Goal: Transaction & Acquisition: Purchase product/service

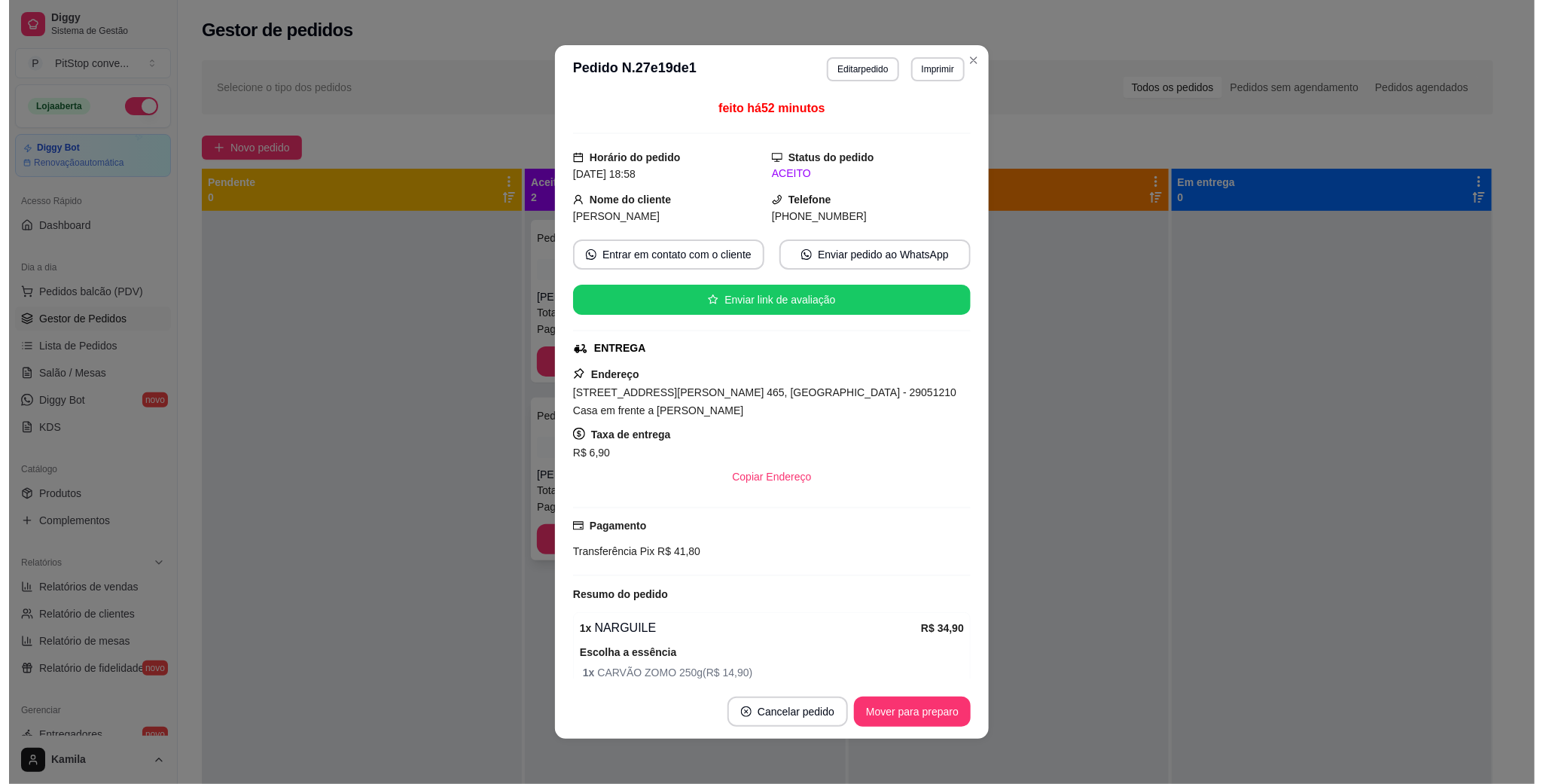
scroll to position [42, 0]
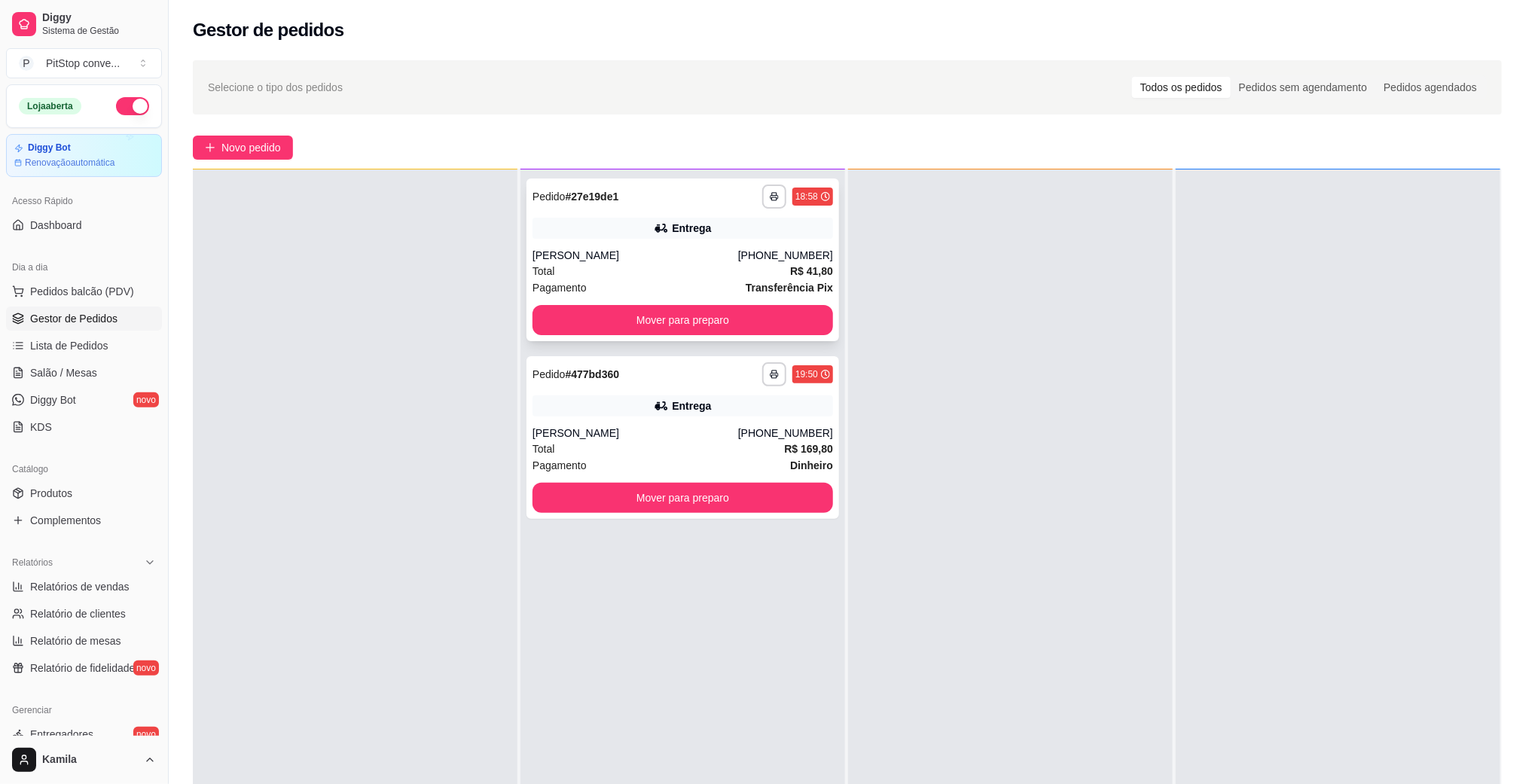
click at [720, 229] on div "Entrega" at bounding box center [682, 228] width 300 height 21
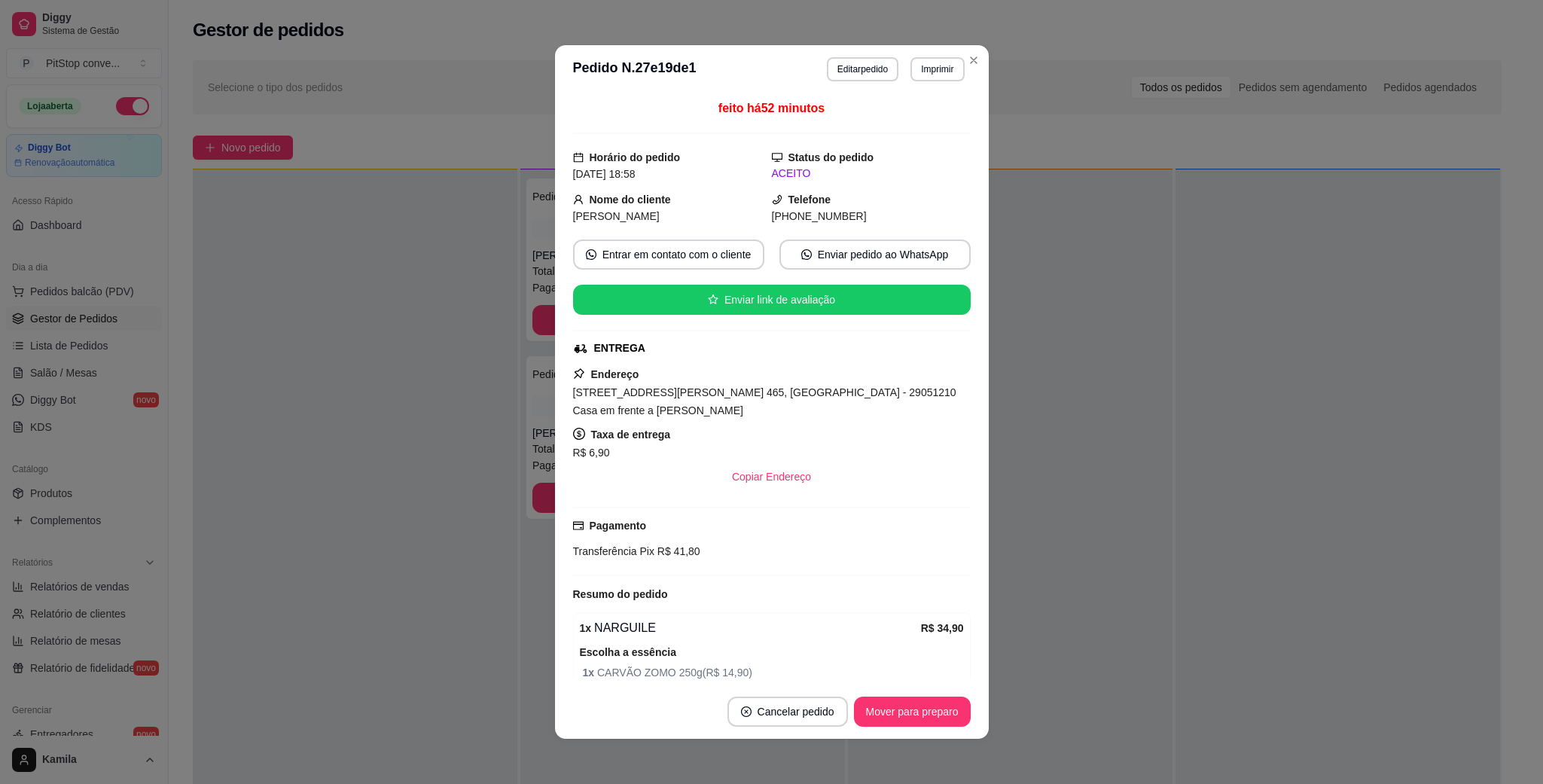
scroll to position [94, 0]
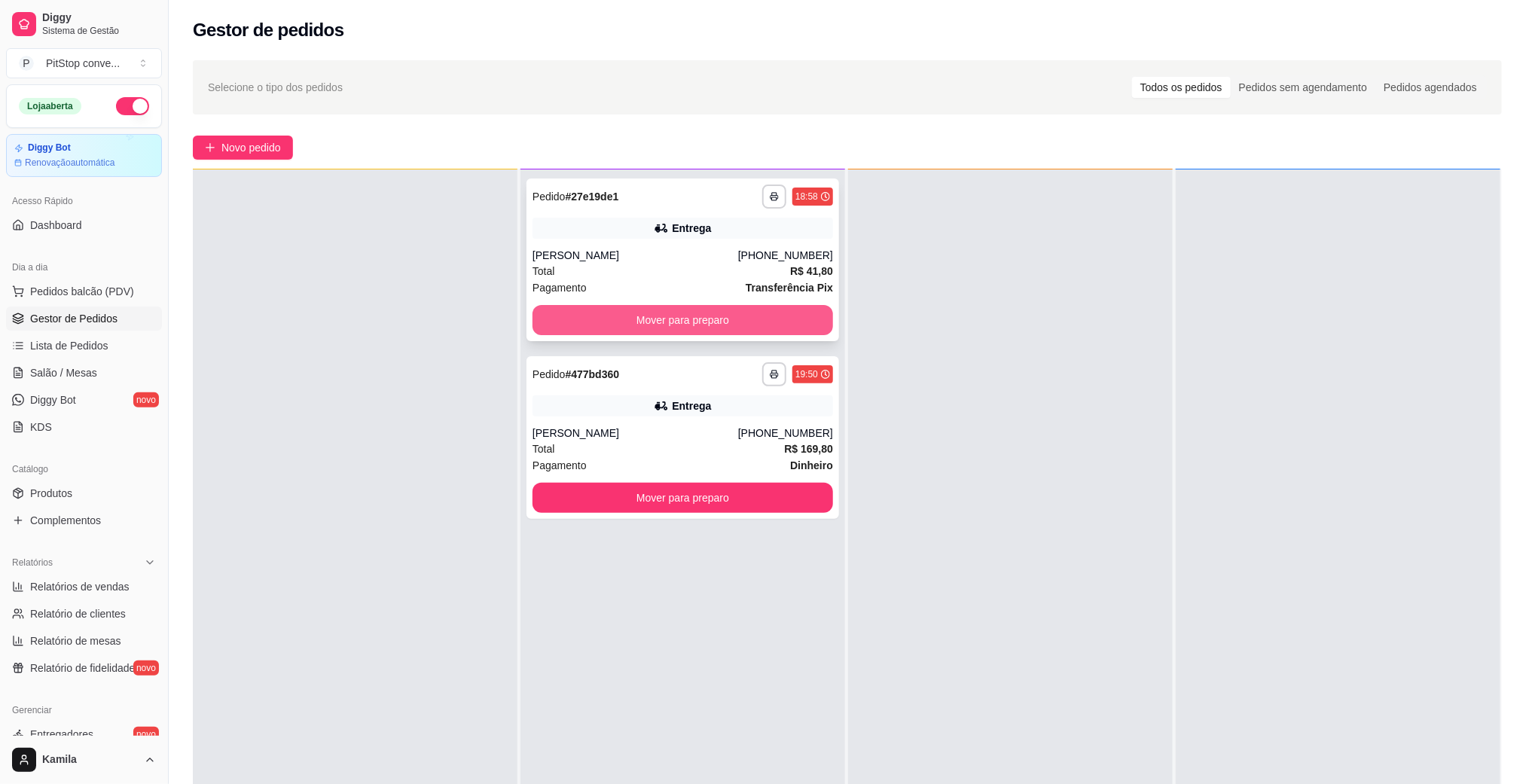
click at [759, 332] on button "Mover para preparo" at bounding box center [682, 320] width 300 height 30
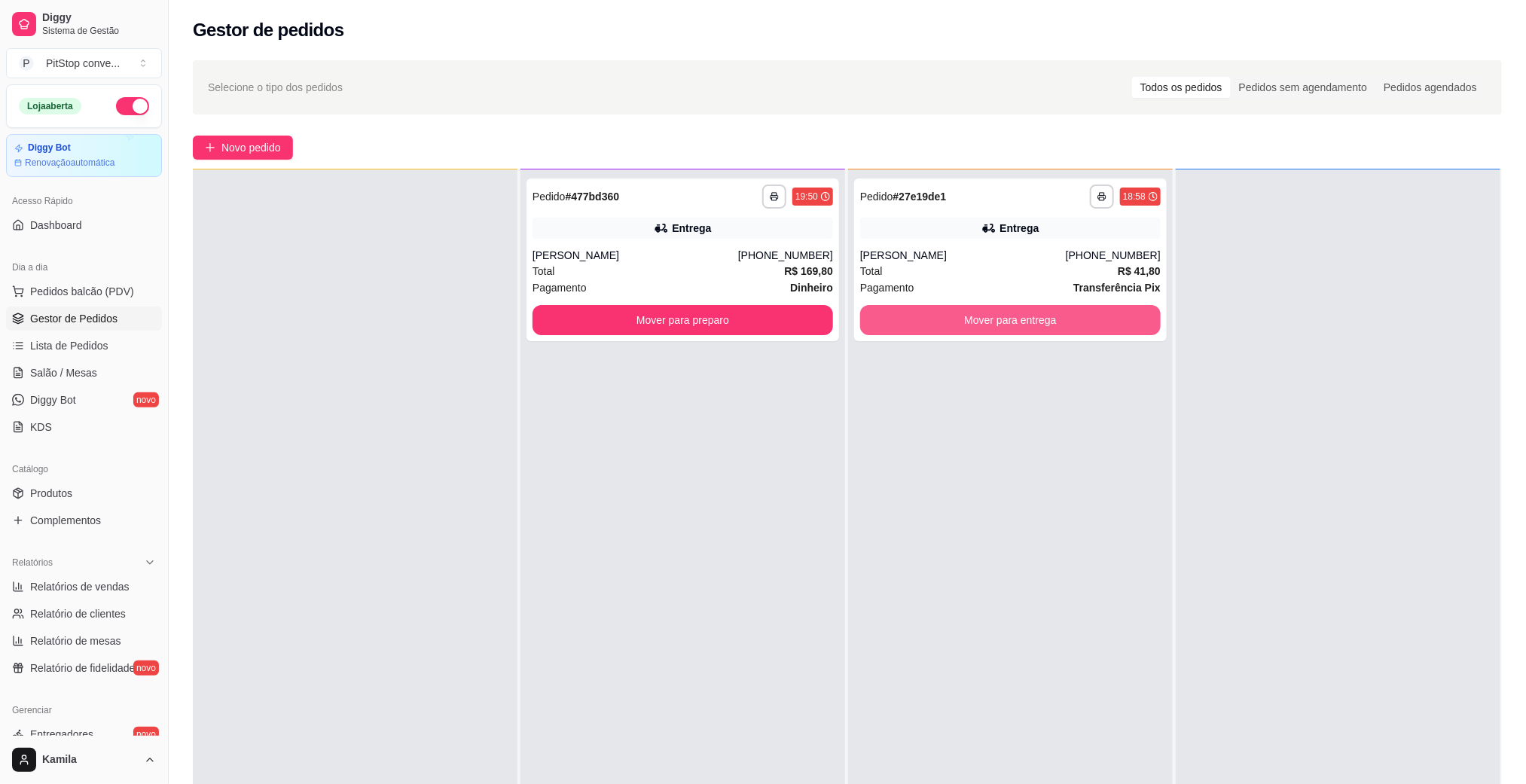
click at [995, 323] on button "Mover para entrega" at bounding box center [1011, 320] width 300 height 30
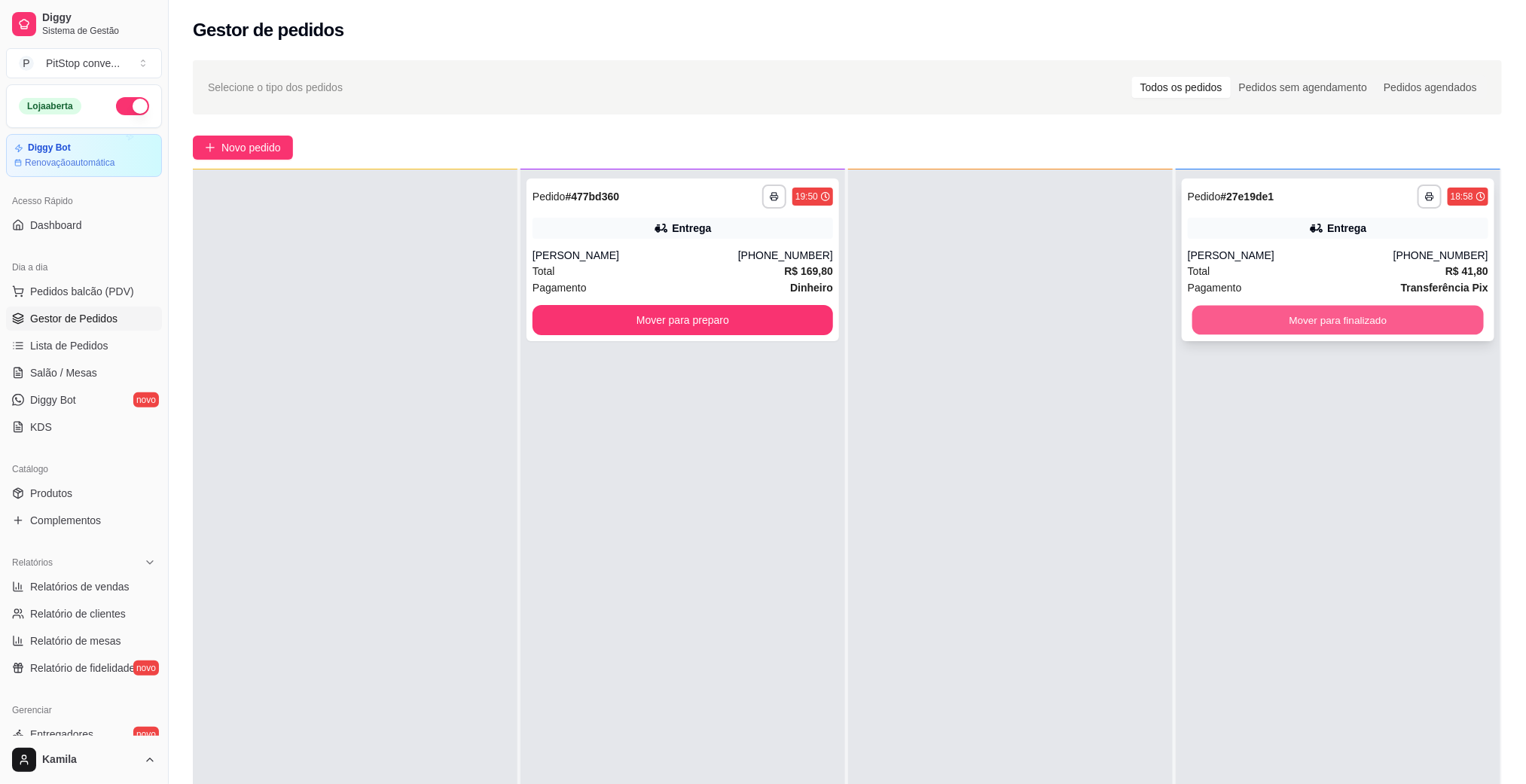
click at [1240, 310] on button "Mover para finalizado" at bounding box center [1338, 321] width 291 height 30
click at [782, 240] on div "**********" at bounding box center [682, 259] width 312 height 162
click at [1360, 325] on button "Mover para finalizado" at bounding box center [1338, 320] width 300 height 30
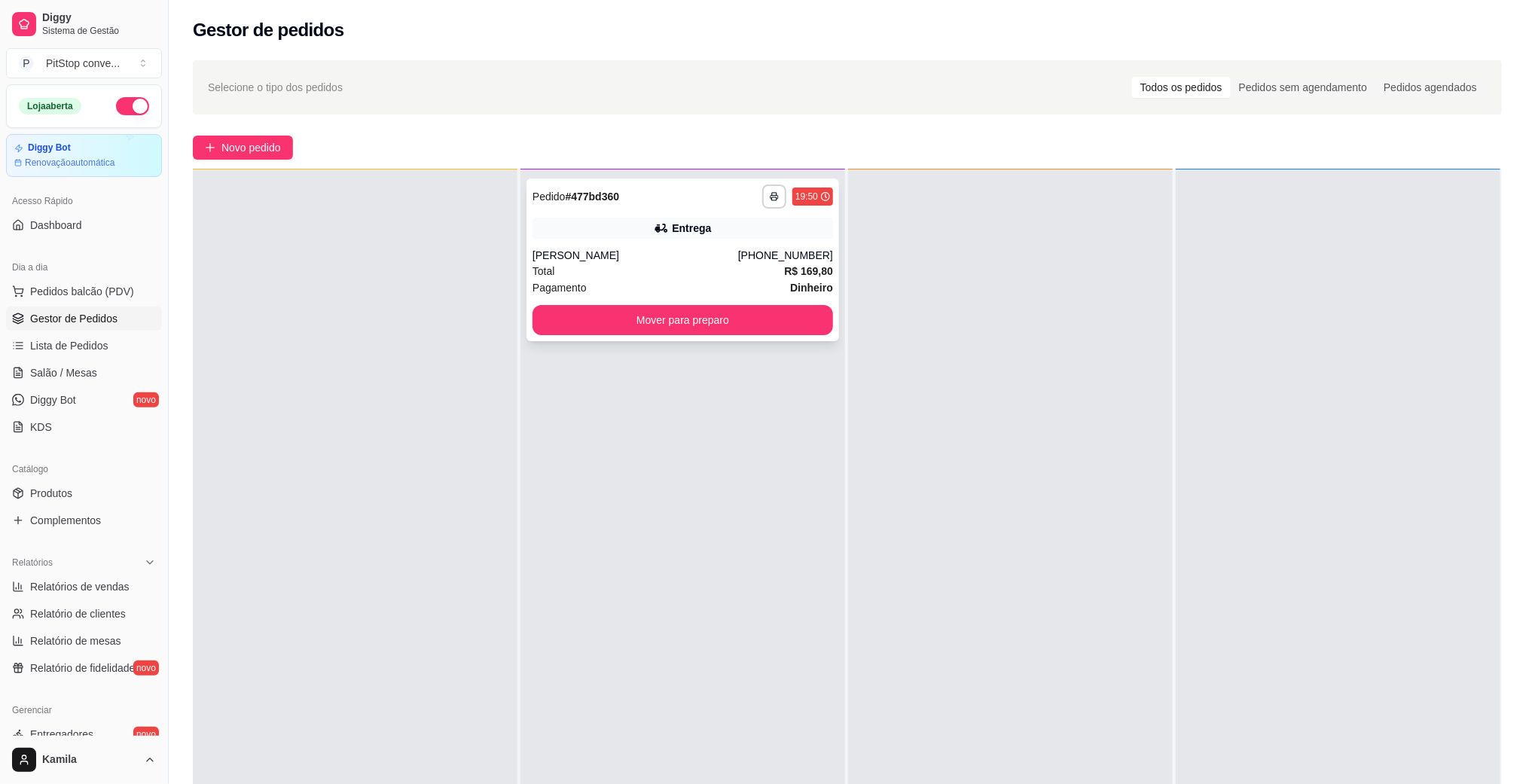
click at [782, 184] on div "**********" at bounding box center [797, 196] width 70 height 24
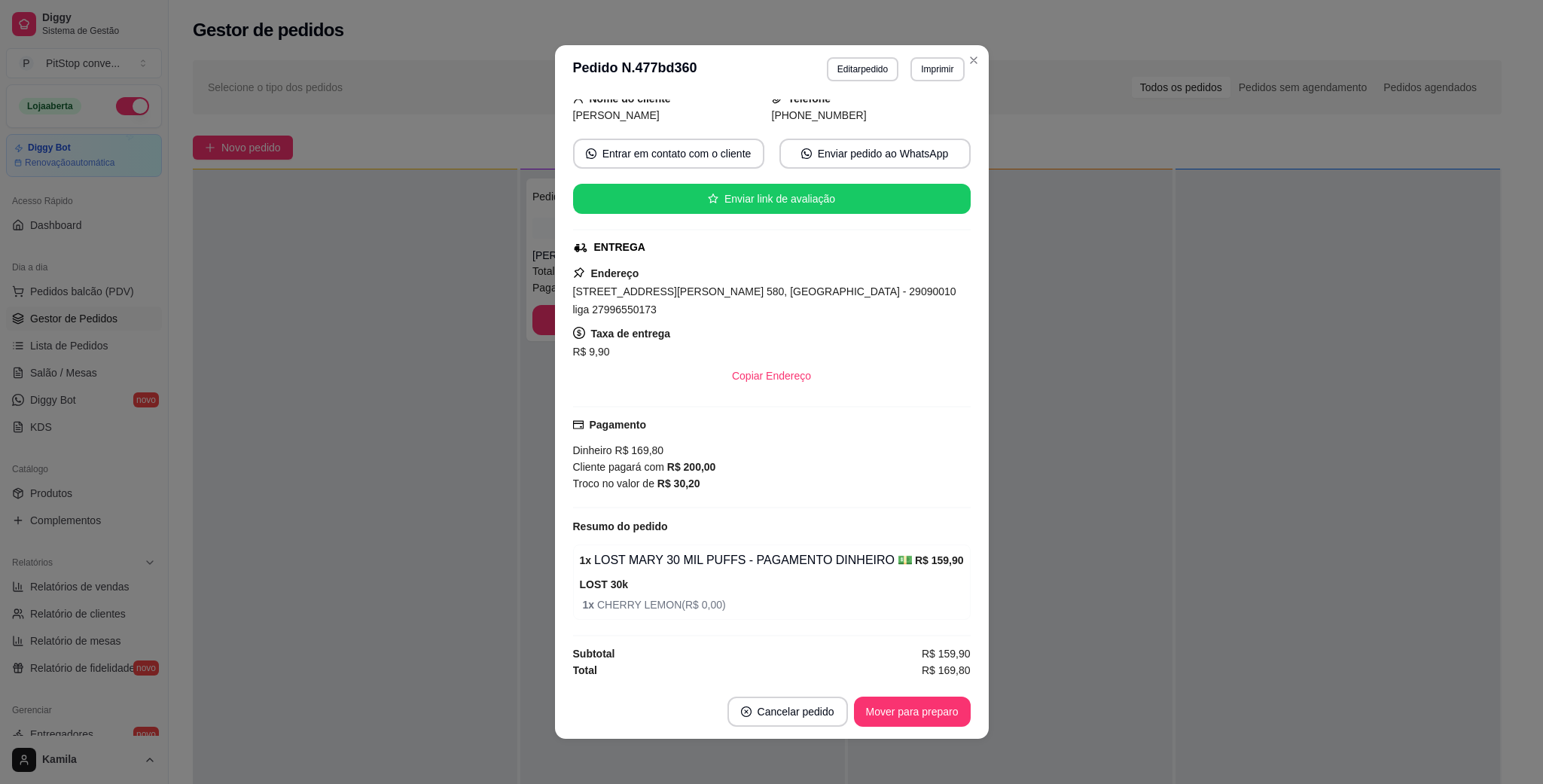
scroll to position [0, 0]
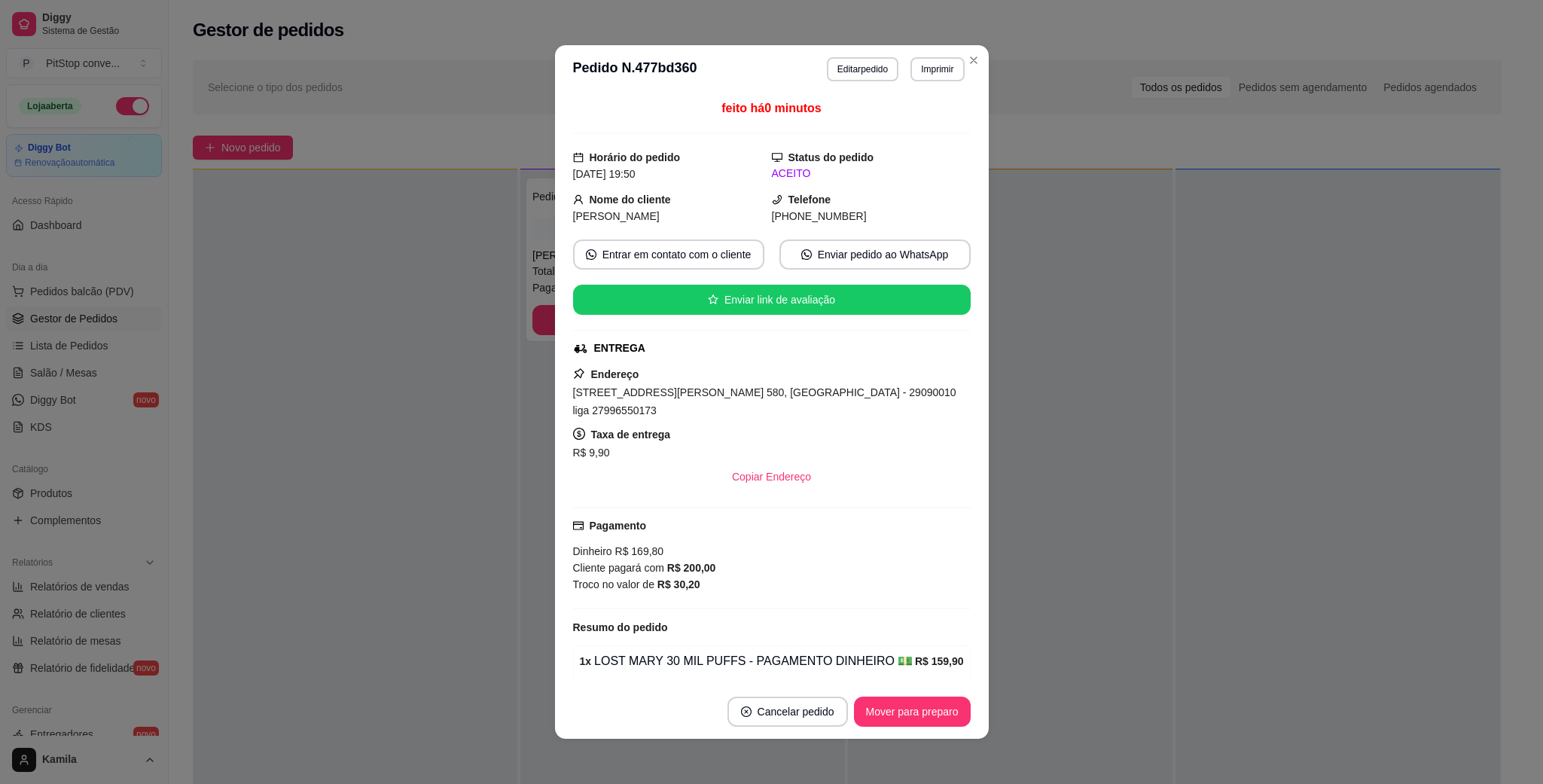
click at [921, 70] on button "Imprimir" at bounding box center [937, 70] width 54 height 24
click at [890, 120] on button "IMPRESSORA" at bounding box center [904, 122] width 109 height 24
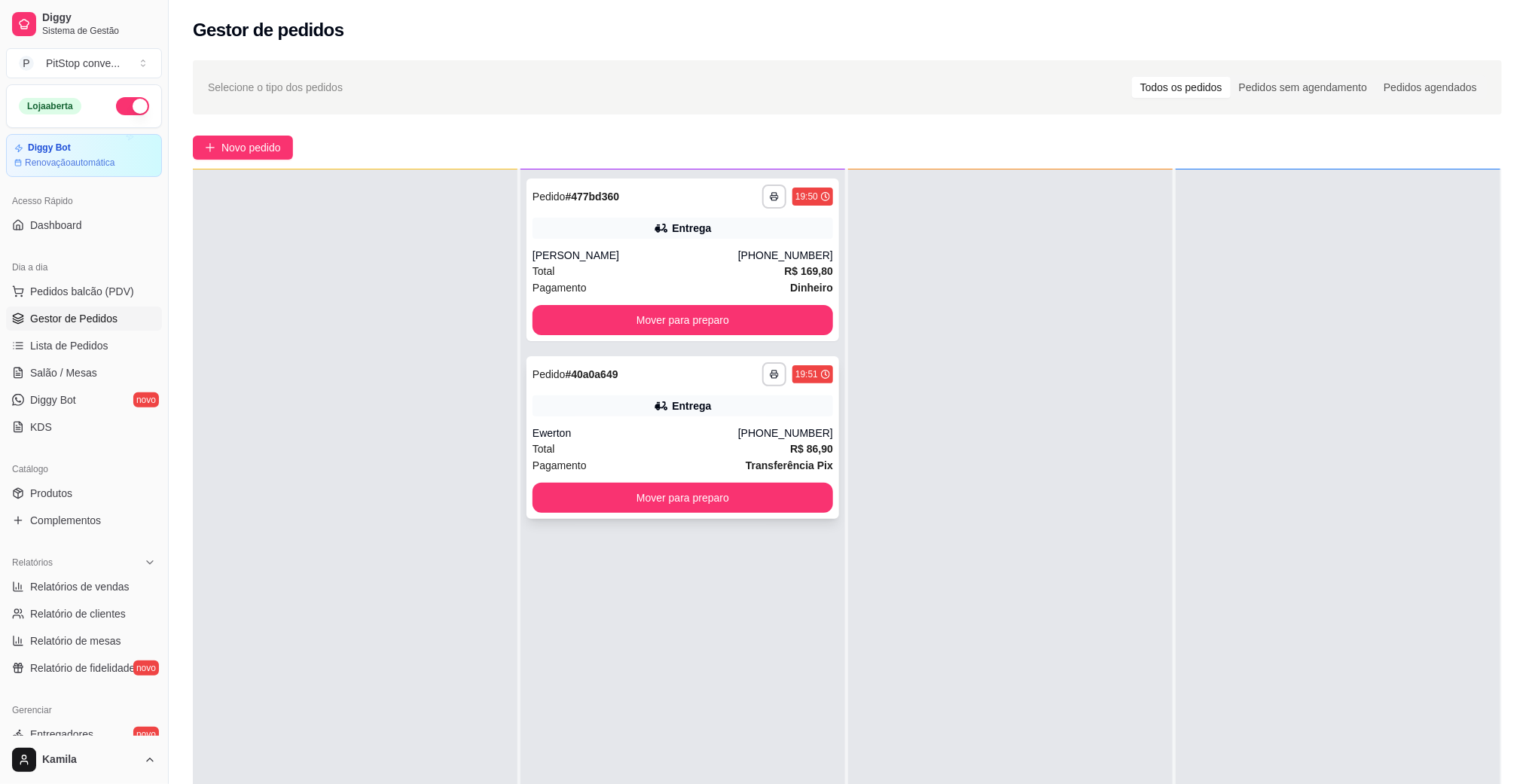
click at [696, 430] on div "Ewerton" at bounding box center [635, 433] width 206 height 15
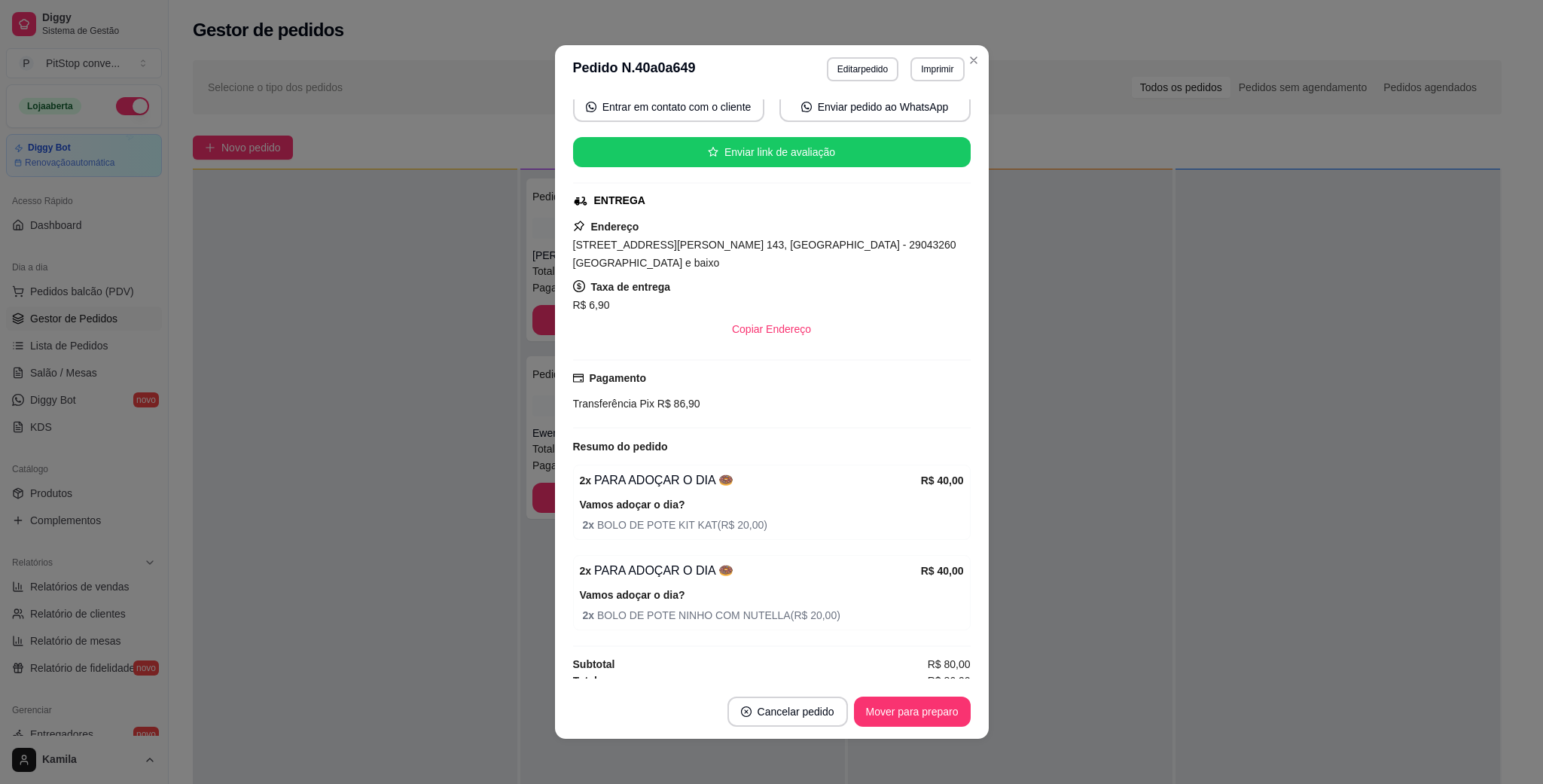
scroll to position [3, 0]
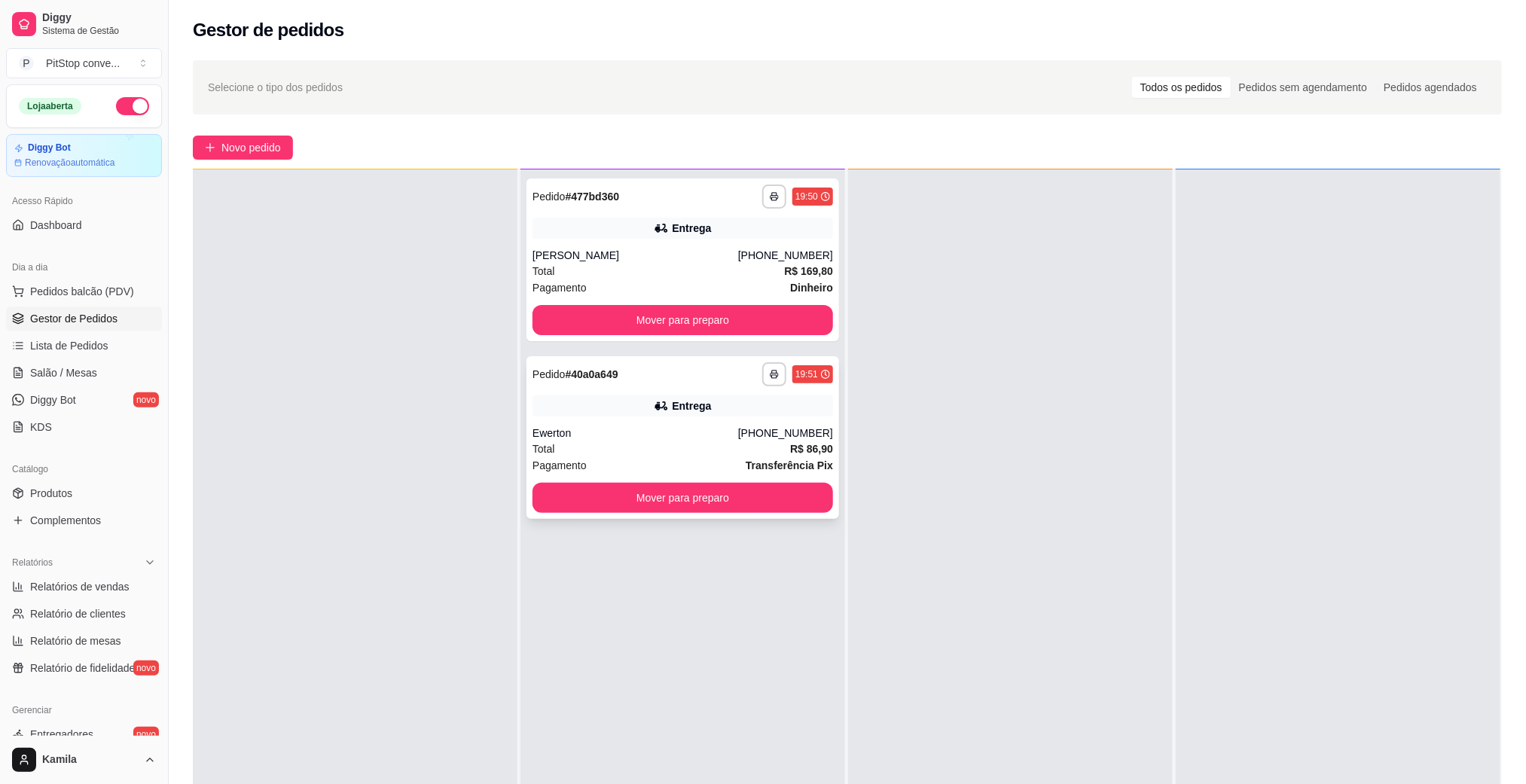
click at [762, 371] on button "button" at bounding box center [774, 374] width 24 height 24
click at [745, 424] on button "IMPRESSORA" at bounding box center [727, 427] width 109 height 24
click at [773, 369] on button "button" at bounding box center [773, 373] width 23 height 23
click at [750, 427] on button "IMPRESSORA" at bounding box center [727, 427] width 109 height 24
click at [705, 267] on div "Total R$ 169,80" at bounding box center [682, 272] width 300 height 17
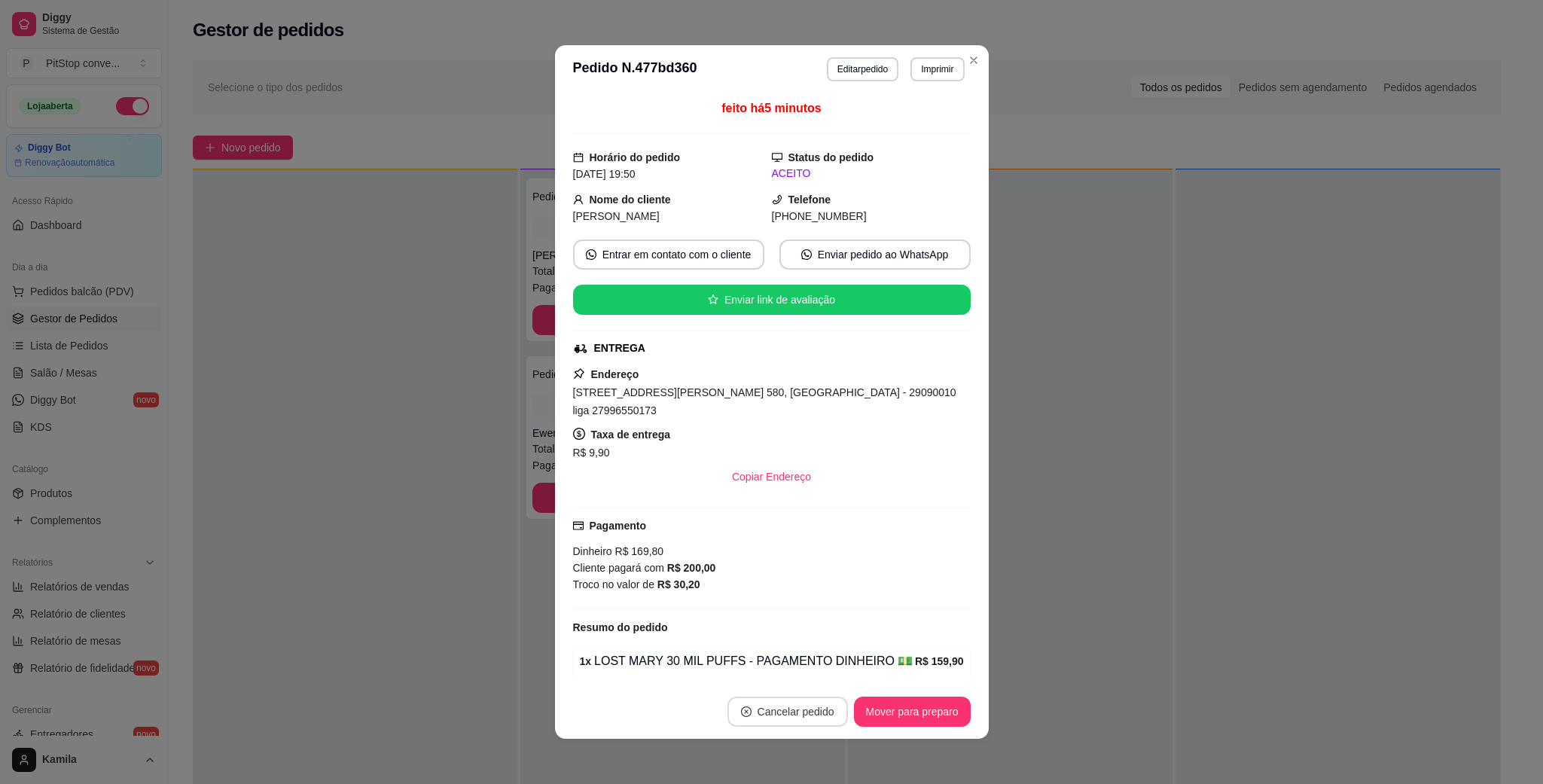
click at [766, 714] on button "Cancelar pedido" at bounding box center [788, 711] width 121 height 30
click at [829, 672] on button "Sim" at bounding box center [821, 675] width 58 height 30
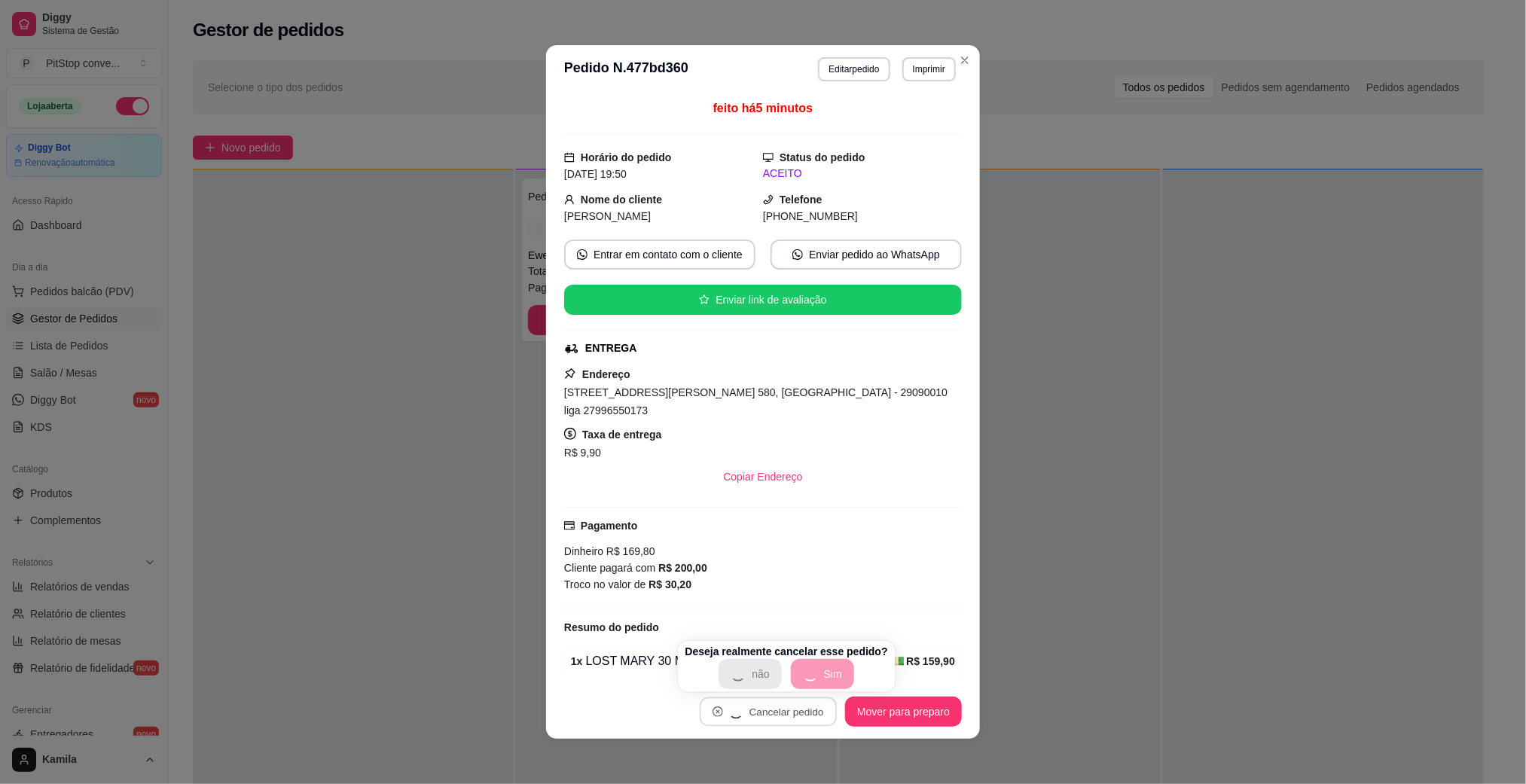
click at [1169, 432] on div at bounding box center [1322, 562] width 320 height 784
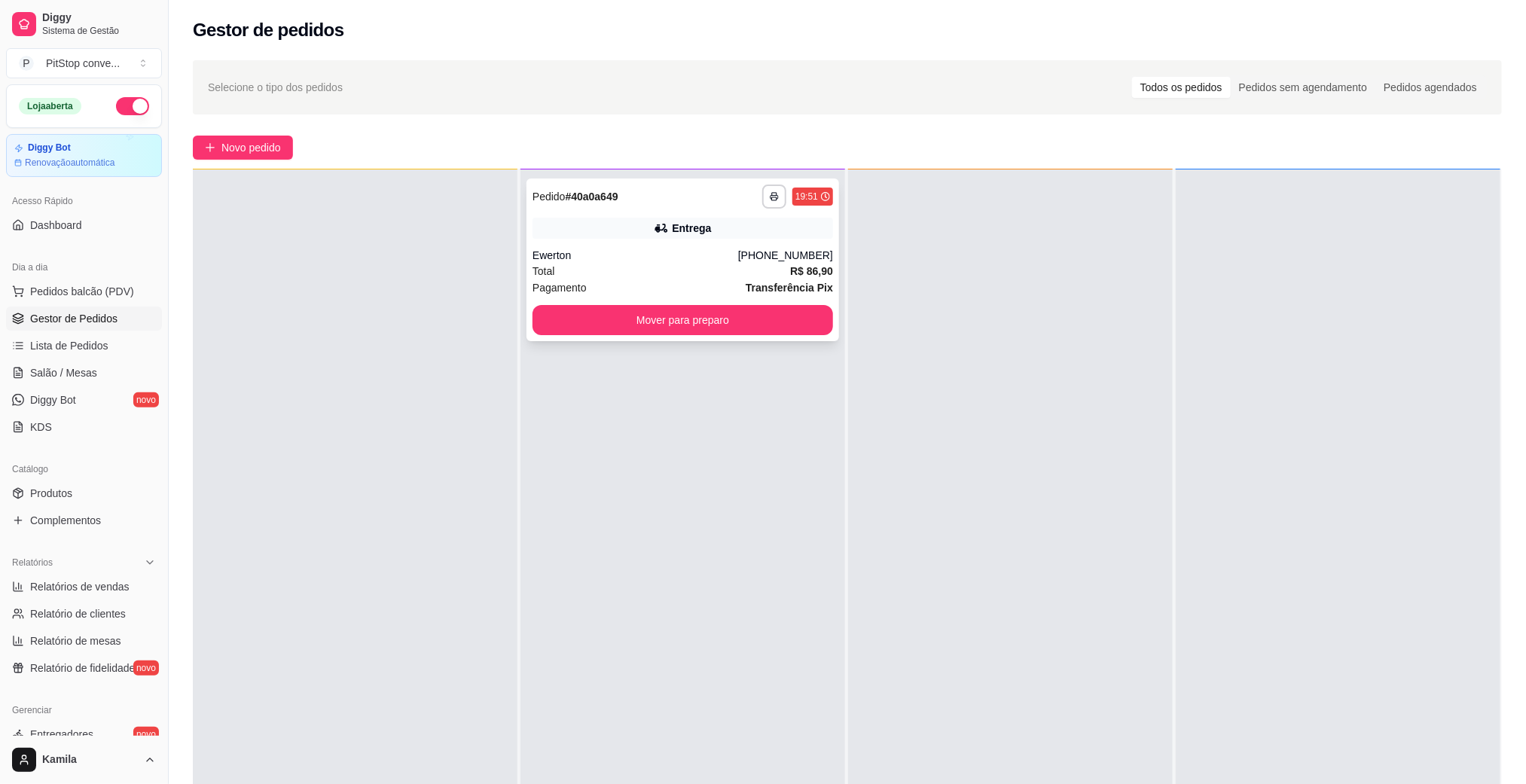
click at [706, 243] on div "**********" at bounding box center [682, 259] width 312 height 162
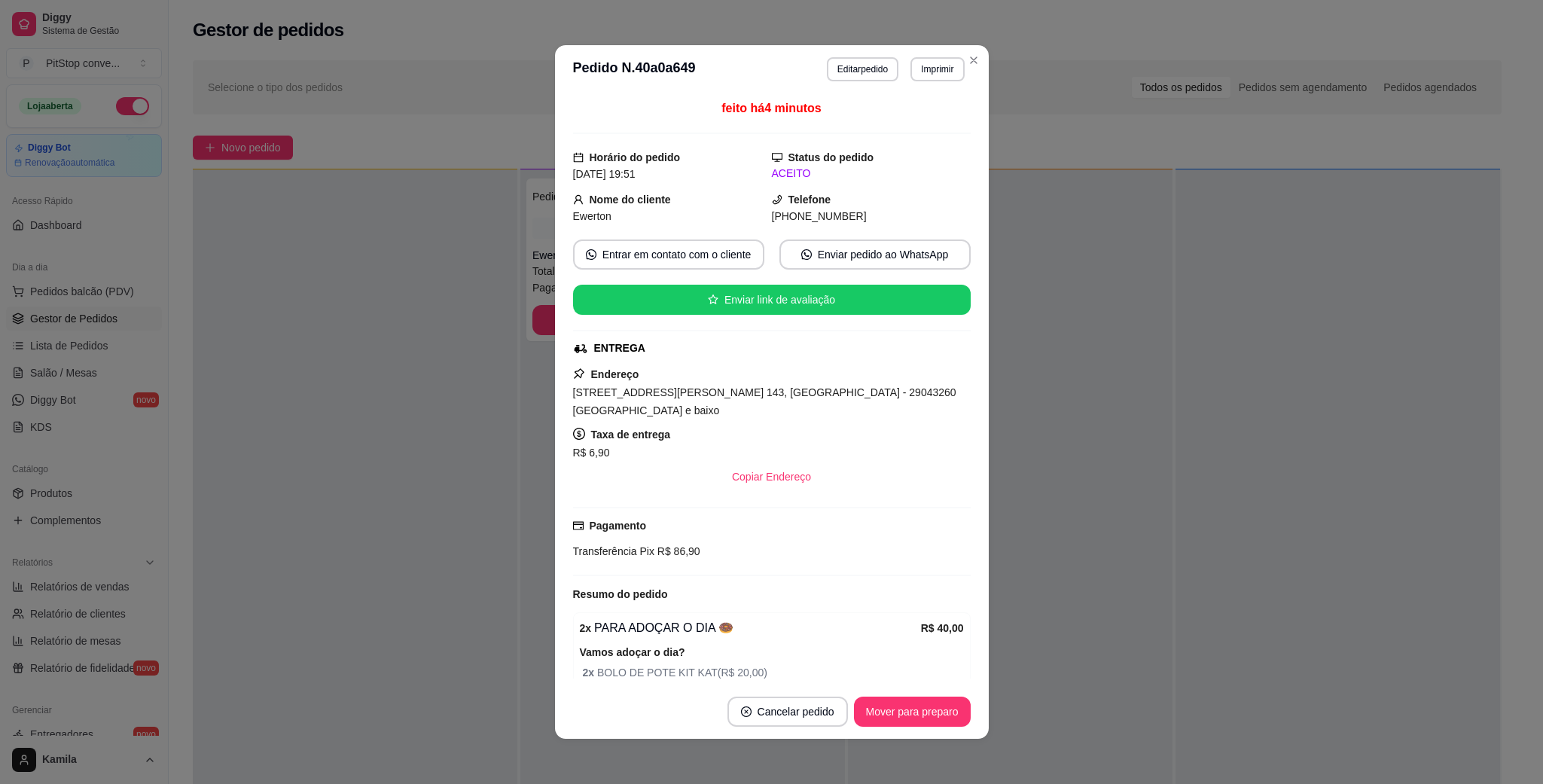
click at [781, 400] on span "[STREET_ADDRESS][PERSON_NAME] 143, [GEOGRAPHIC_DATA] - 29043260 [GEOGRAPHIC_DAT…" at bounding box center [764, 401] width 383 height 30
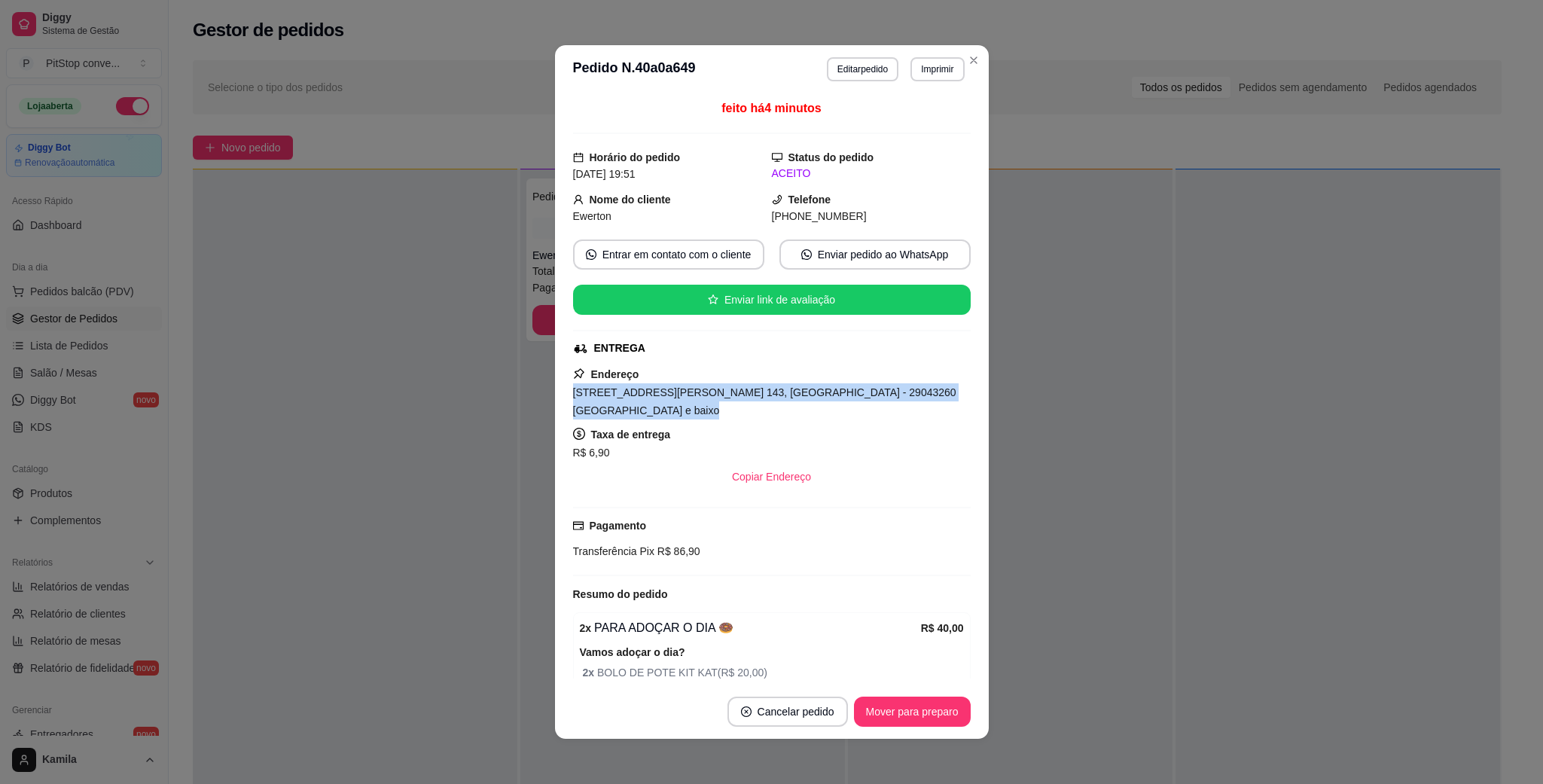
click at [781, 400] on span "[STREET_ADDRESS][PERSON_NAME] 143, [GEOGRAPHIC_DATA] - 29043260 [GEOGRAPHIC_DAT…" at bounding box center [764, 401] width 383 height 30
copy span "[STREET_ADDRESS][PERSON_NAME] 143, [GEOGRAPHIC_DATA] - 29043260 [GEOGRAPHIC_DAT…"
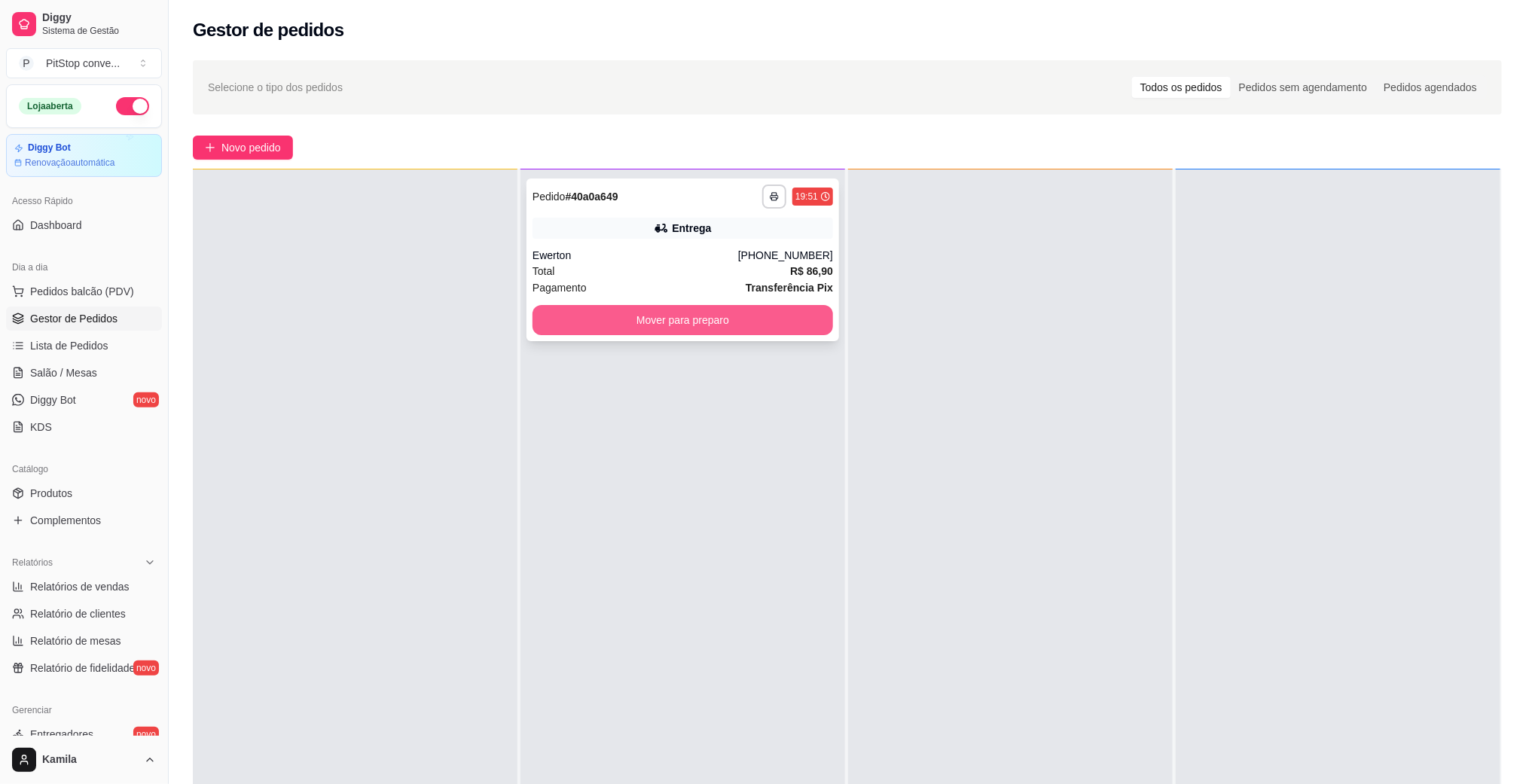
click at [595, 247] on div "Ewerton" at bounding box center [635, 255] width 206 height 15
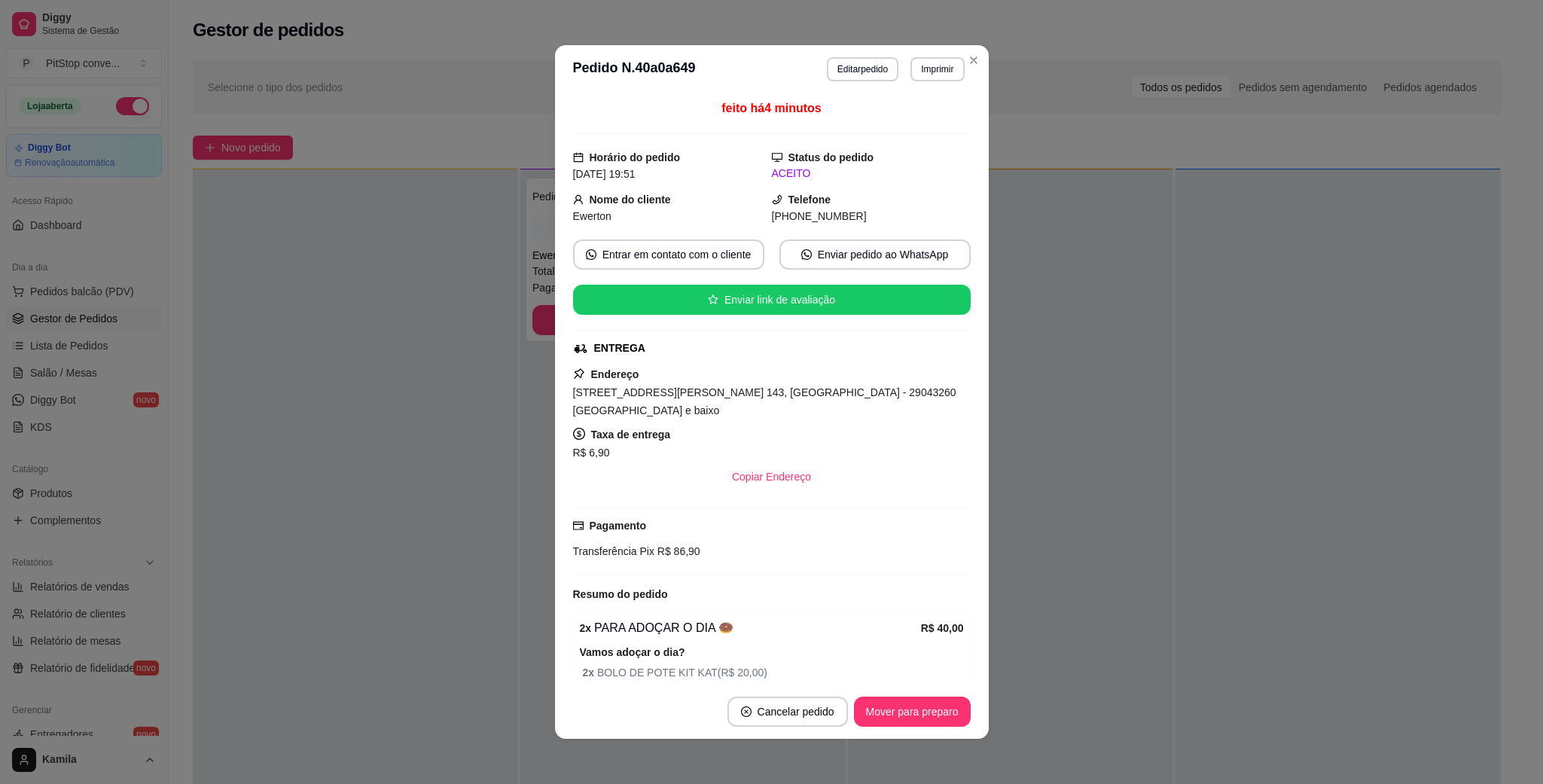
click at [721, 396] on span "[STREET_ADDRESS][PERSON_NAME] 143, [GEOGRAPHIC_DATA] - 29043260 [GEOGRAPHIC_DAT…" at bounding box center [764, 401] width 383 height 30
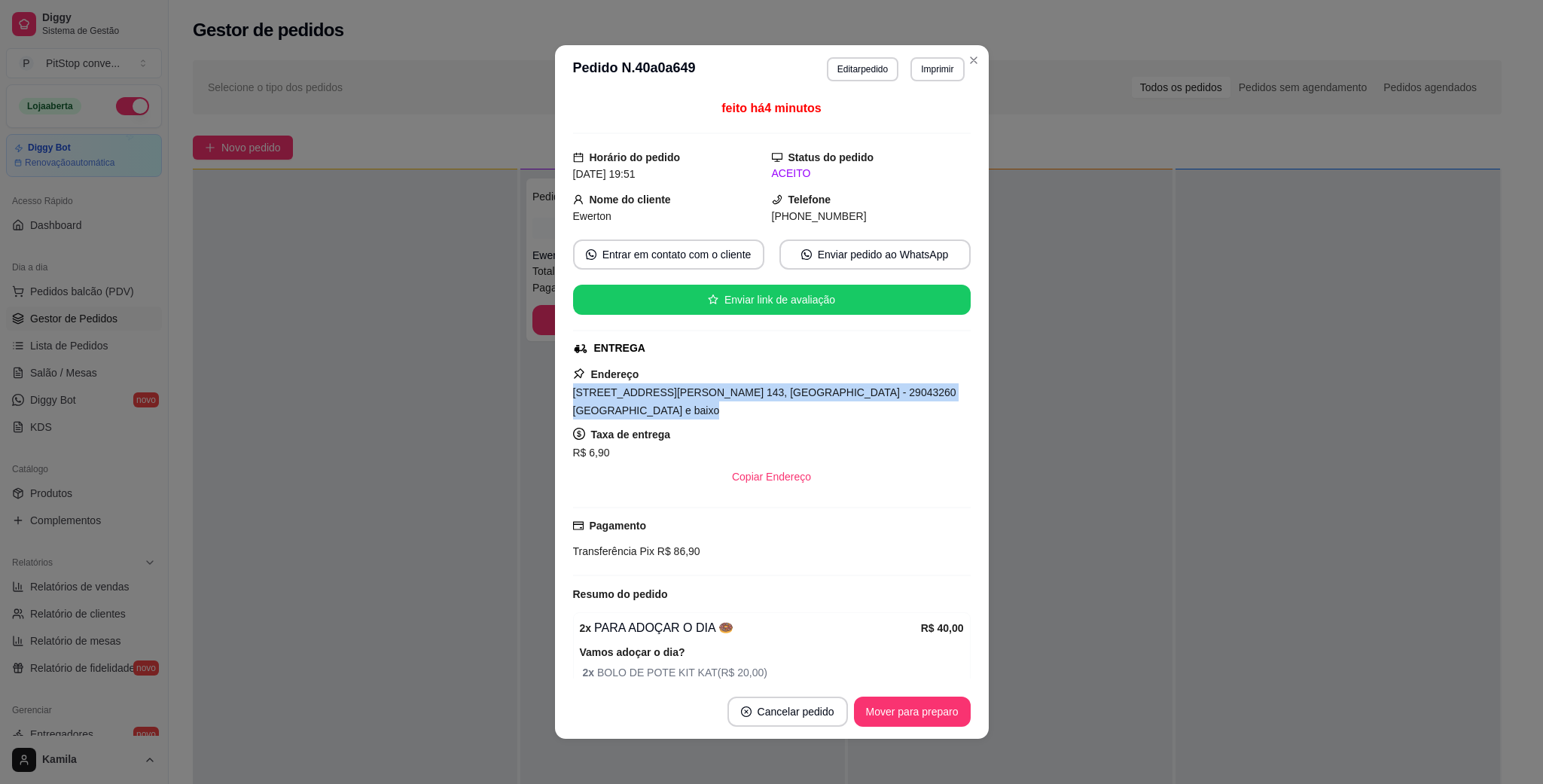
click at [721, 396] on span "[STREET_ADDRESS][PERSON_NAME] 143, [GEOGRAPHIC_DATA] - 29043260 [GEOGRAPHIC_DAT…" at bounding box center [764, 401] width 383 height 30
copy span "[STREET_ADDRESS][PERSON_NAME] 143, [GEOGRAPHIC_DATA] - 29043260 [GEOGRAPHIC_DAT…"
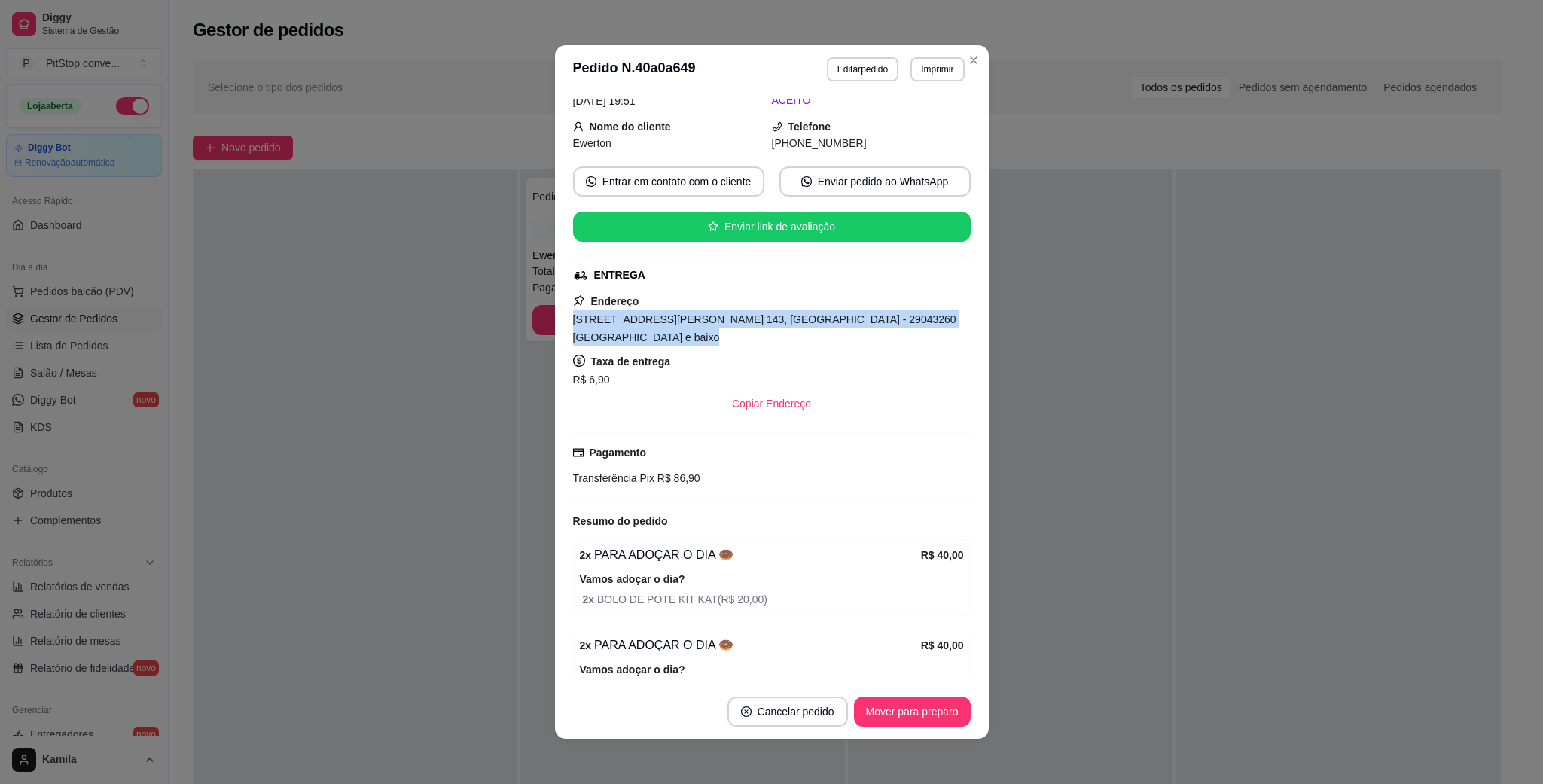
scroll to position [147, 0]
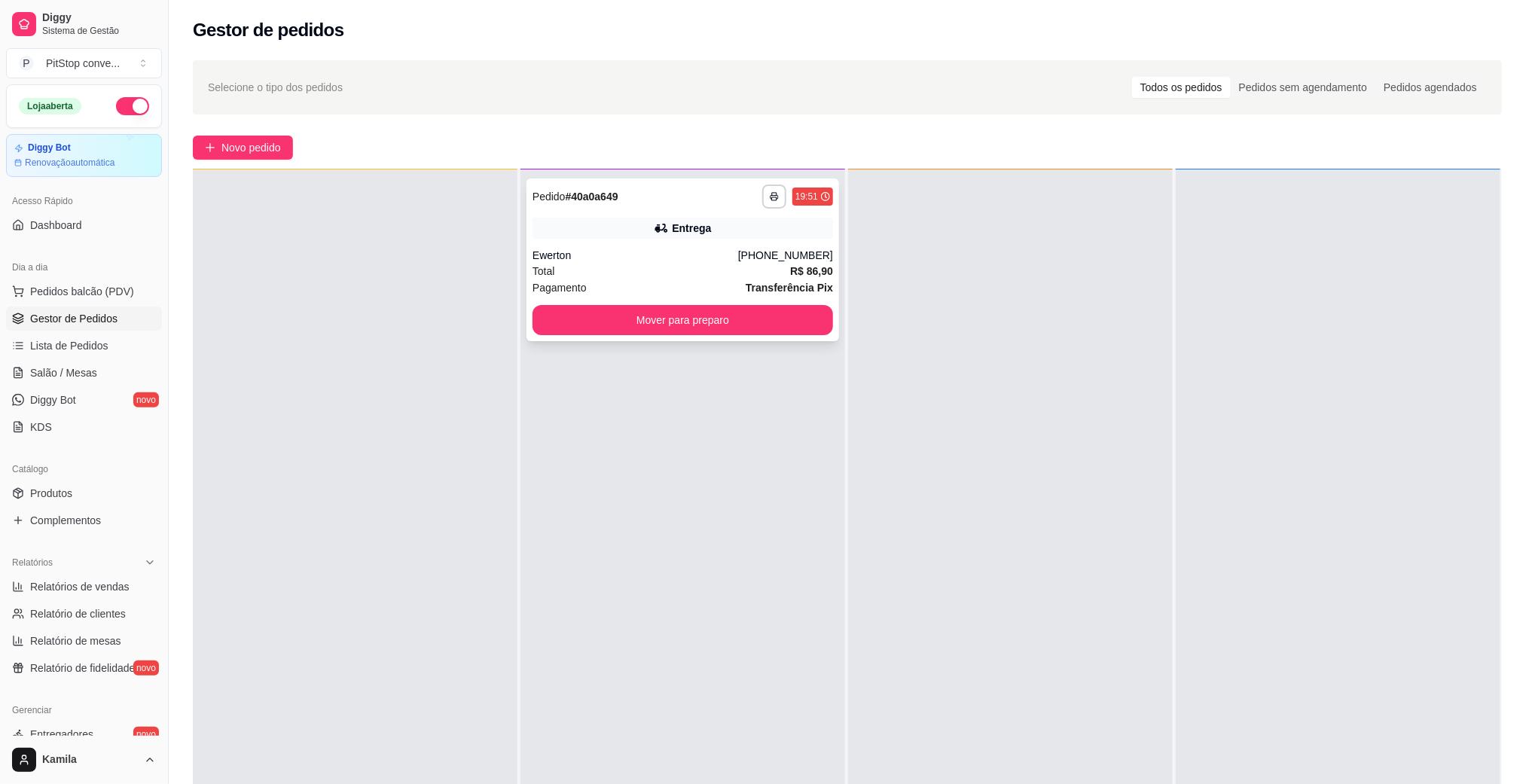
click at [690, 259] on div "Ewerton" at bounding box center [635, 255] width 206 height 15
click at [62, 289] on span "Pedidos balcão (PDV)" at bounding box center [82, 291] width 104 height 15
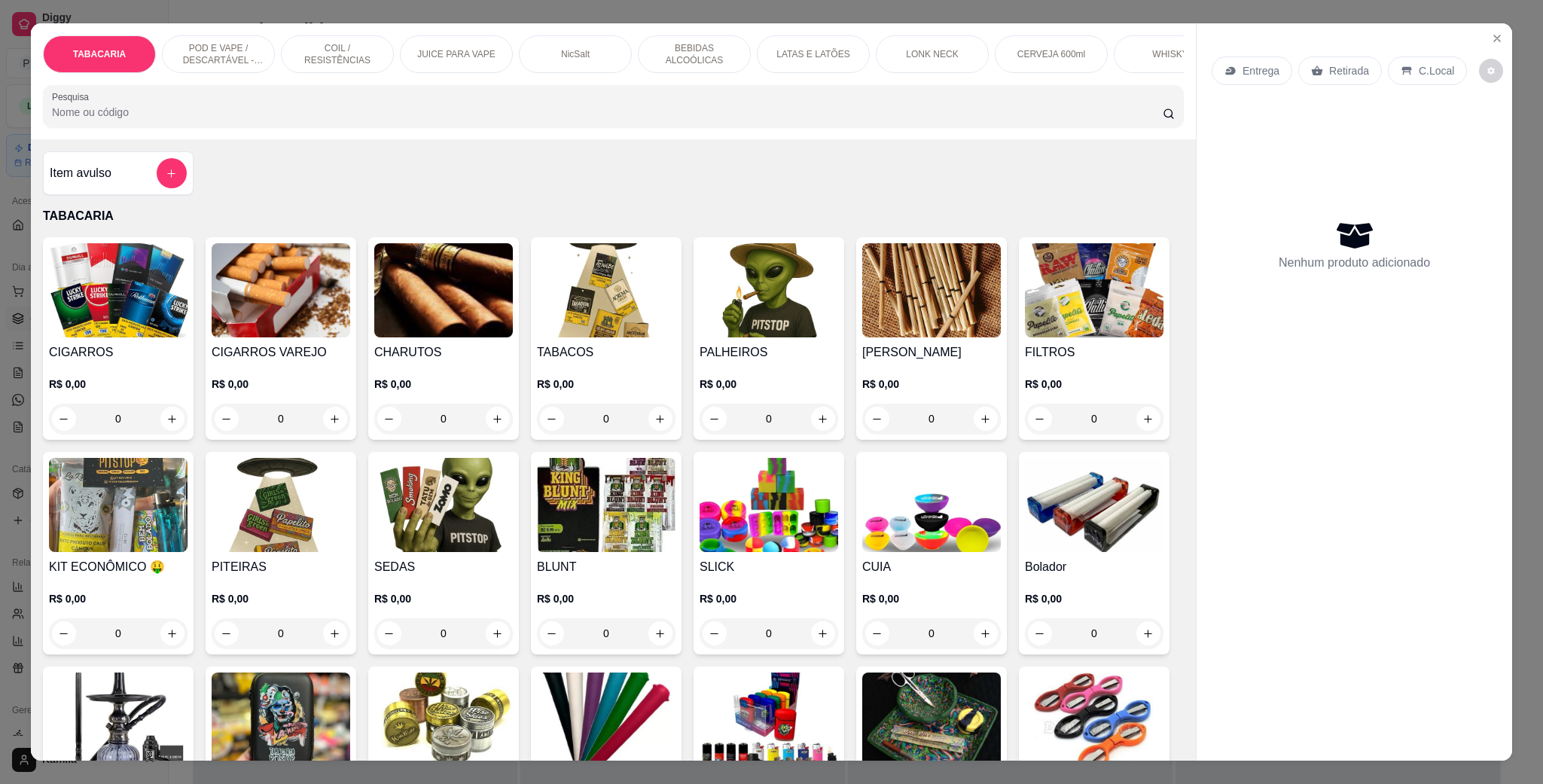
click at [247, 44] on p "POD E VAPE / DESCARTÁVEL - RECARREGAVEL" at bounding box center [218, 54] width 87 height 24
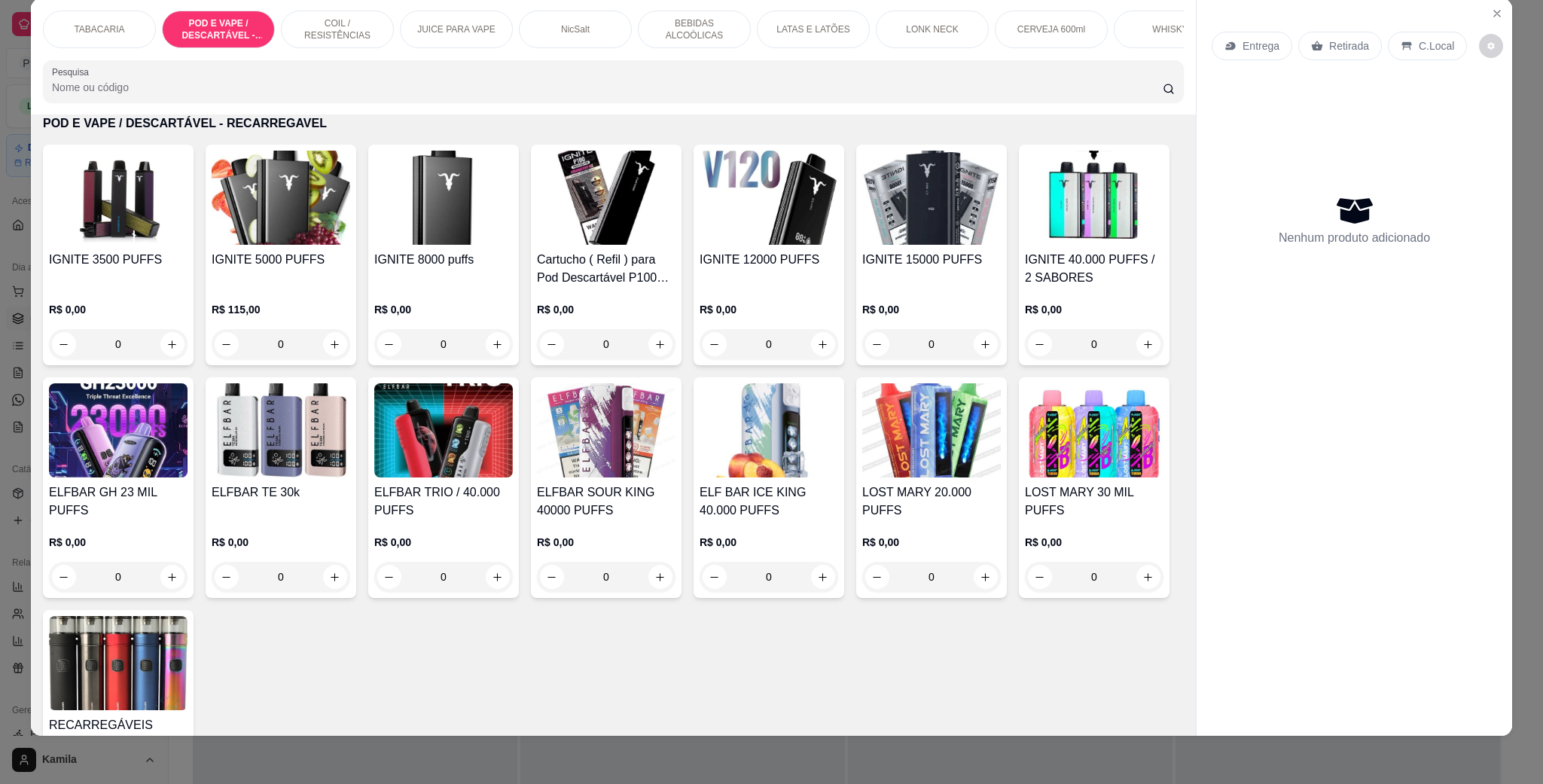
click at [291, 245] on img at bounding box center [280, 197] width 138 height 95
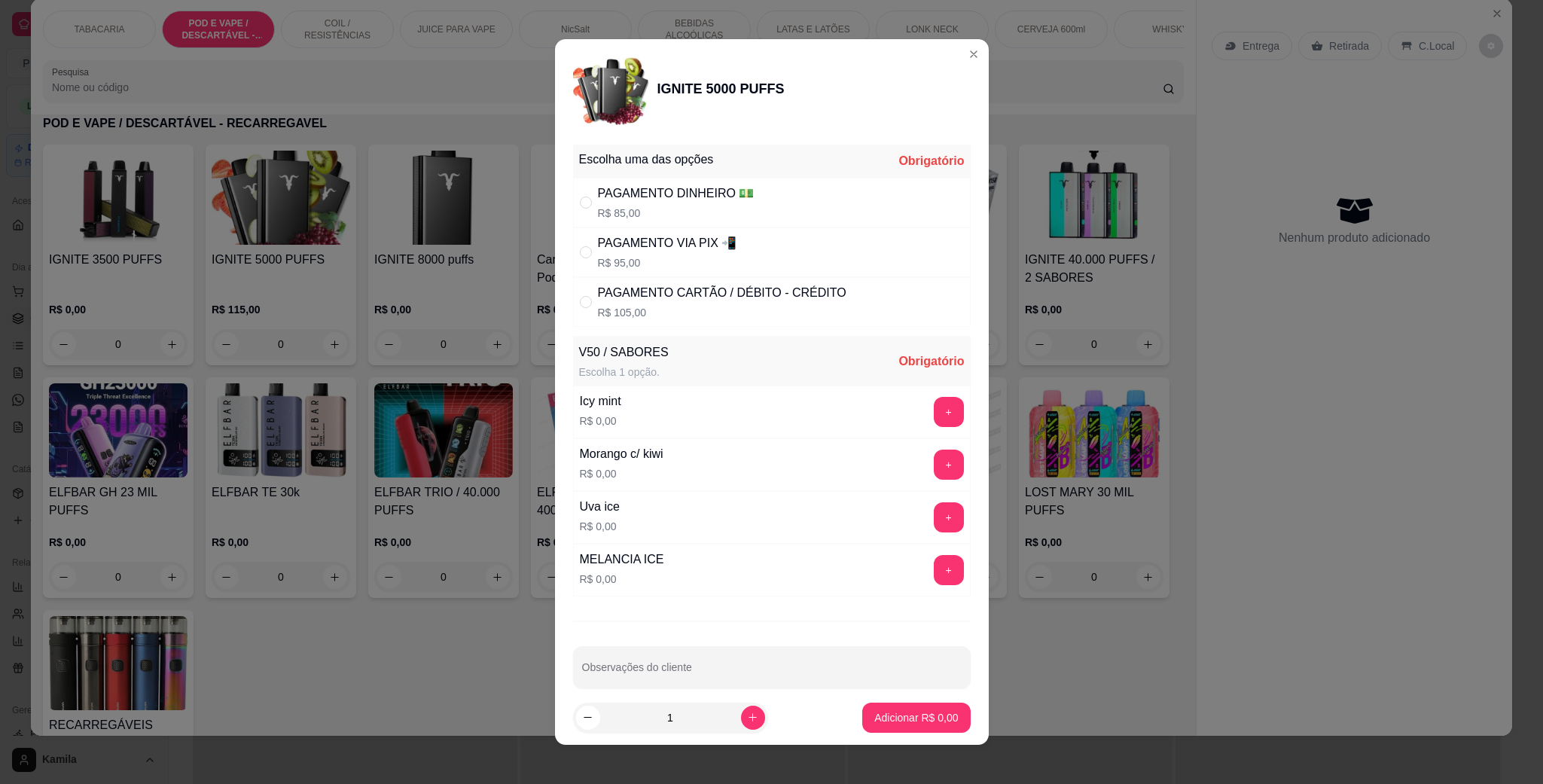
click at [651, 243] on div "PAGAMENTO VIA PIX 📲" at bounding box center [668, 243] width 139 height 18
radio input "true"
click at [928, 411] on div "+" at bounding box center [949, 411] width 42 height 30
click at [934, 403] on button "+" at bounding box center [949, 411] width 30 height 30
click at [913, 725] on button "Adicionar R$ 95,00" at bounding box center [913, 717] width 114 height 30
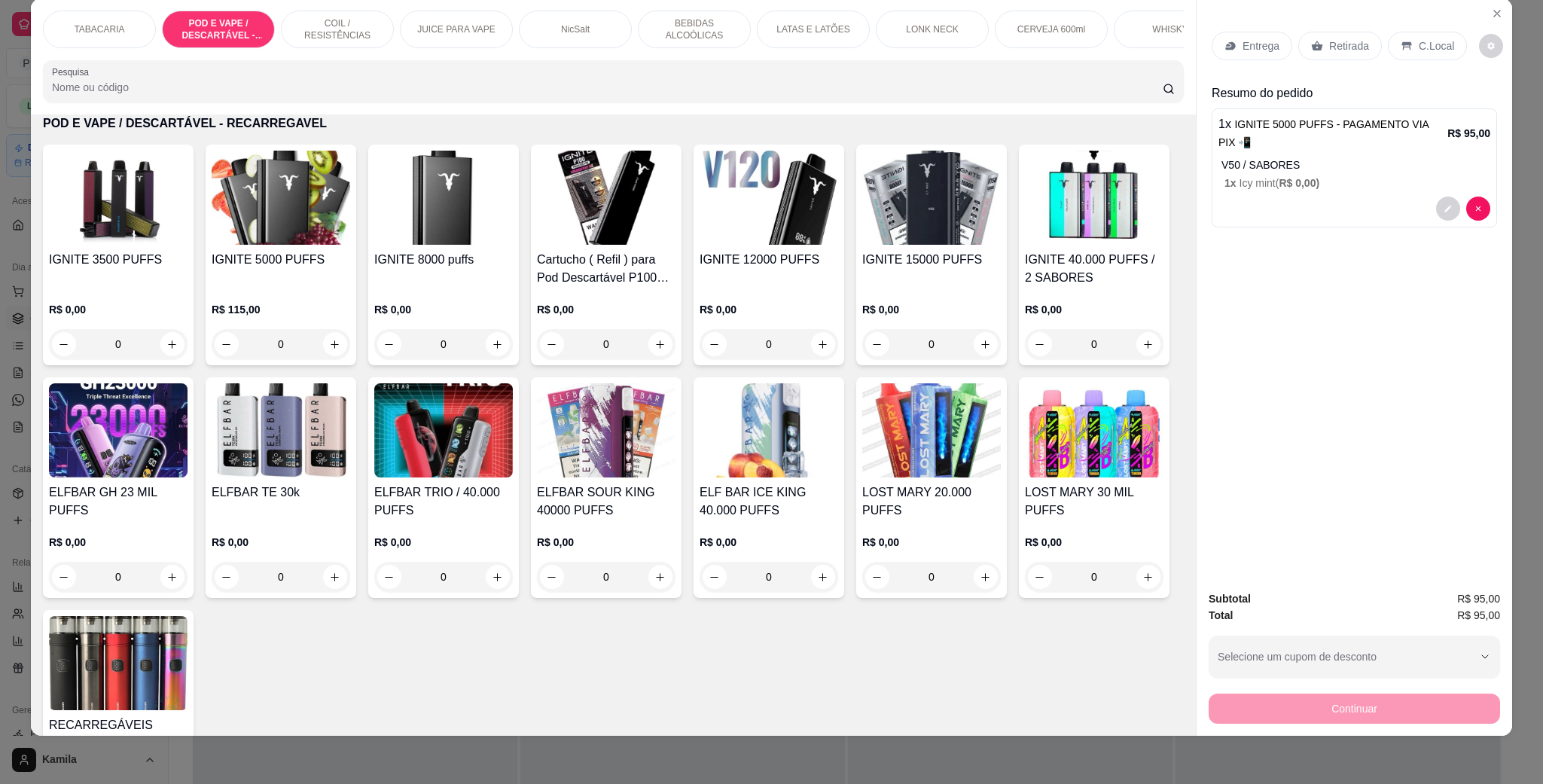
click at [1431, 41] on p "C.Local" at bounding box center [1436, 45] width 35 height 15
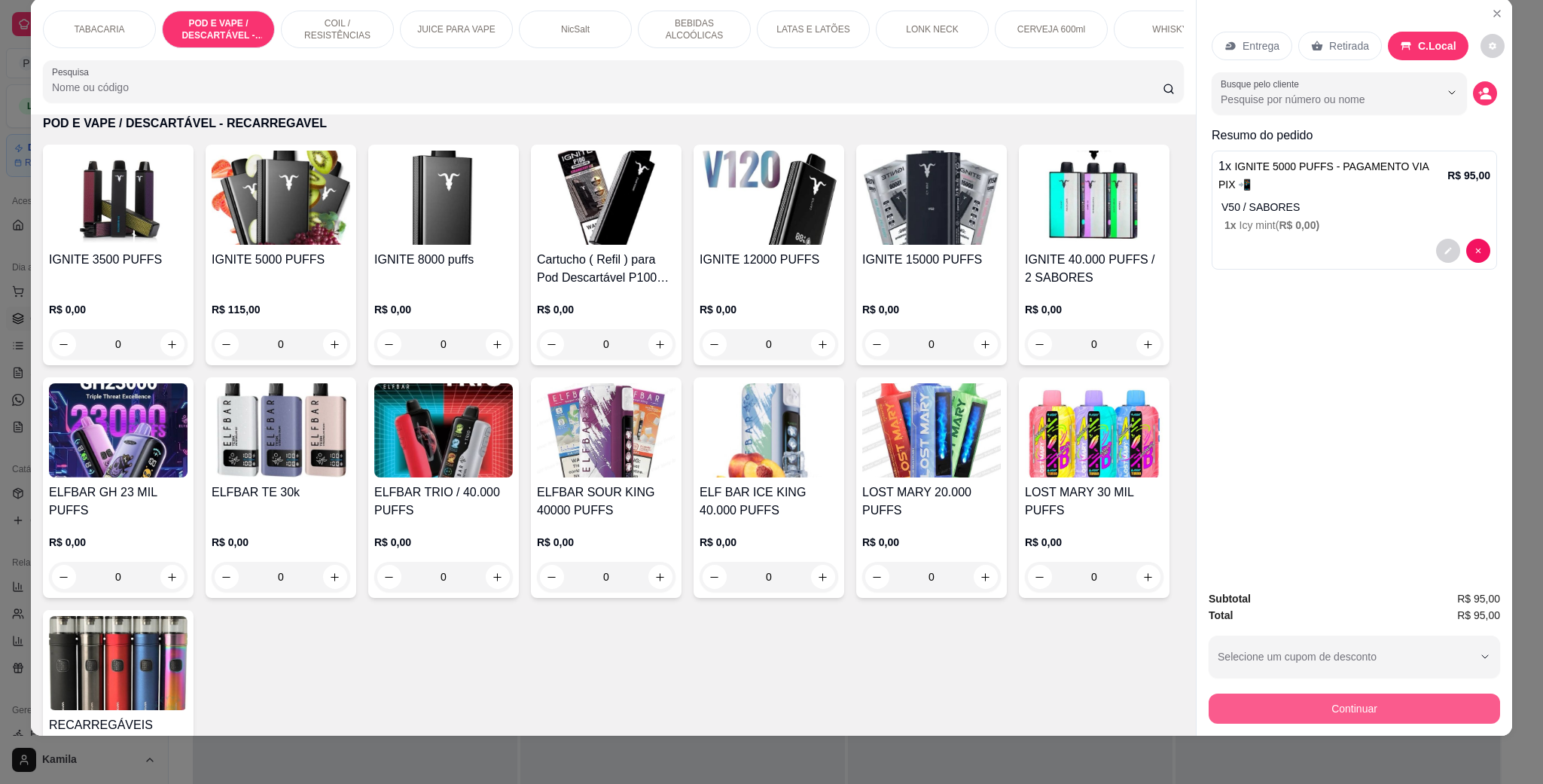
click at [1383, 702] on button "Continuar" at bounding box center [1355, 708] width 291 height 30
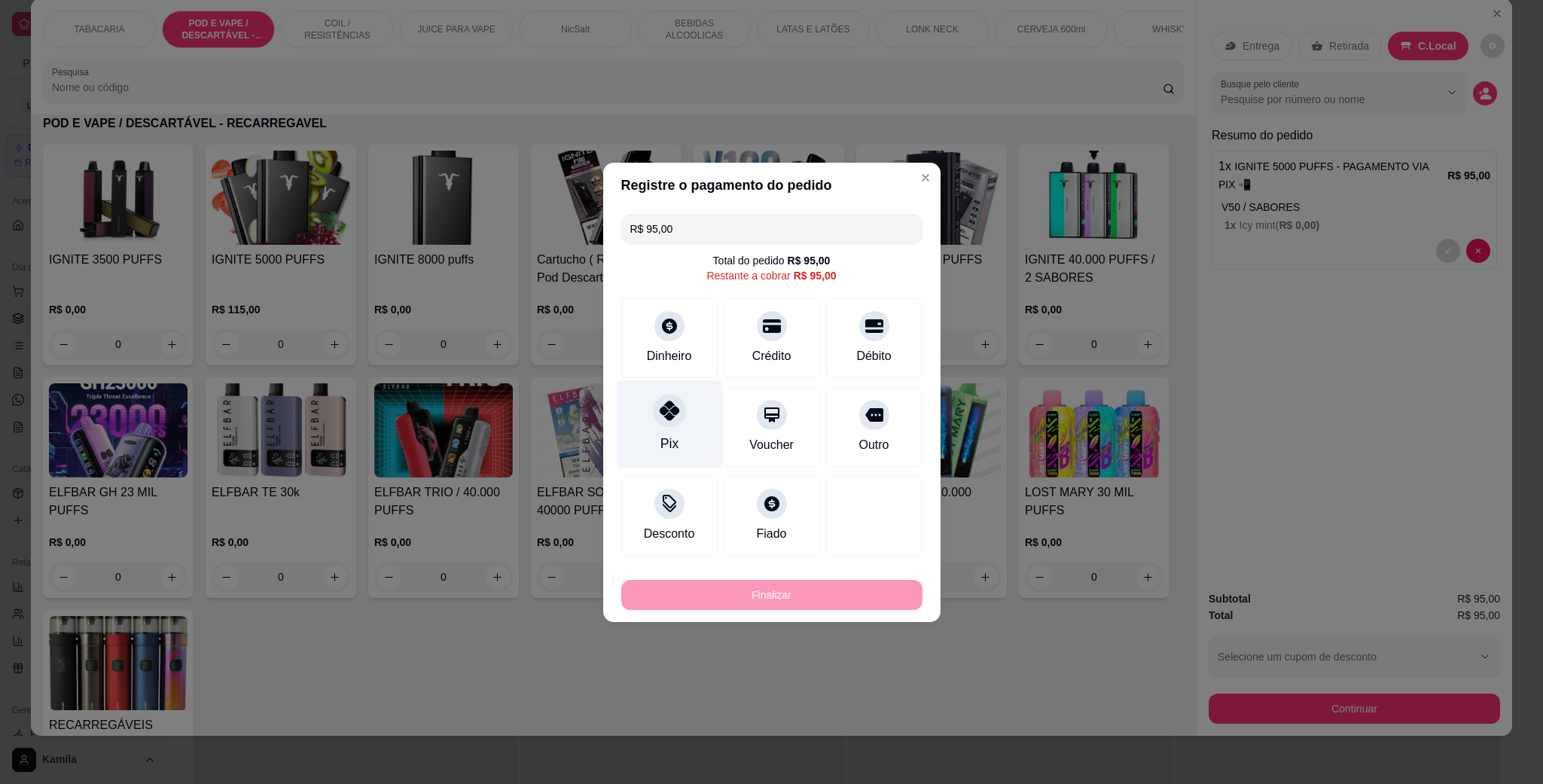
click at [685, 395] on div "Pix" at bounding box center [669, 423] width 107 height 88
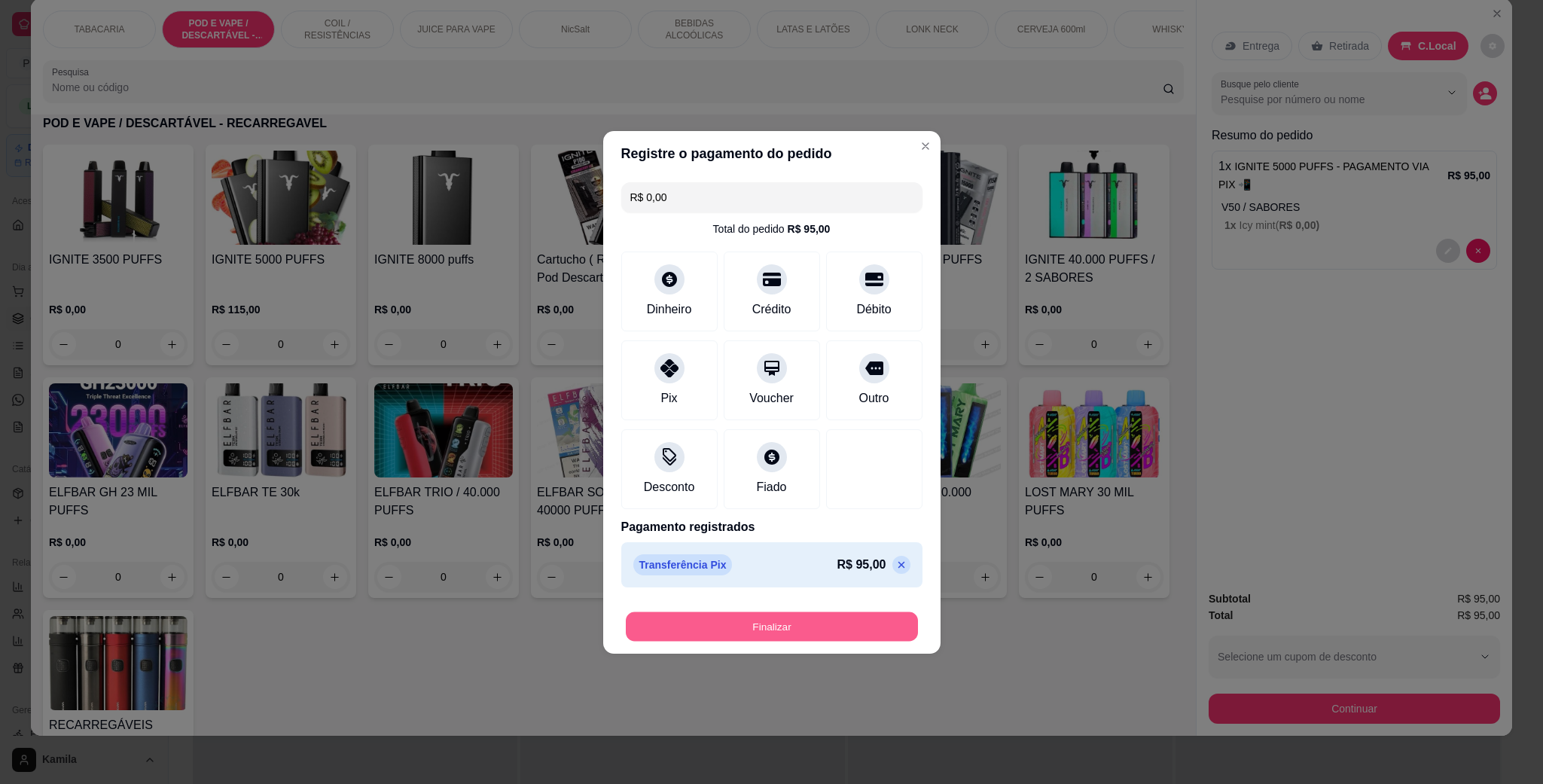
click at [805, 612] on div "Finalizar" at bounding box center [772, 626] width 301 height 30
click at [810, 628] on button "Finalizar" at bounding box center [772, 626] width 292 height 30
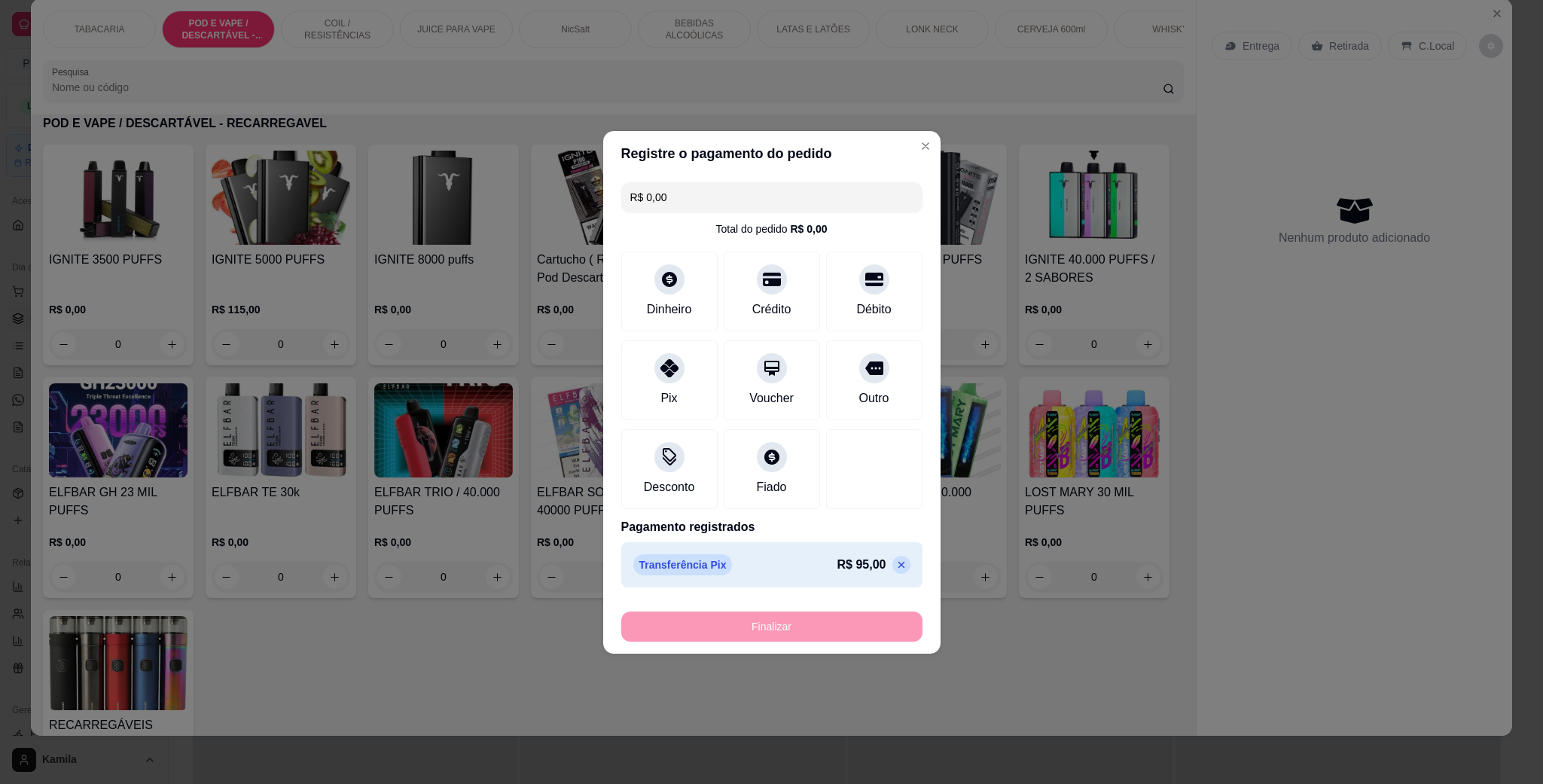
type input "-R$ 95,00"
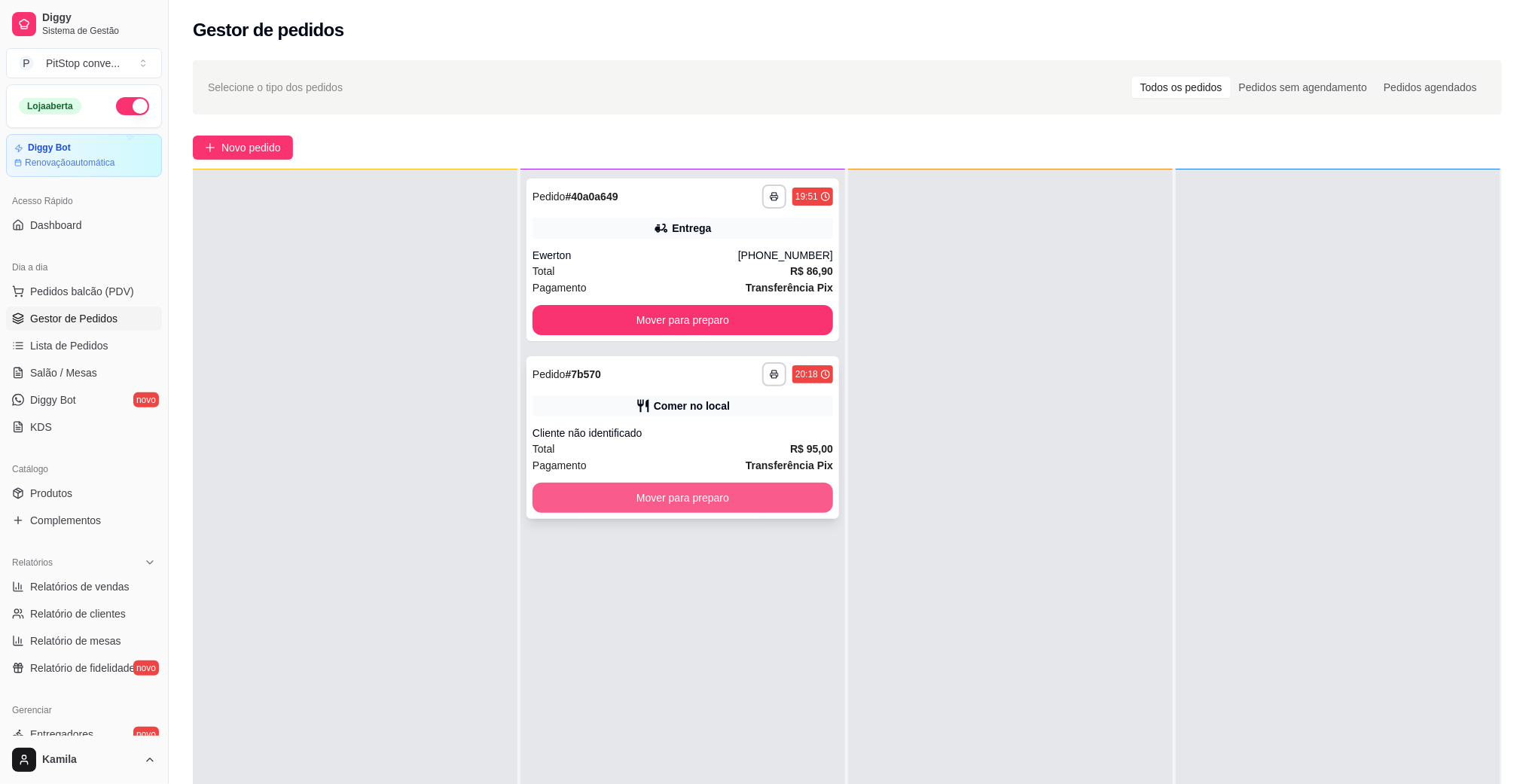
click at [767, 492] on button "Mover para preparo" at bounding box center [682, 498] width 300 height 30
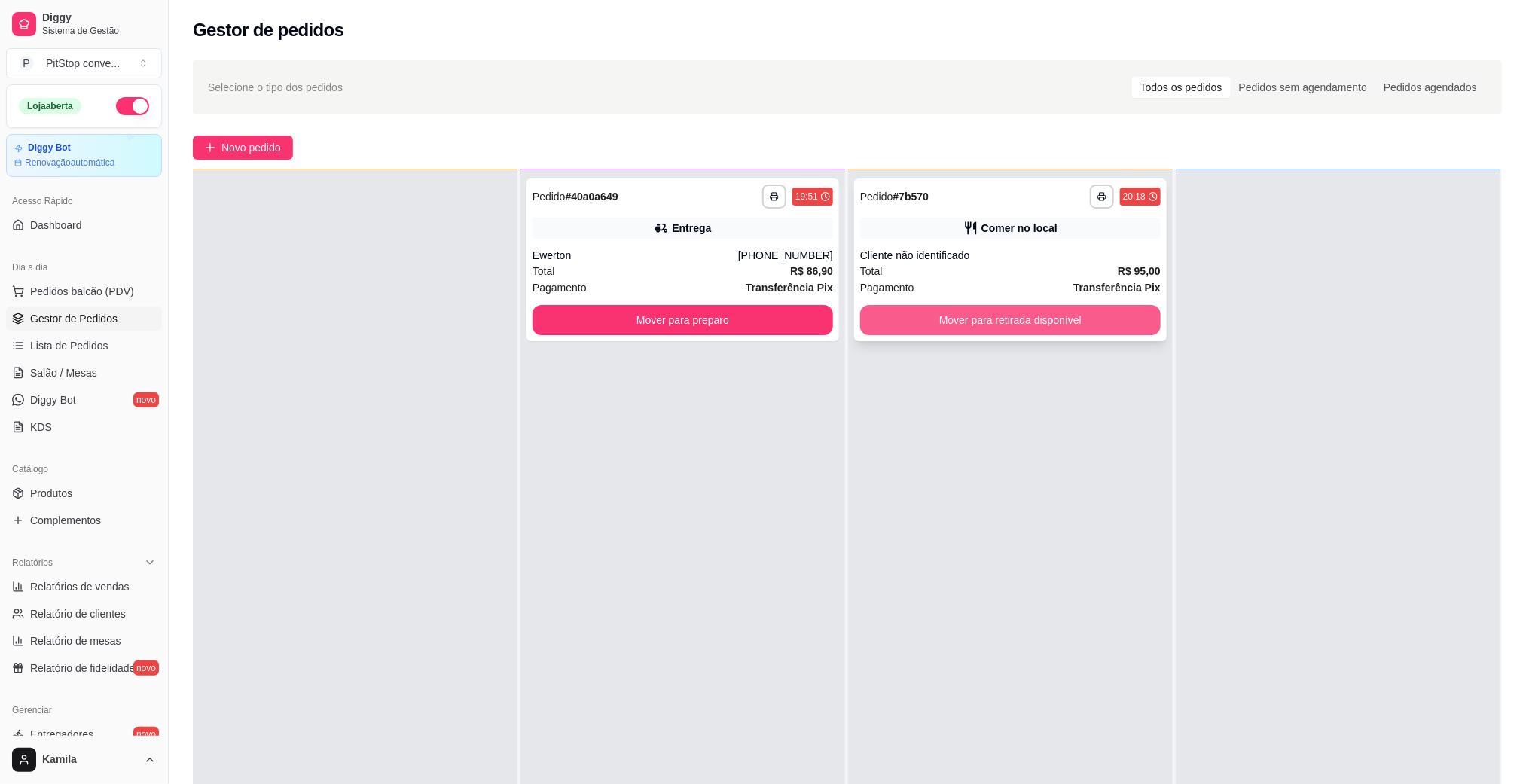
click at [1046, 322] on button "Mover para retirada disponível" at bounding box center [1011, 320] width 300 height 30
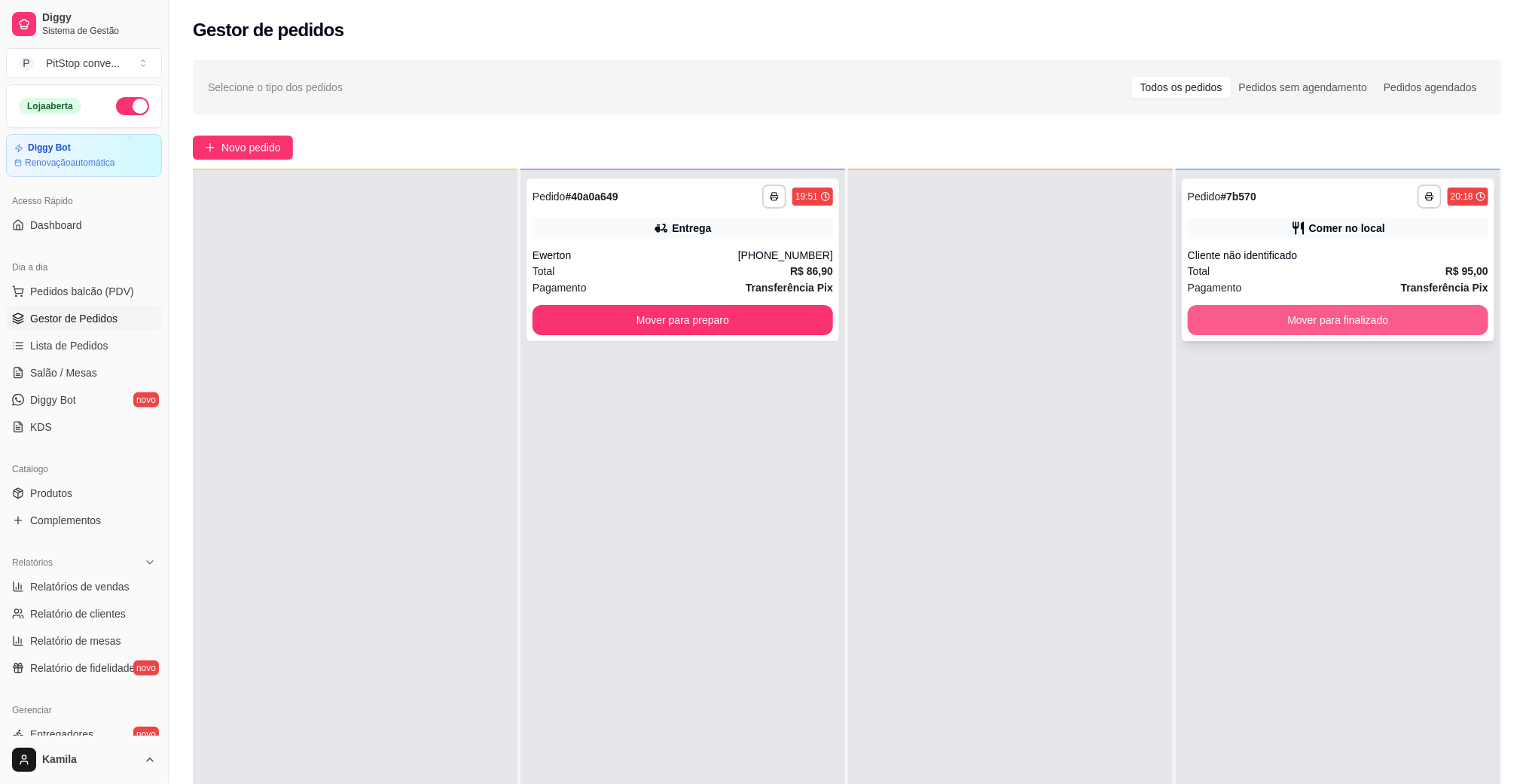
click at [1322, 314] on button "Mover para finalizado" at bounding box center [1338, 320] width 300 height 30
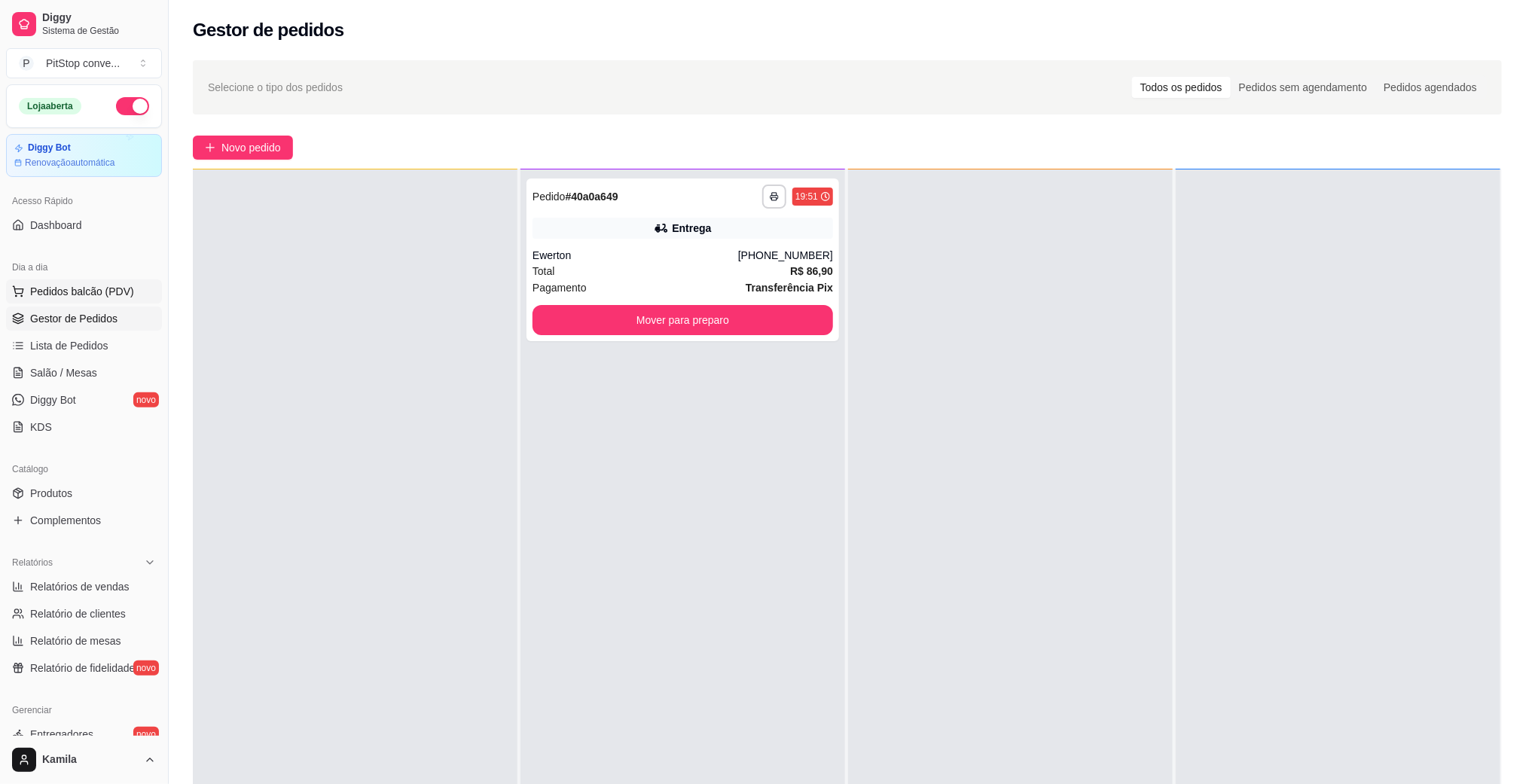
click at [102, 294] on span "Pedidos balcão (PDV)" at bounding box center [82, 291] width 104 height 15
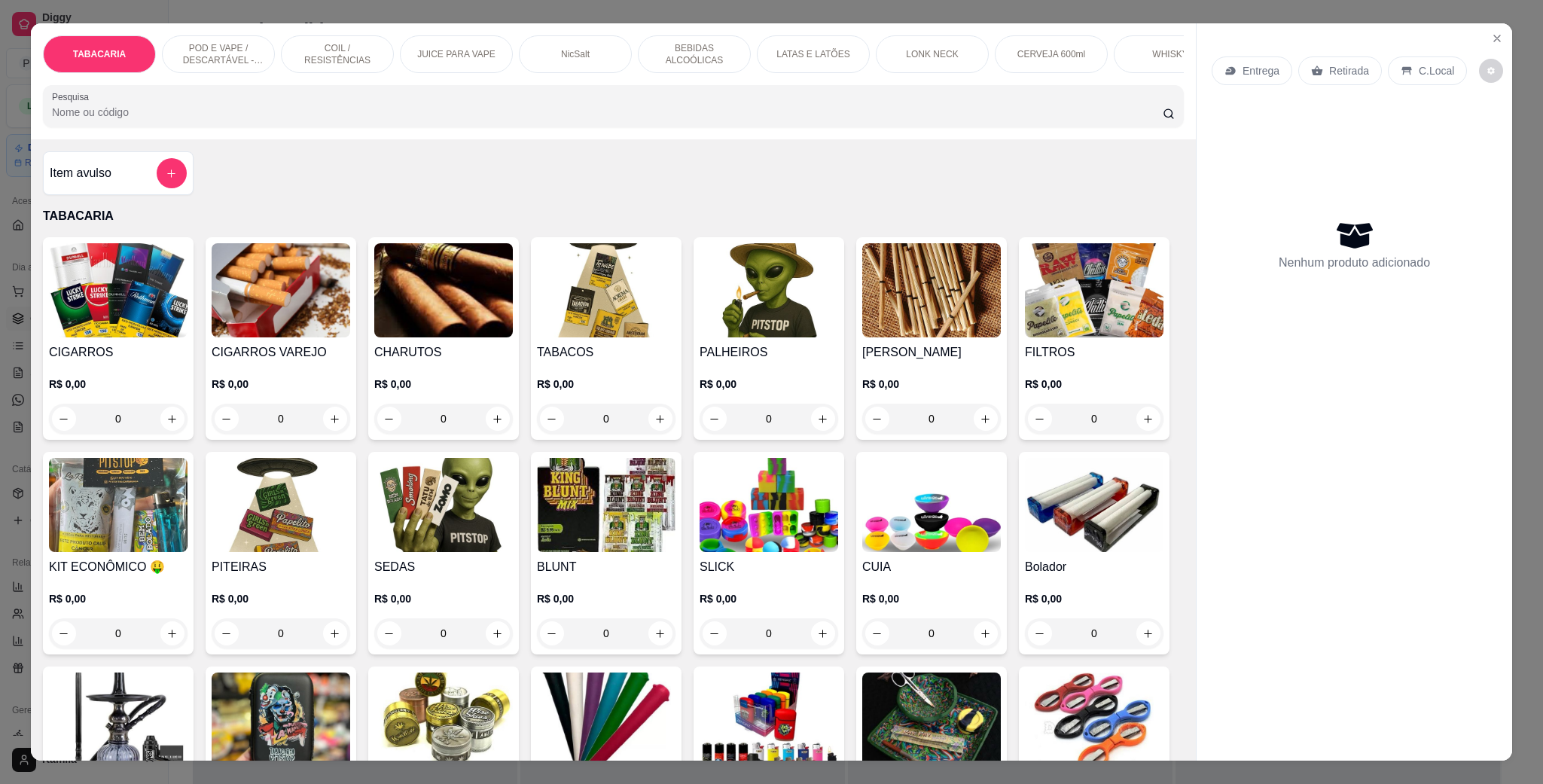
click at [242, 54] on p "POD E VAPE / DESCARTÁVEL - RECARREGAVEL" at bounding box center [218, 54] width 87 height 24
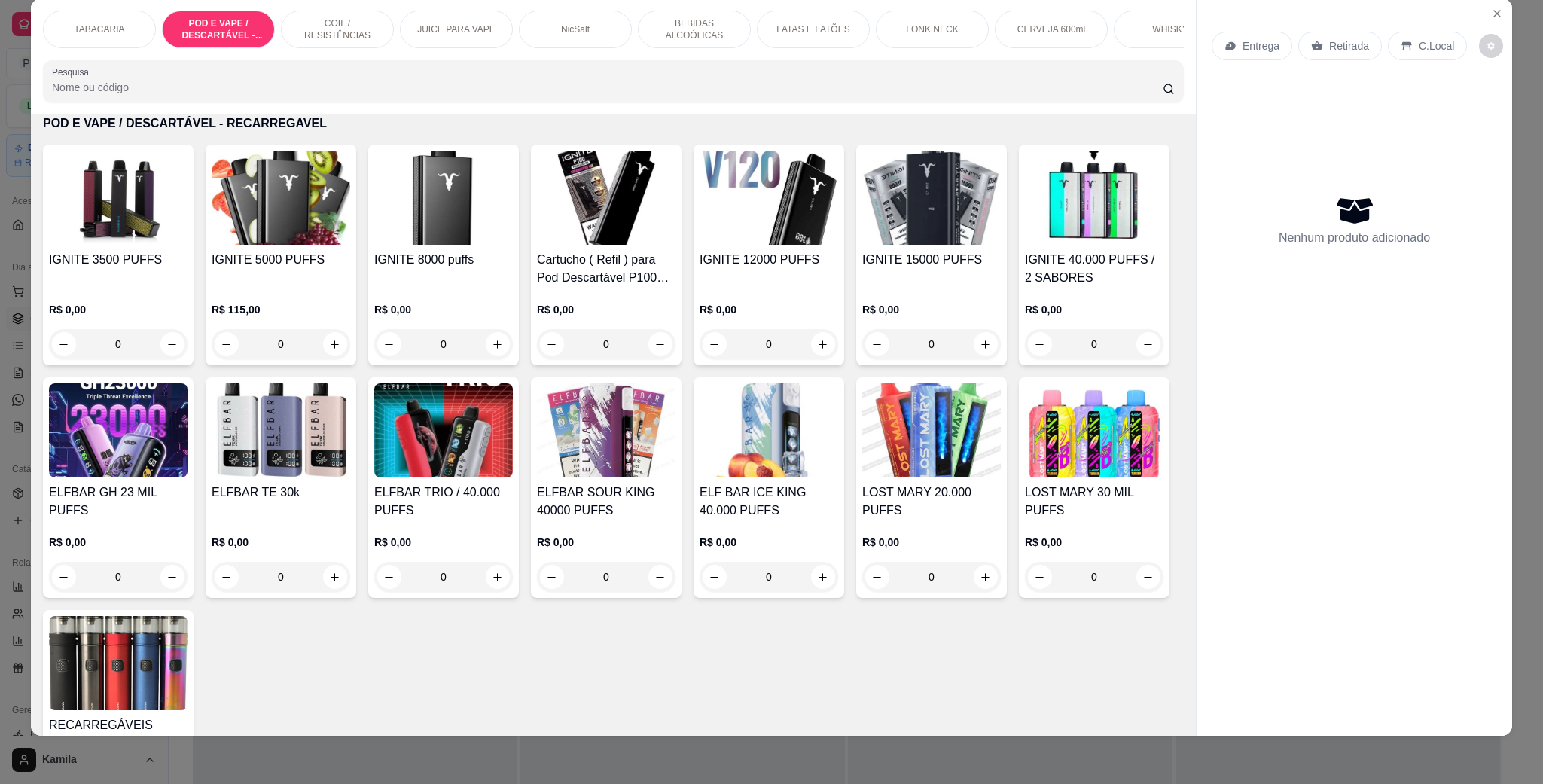
click at [465, 19] on div "JUICE PARA VAPE" at bounding box center [456, 29] width 113 height 38
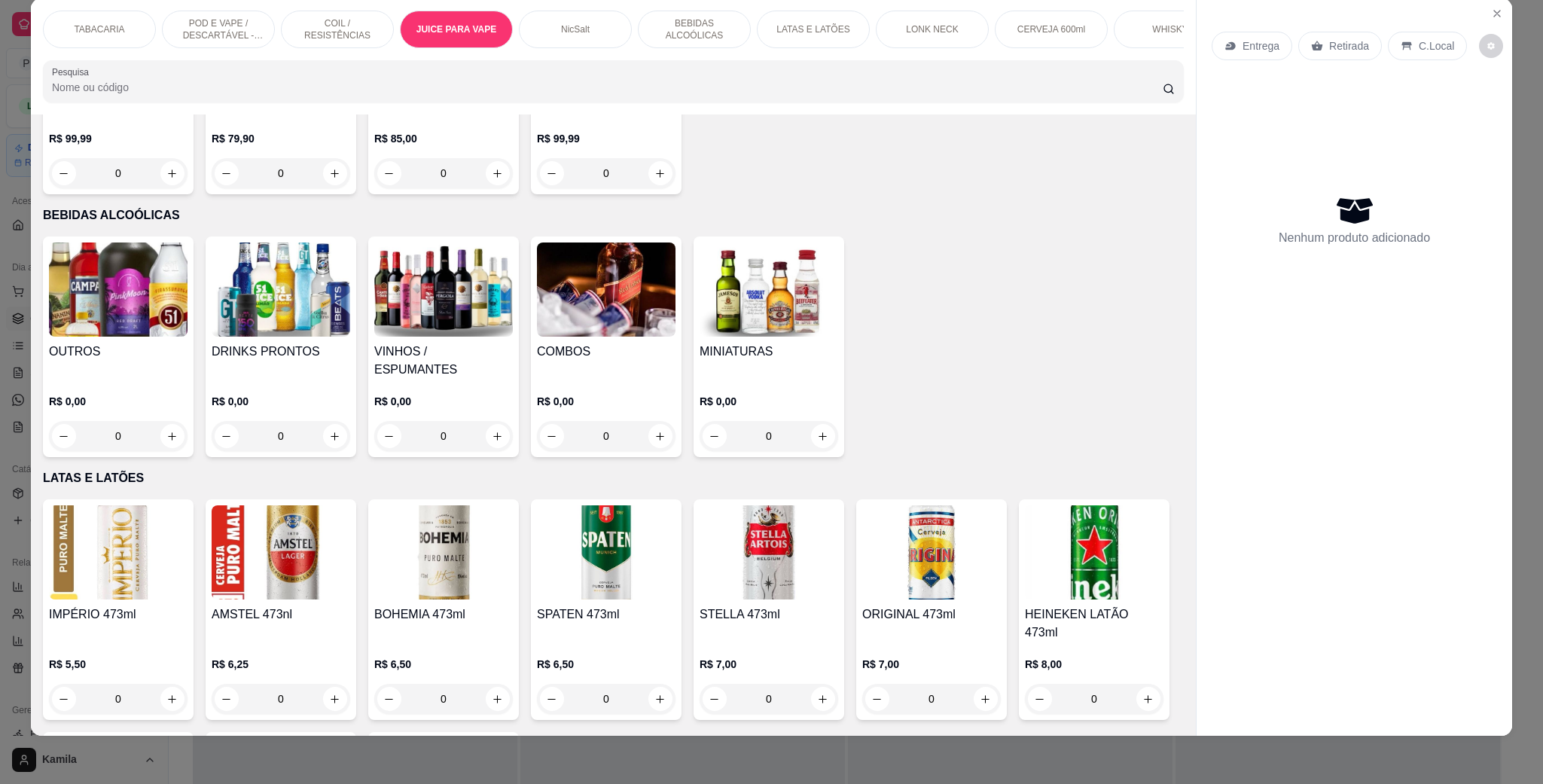
scroll to position [2161, 0]
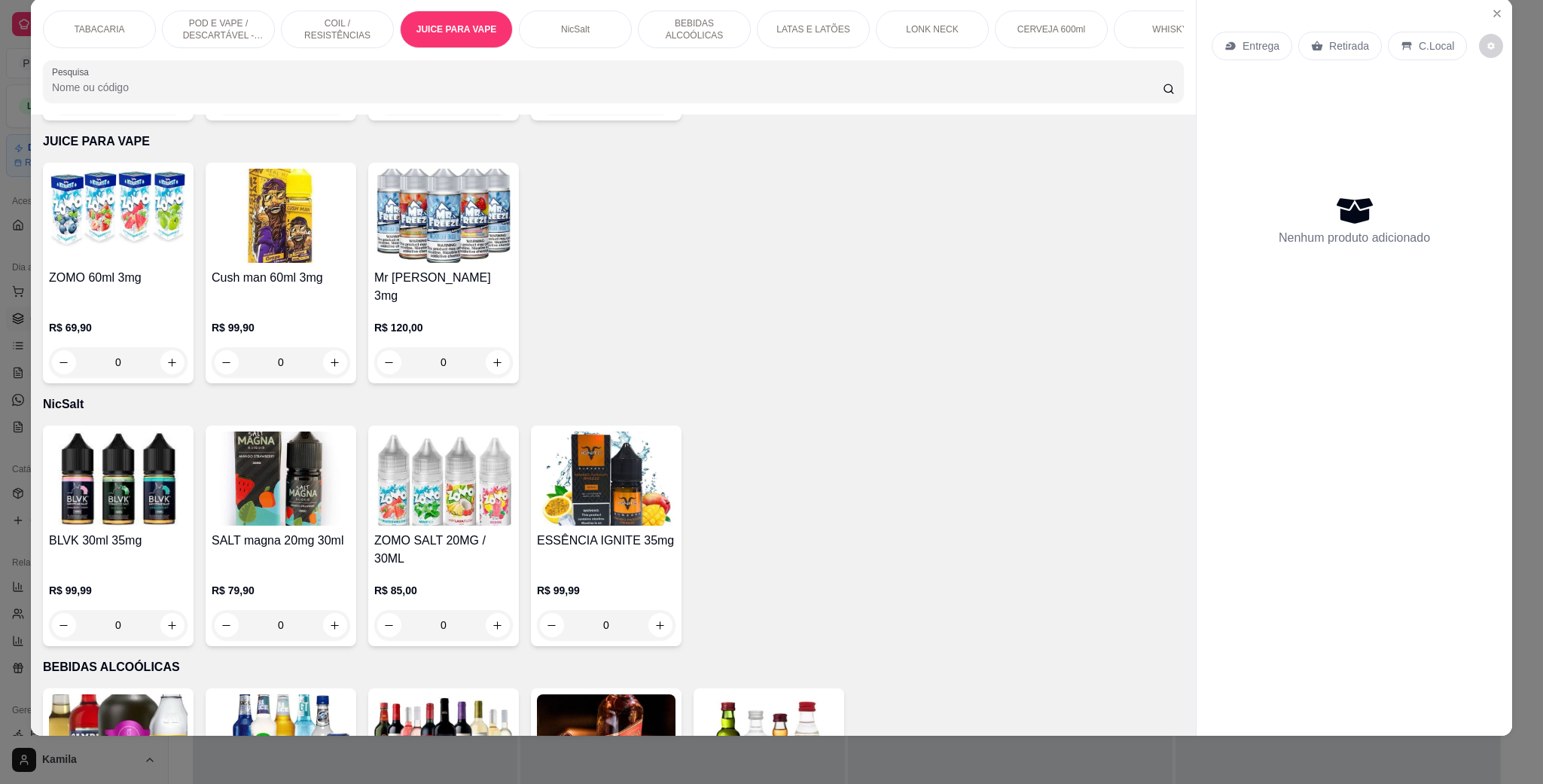
click at [122, 490] on img at bounding box center [118, 478] width 138 height 95
click at [271, 466] on img at bounding box center [280, 478] width 138 height 95
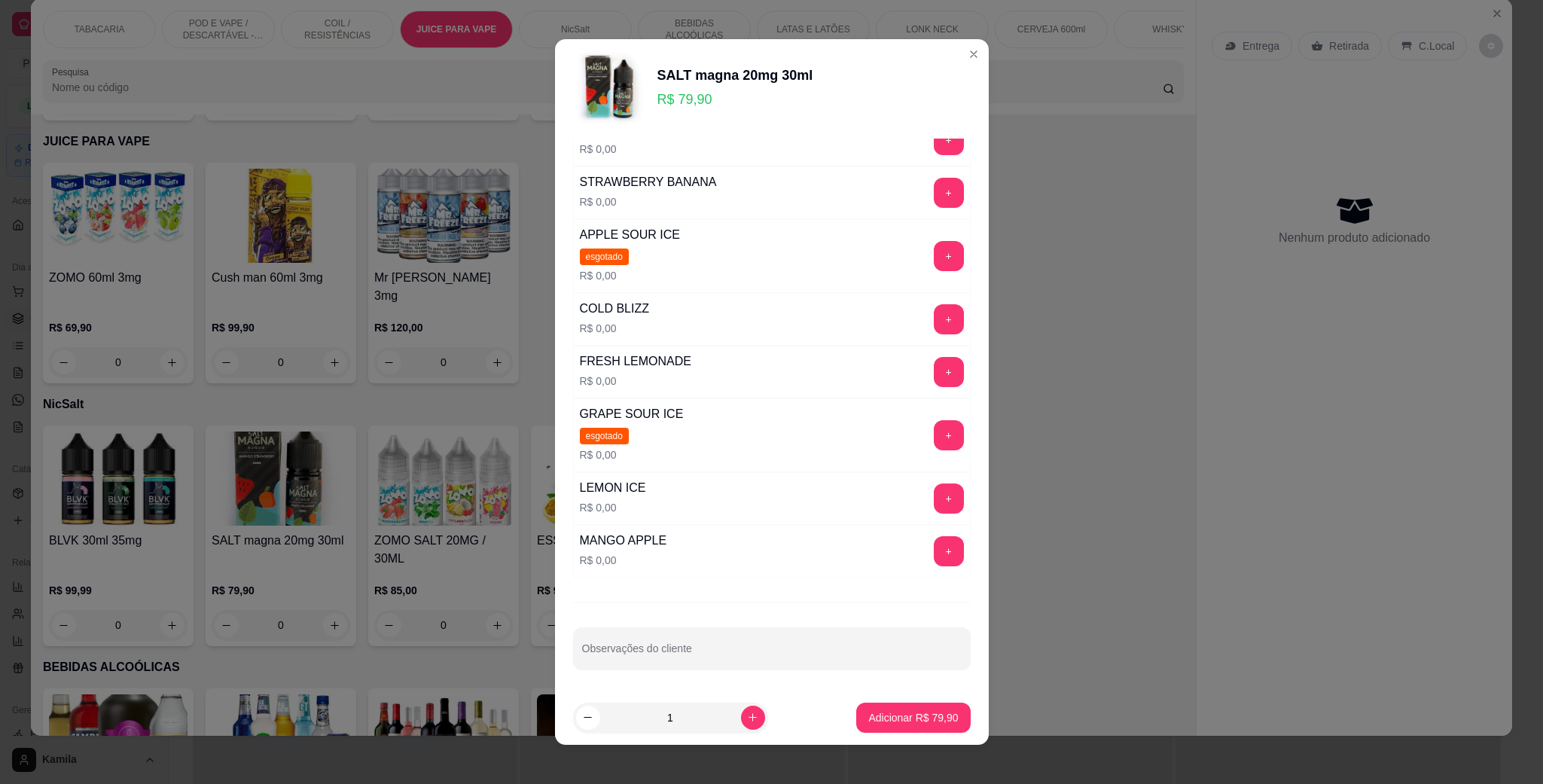
scroll to position [375, 0]
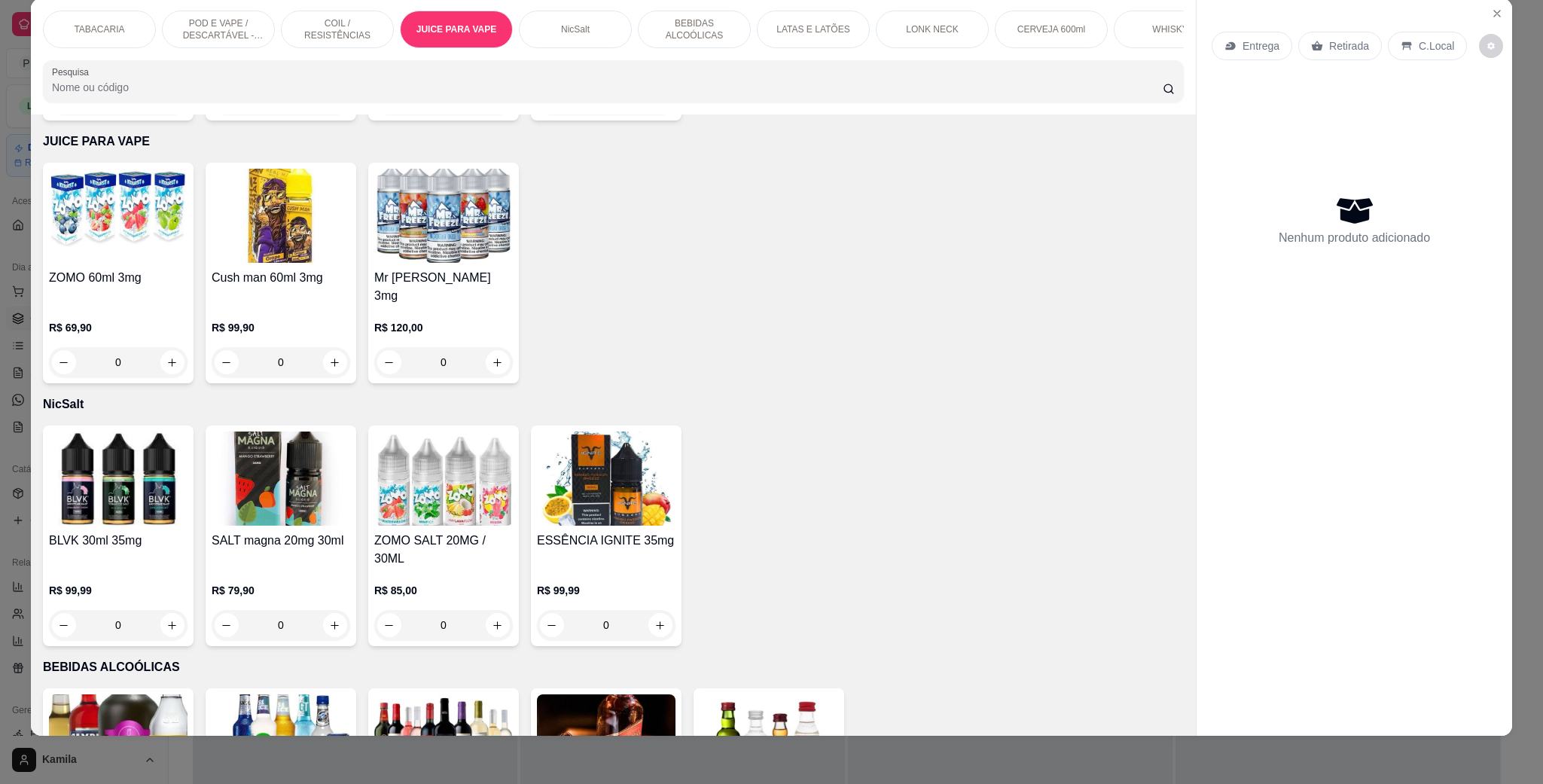
click at [586, 448] on img at bounding box center [606, 478] width 138 height 95
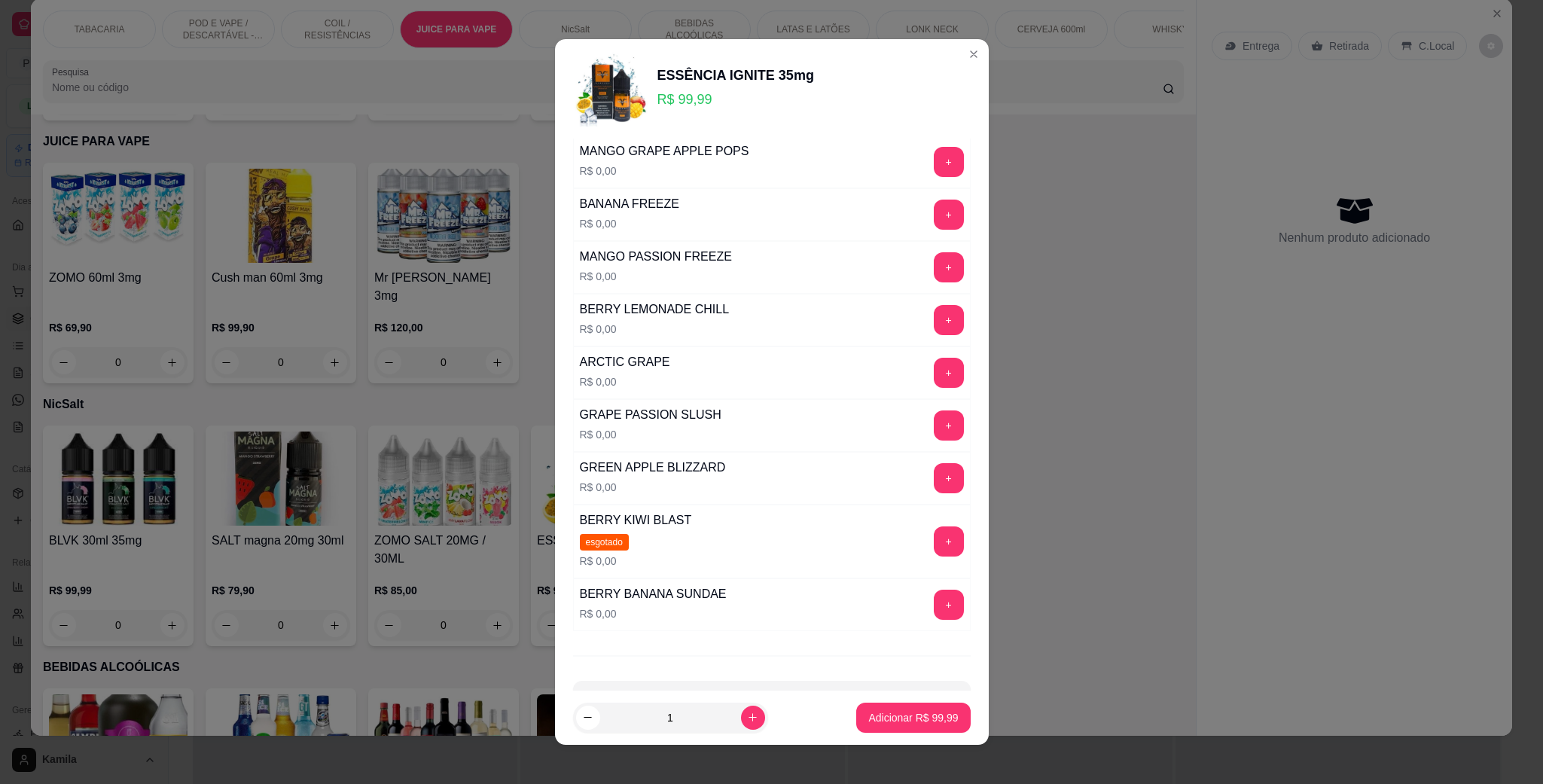
scroll to position [7, 0]
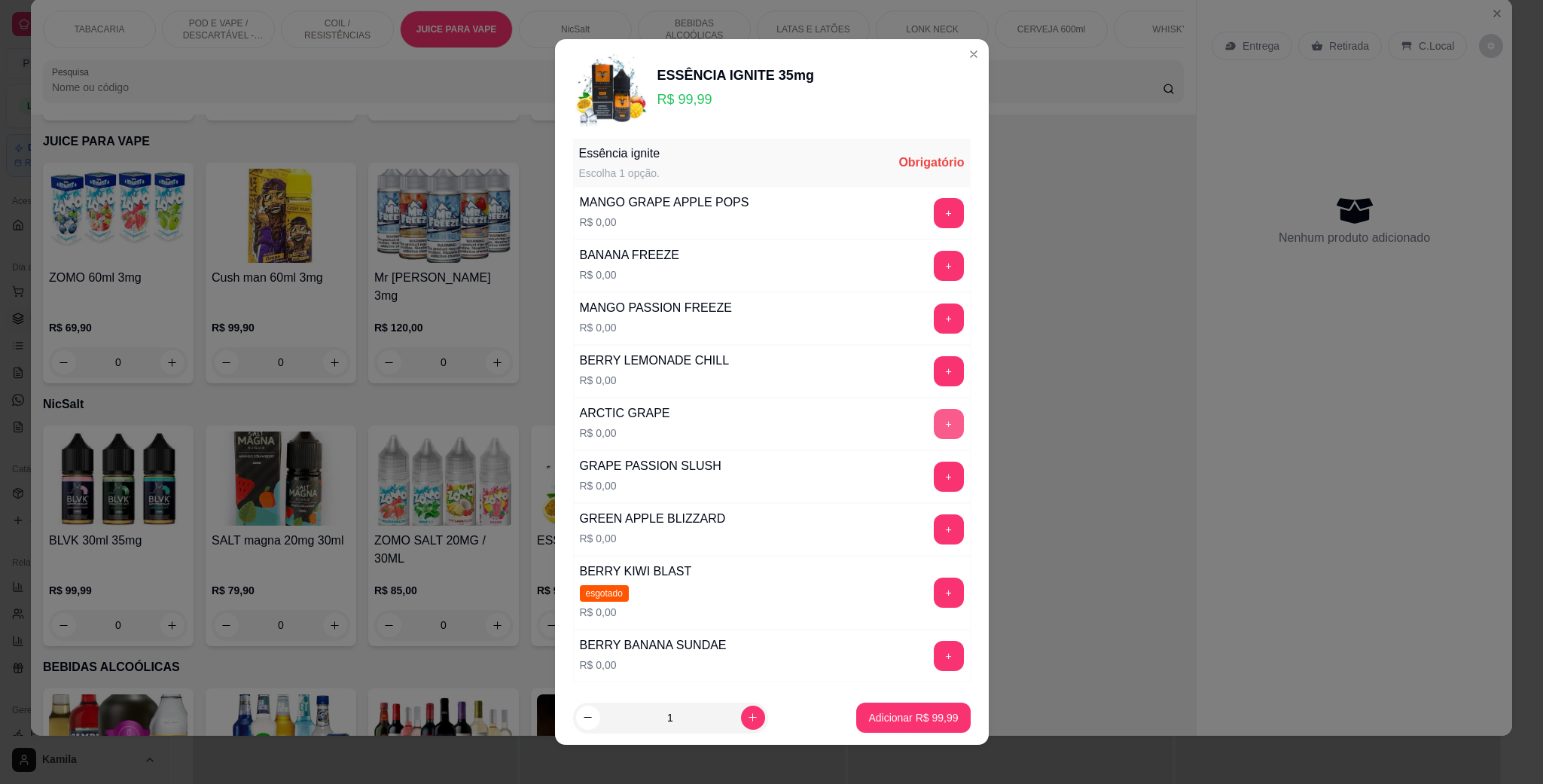
click at [934, 423] on button "+" at bounding box center [949, 424] width 30 height 30
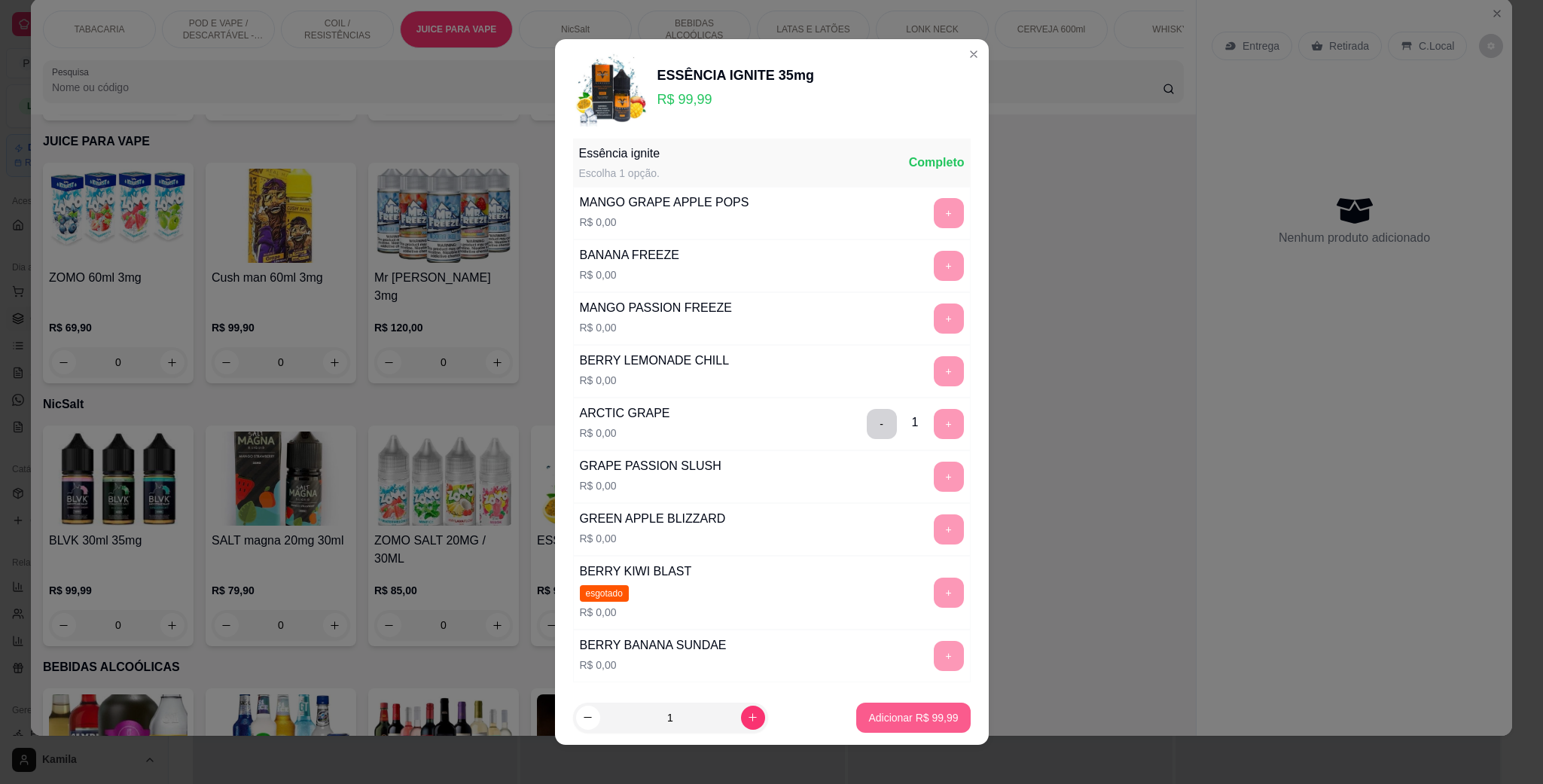
click at [874, 721] on p "Adicionar R$ 99,99" at bounding box center [913, 717] width 90 height 15
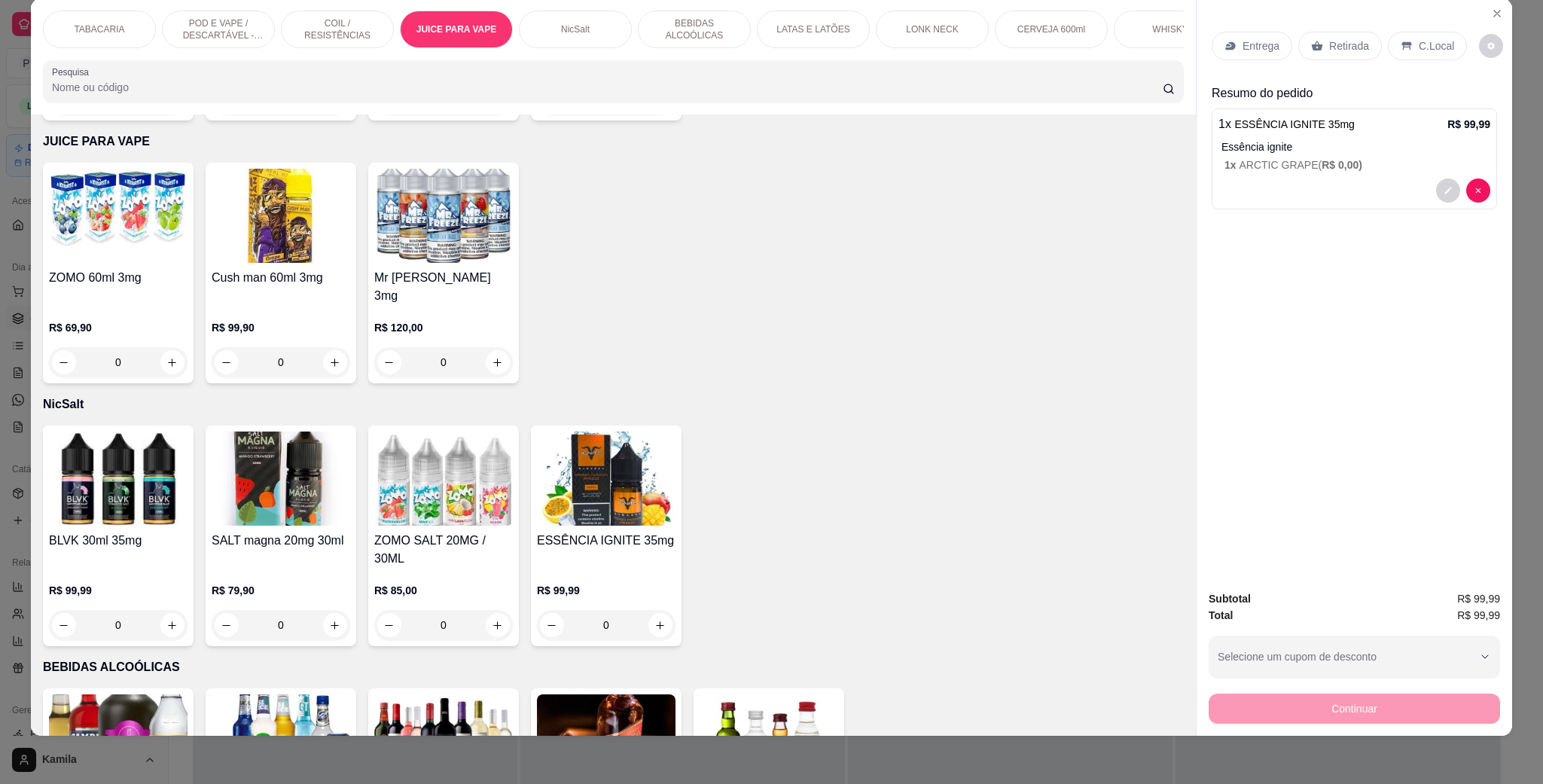
click at [319, 27] on p "COIL / RESISTÊNCIAS" at bounding box center [338, 30] width 87 height 24
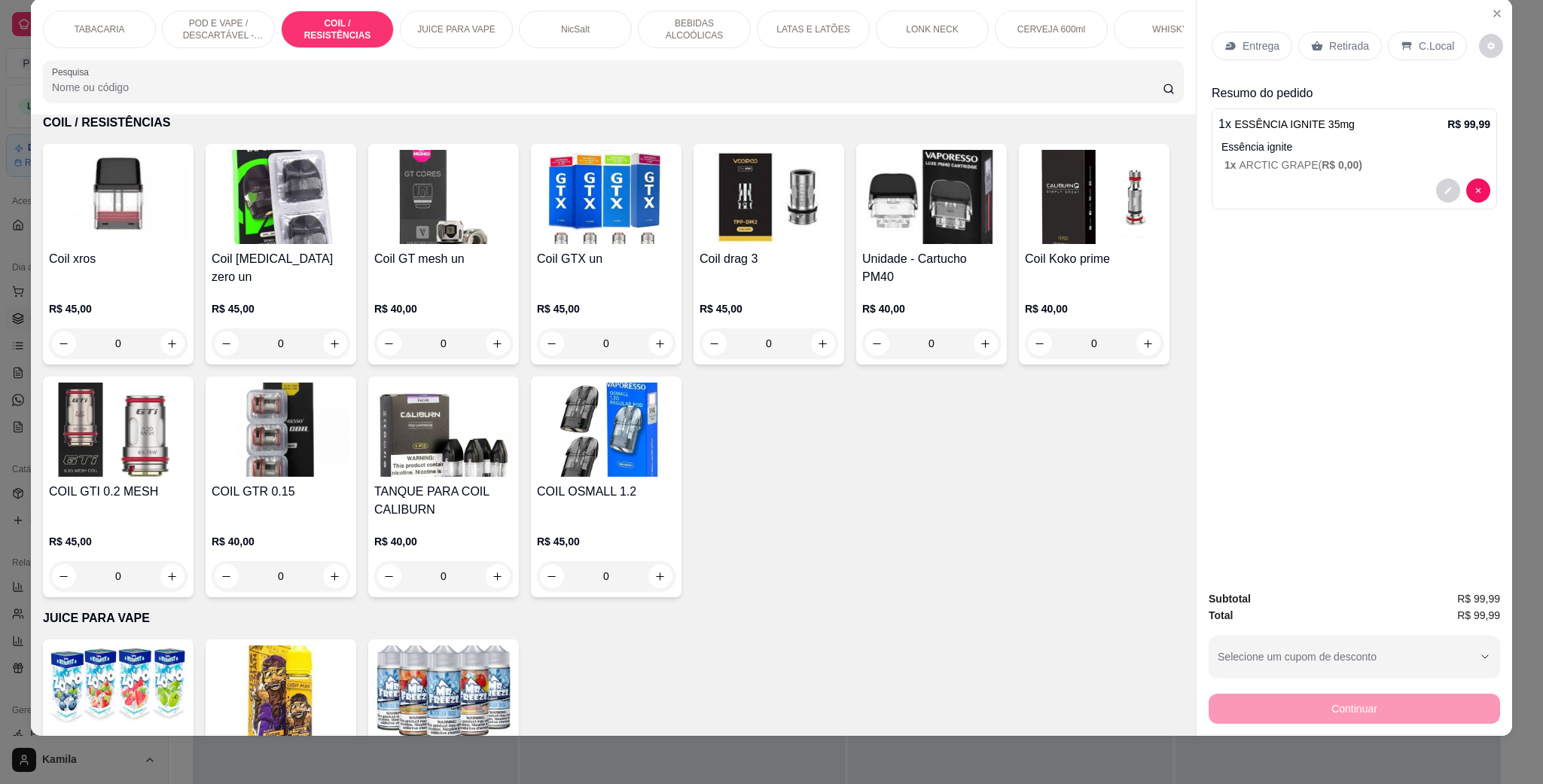
click at [129, 244] on img at bounding box center [118, 197] width 138 height 95
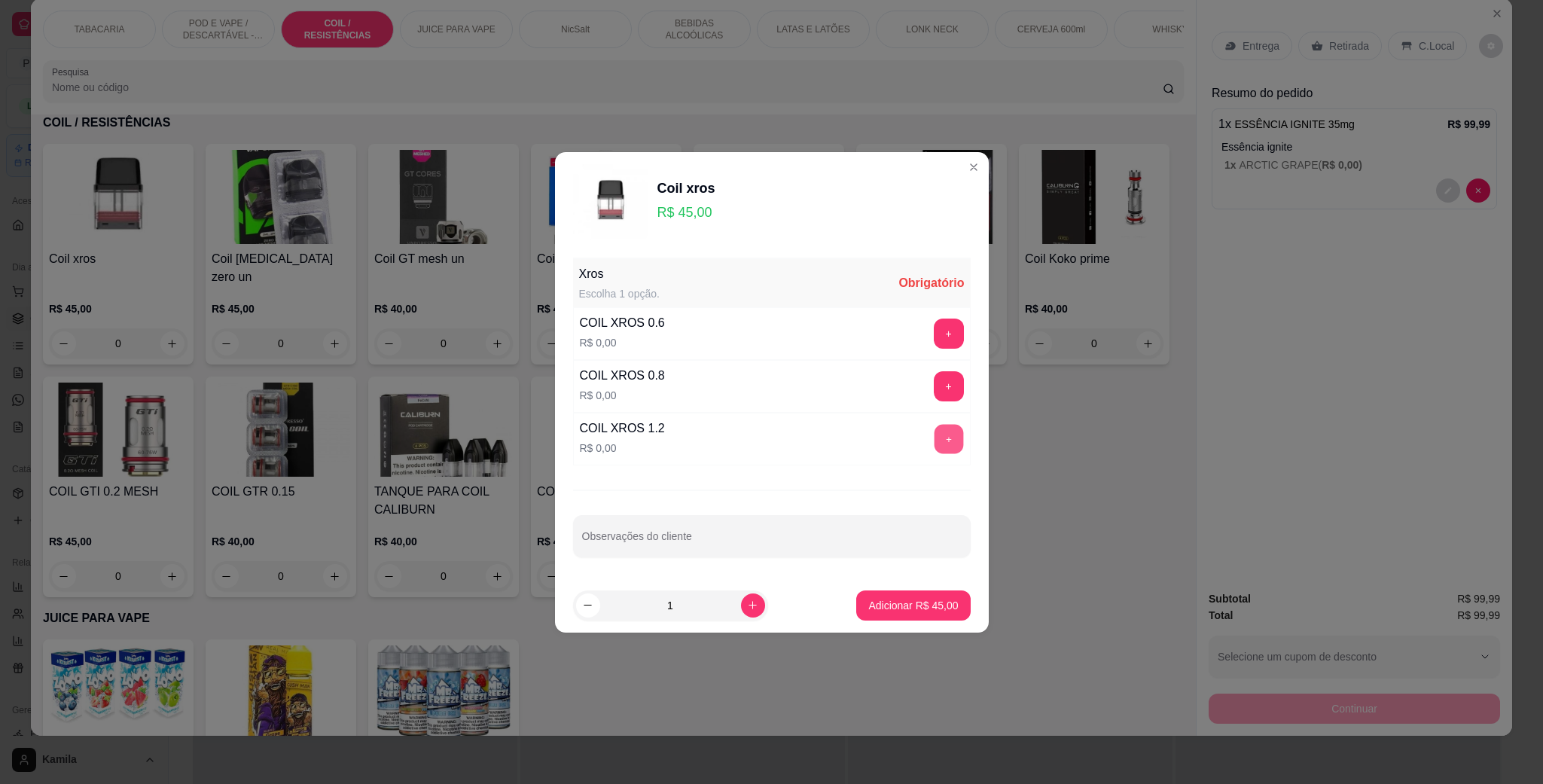
click at [934, 445] on button "+" at bounding box center [949, 438] width 30 height 30
click at [916, 601] on p "Adicionar R$ 45,00" at bounding box center [913, 605] width 90 height 15
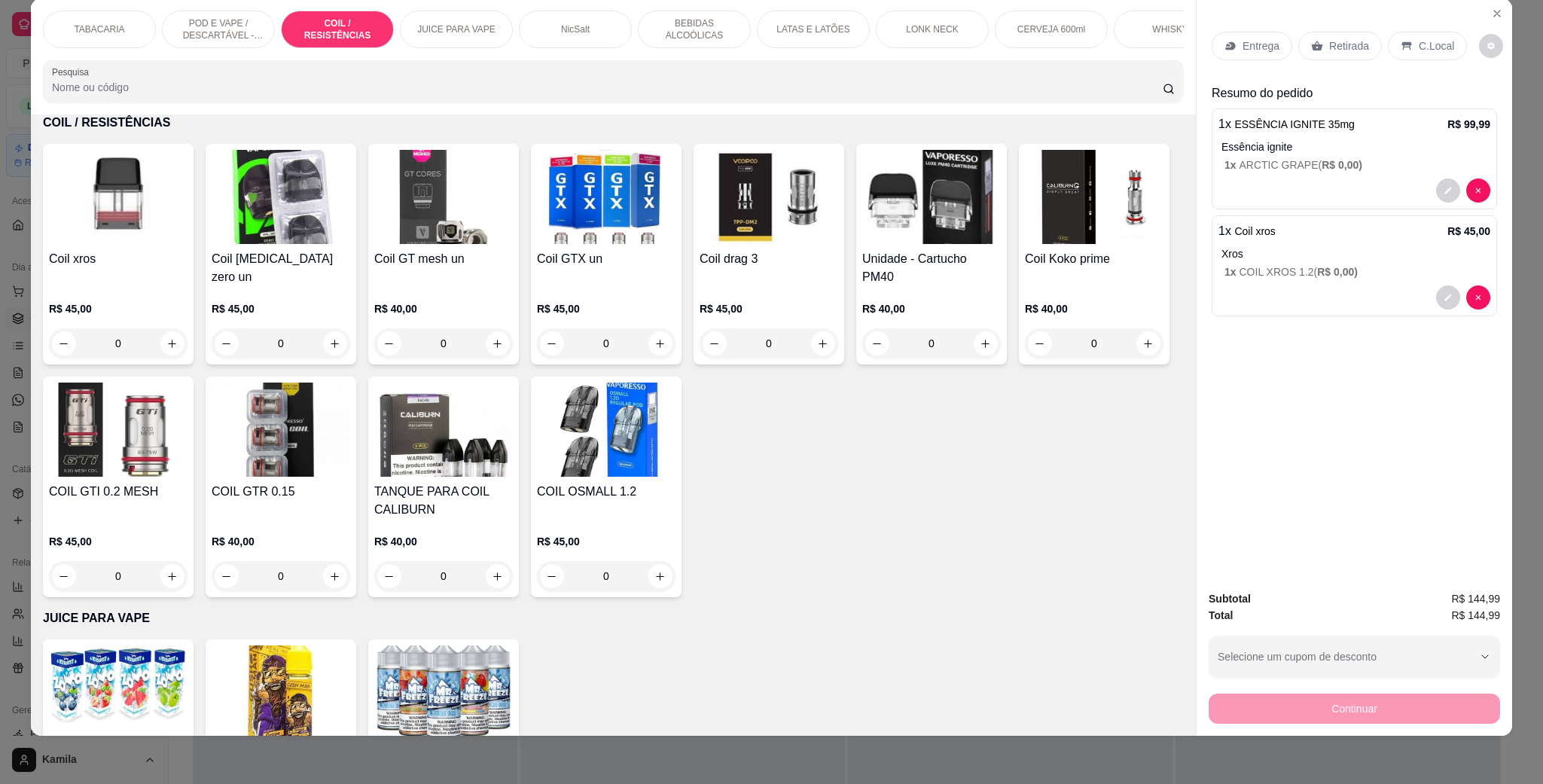
click at [1410, 55] on div "C.Local" at bounding box center [1427, 45] width 79 height 29
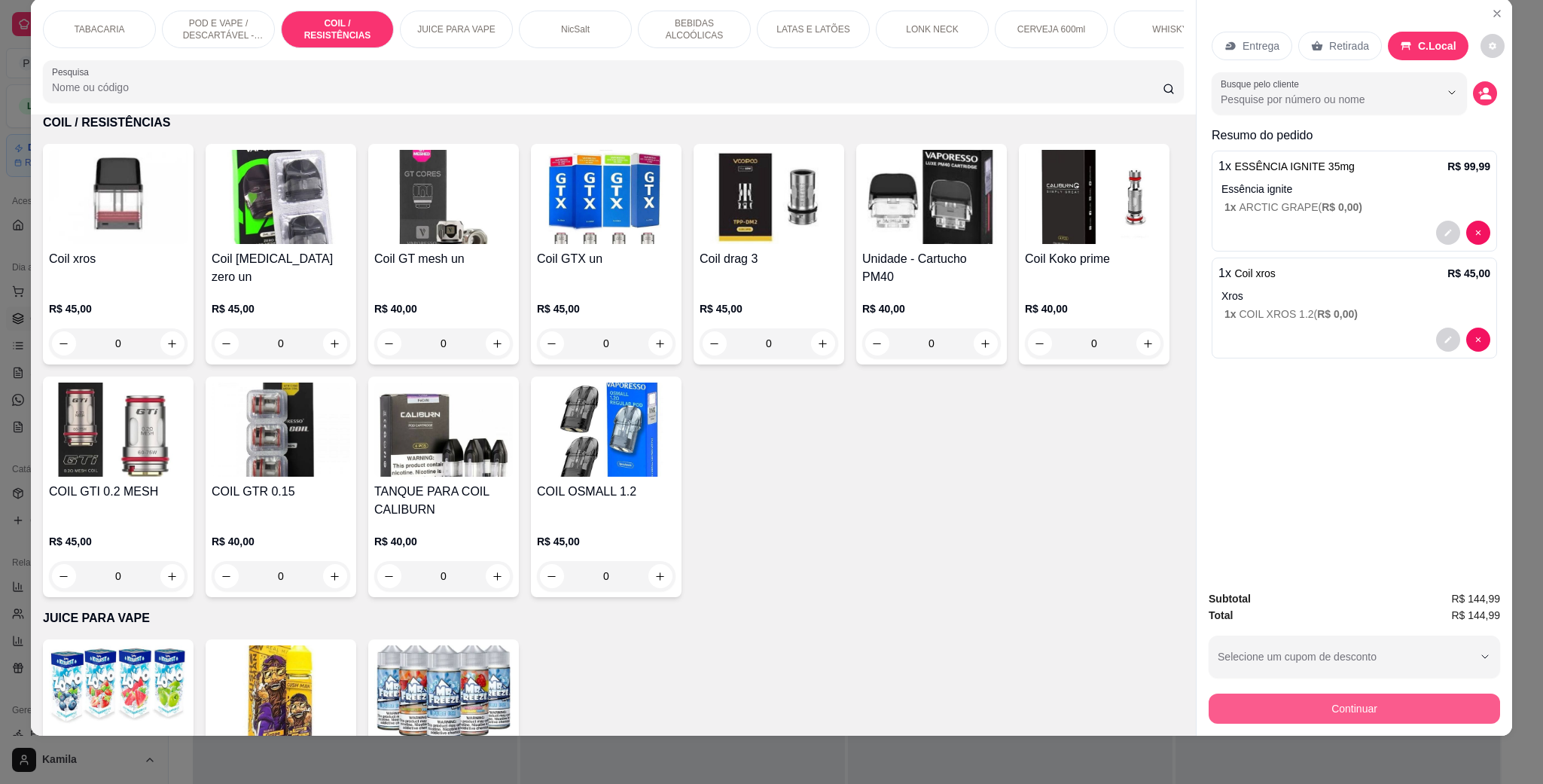
click at [1388, 698] on button "Continuar" at bounding box center [1355, 708] width 291 height 30
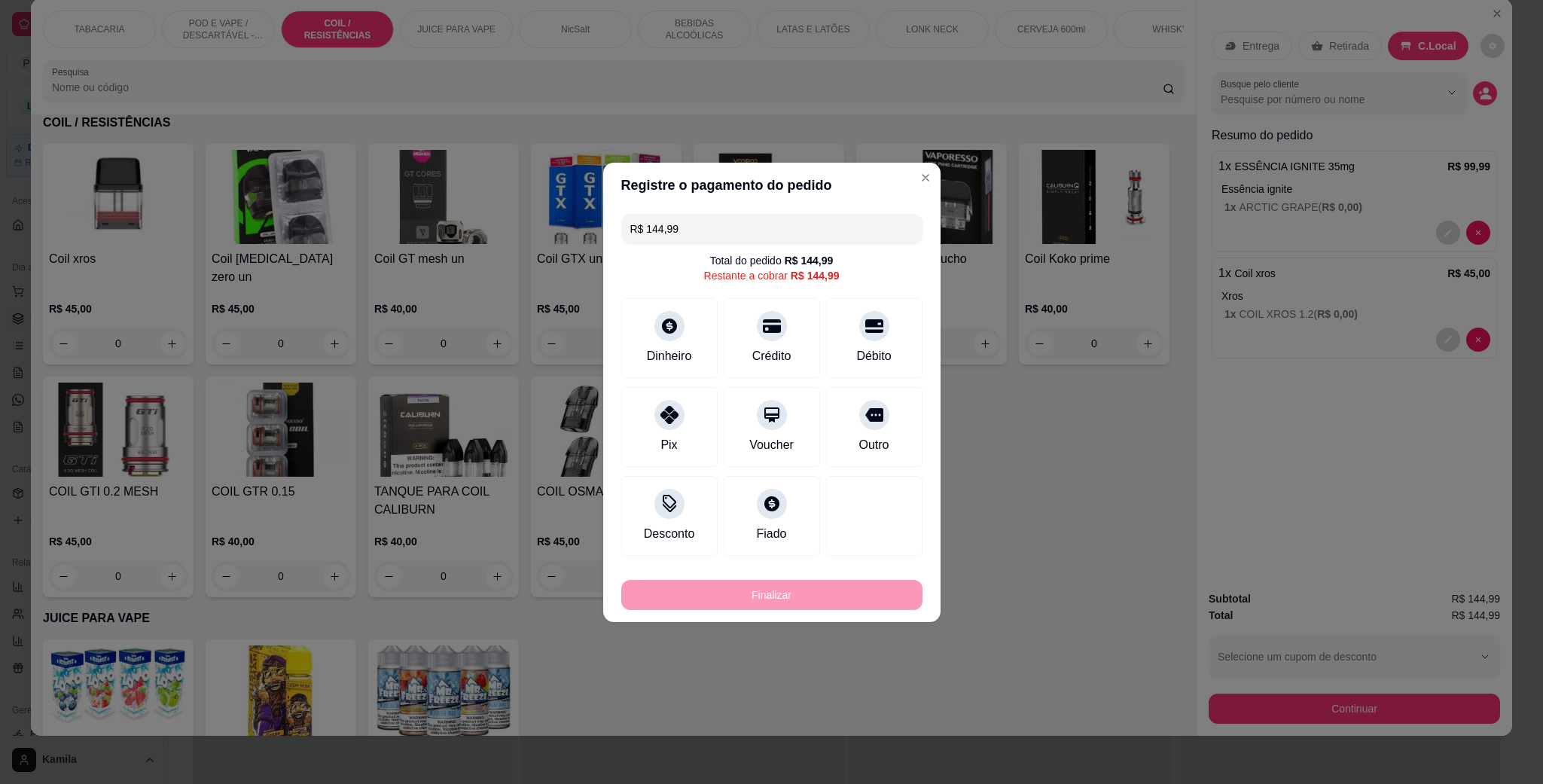
click at [755, 237] on input "R$ 144,99" at bounding box center [772, 229] width 283 height 30
drag, startPoint x: 860, startPoint y: 524, endPoint x: 854, endPoint y: 511, distance: 14.3
click at [857, 523] on div at bounding box center [874, 512] width 107 height 88
click at [772, 322] on div at bounding box center [772, 322] width 33 height 33
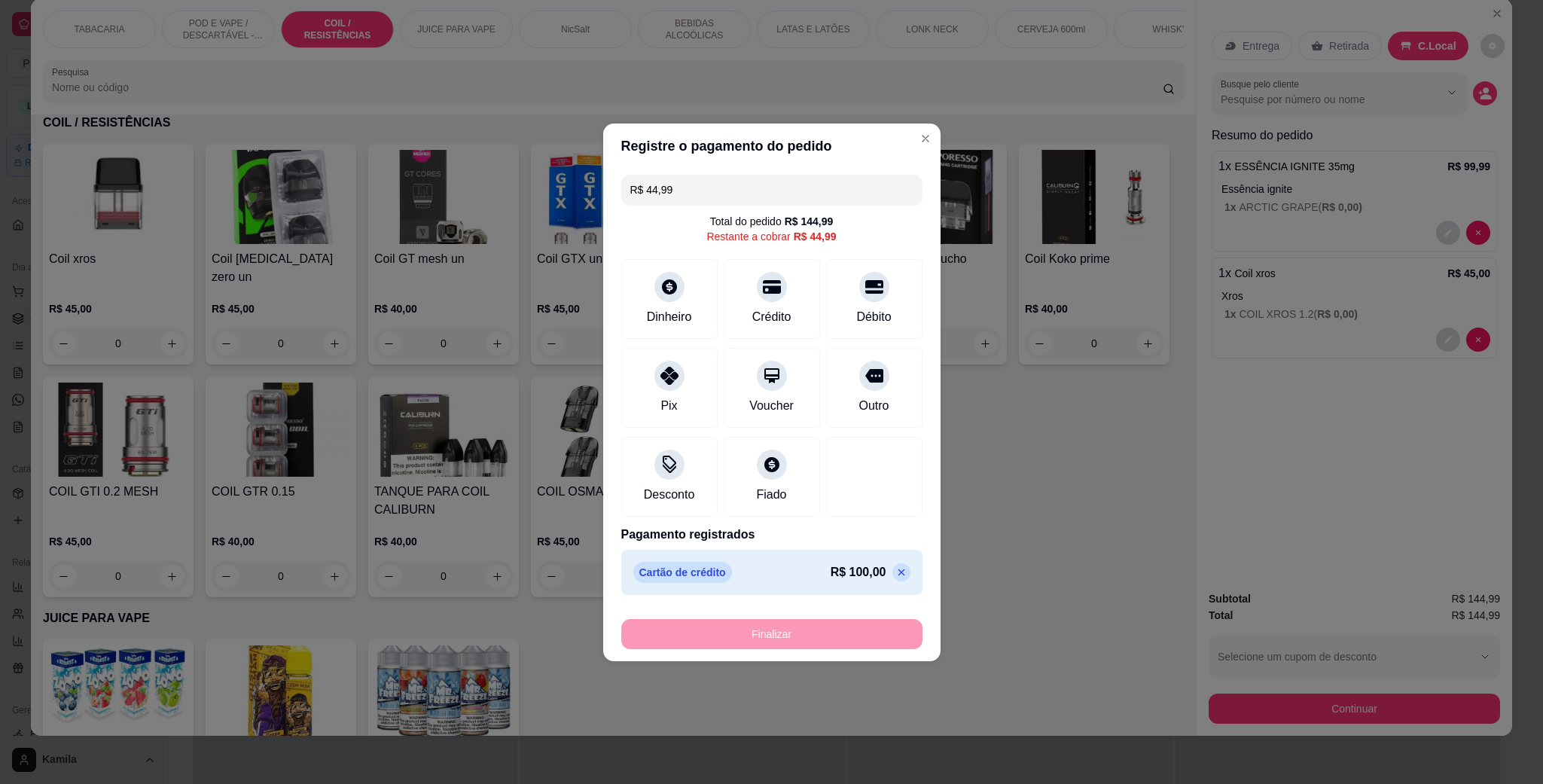
click at [893, 579] on p at bounding box center [901, 572] width 18 height 18
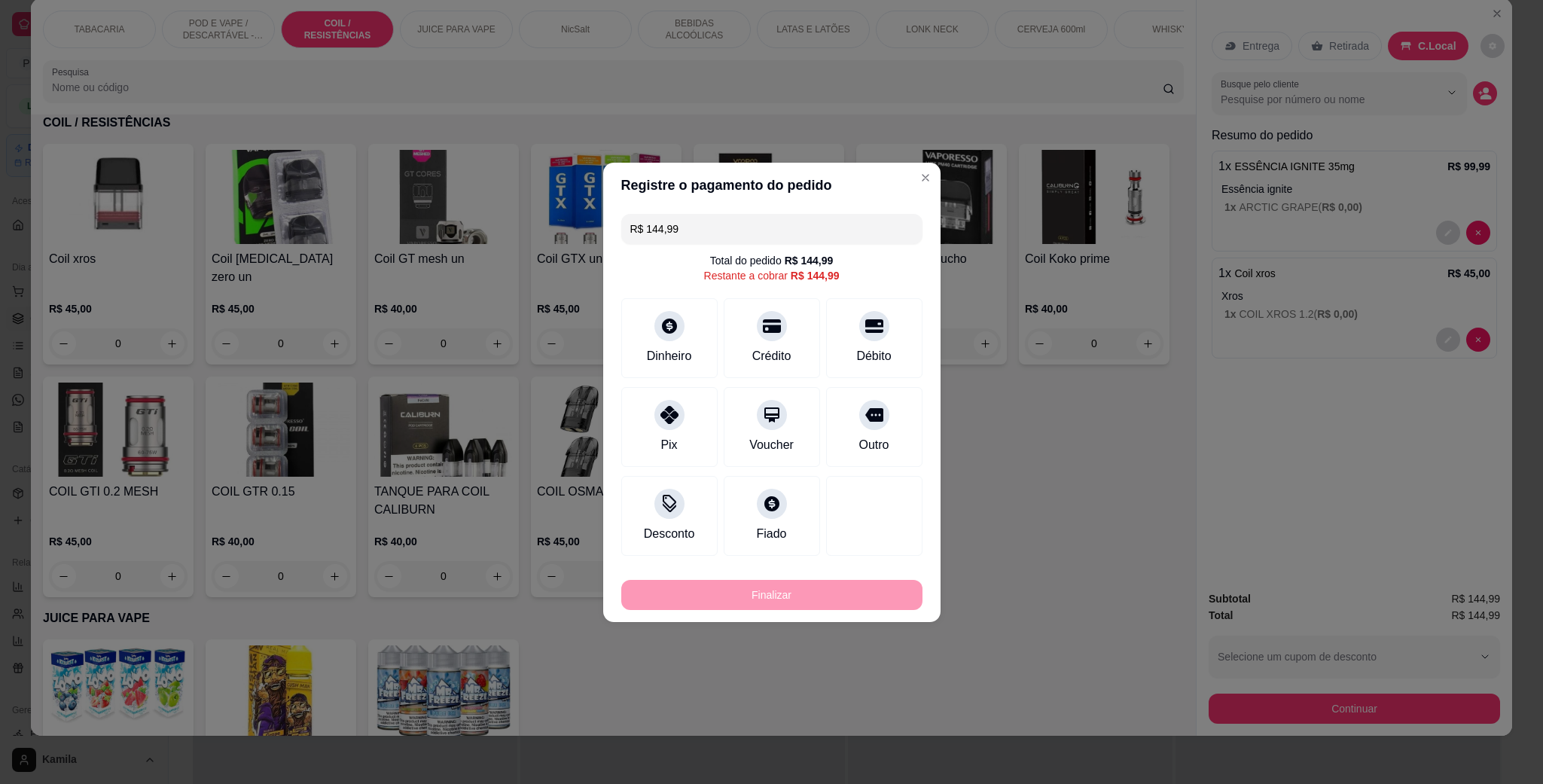
click at [684, 210] on div "R$ 144,99 Total do pedido R$ 144,99 Restante a cobrar R$ 144,99 Dinheiro Crédit…" at bounding box center [772, 385] width 338 height 354
click at [692, 218] on input "R$ 144,99" at bounding box center [772, 229] width 283 height 30
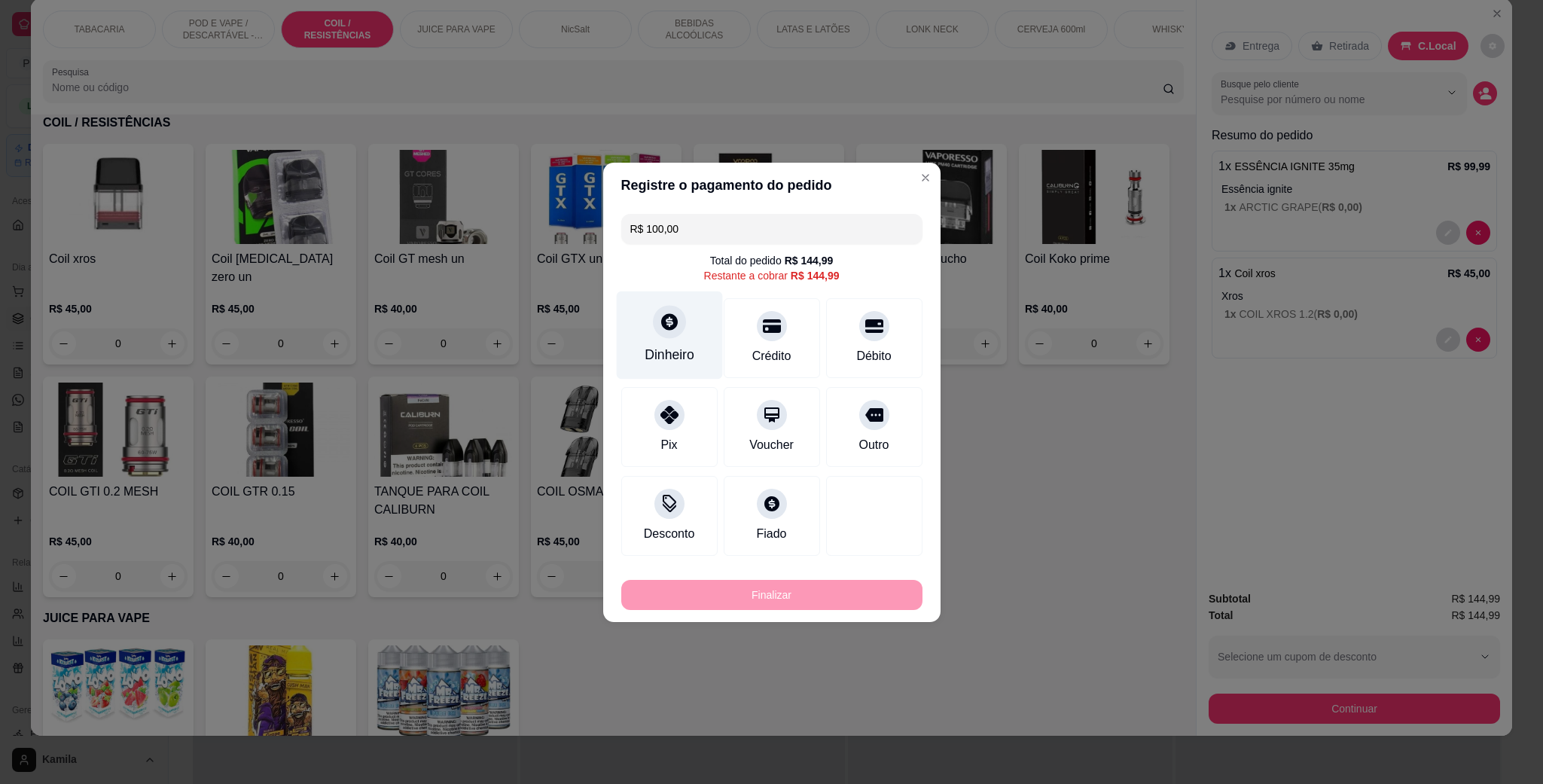
click at [660, 335] on div at bounding box center [669, 322] width 33 height 33
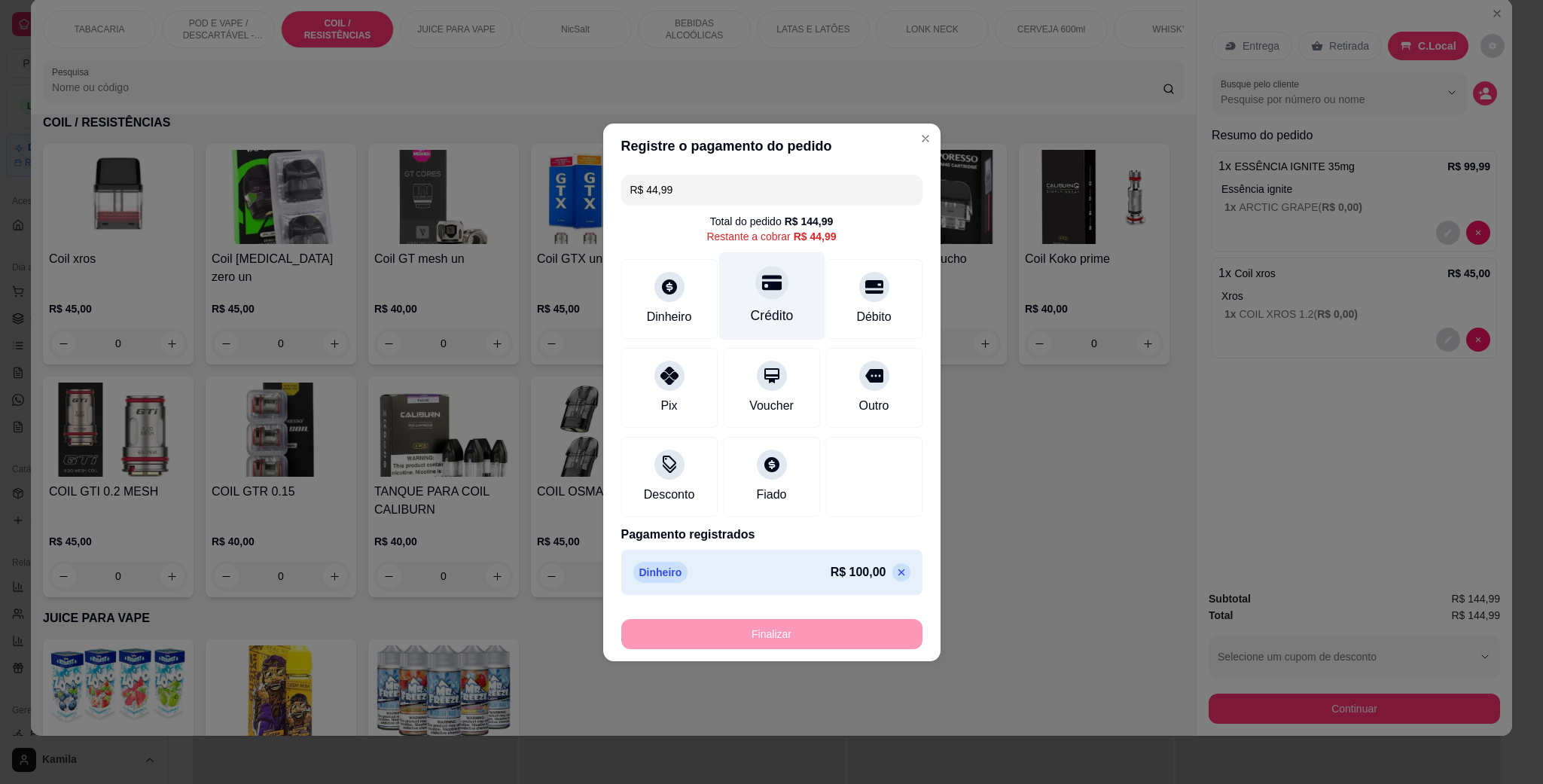
click at [772, 306] on div "Crédito" at bounding box center [772, 315] width 43 height 19
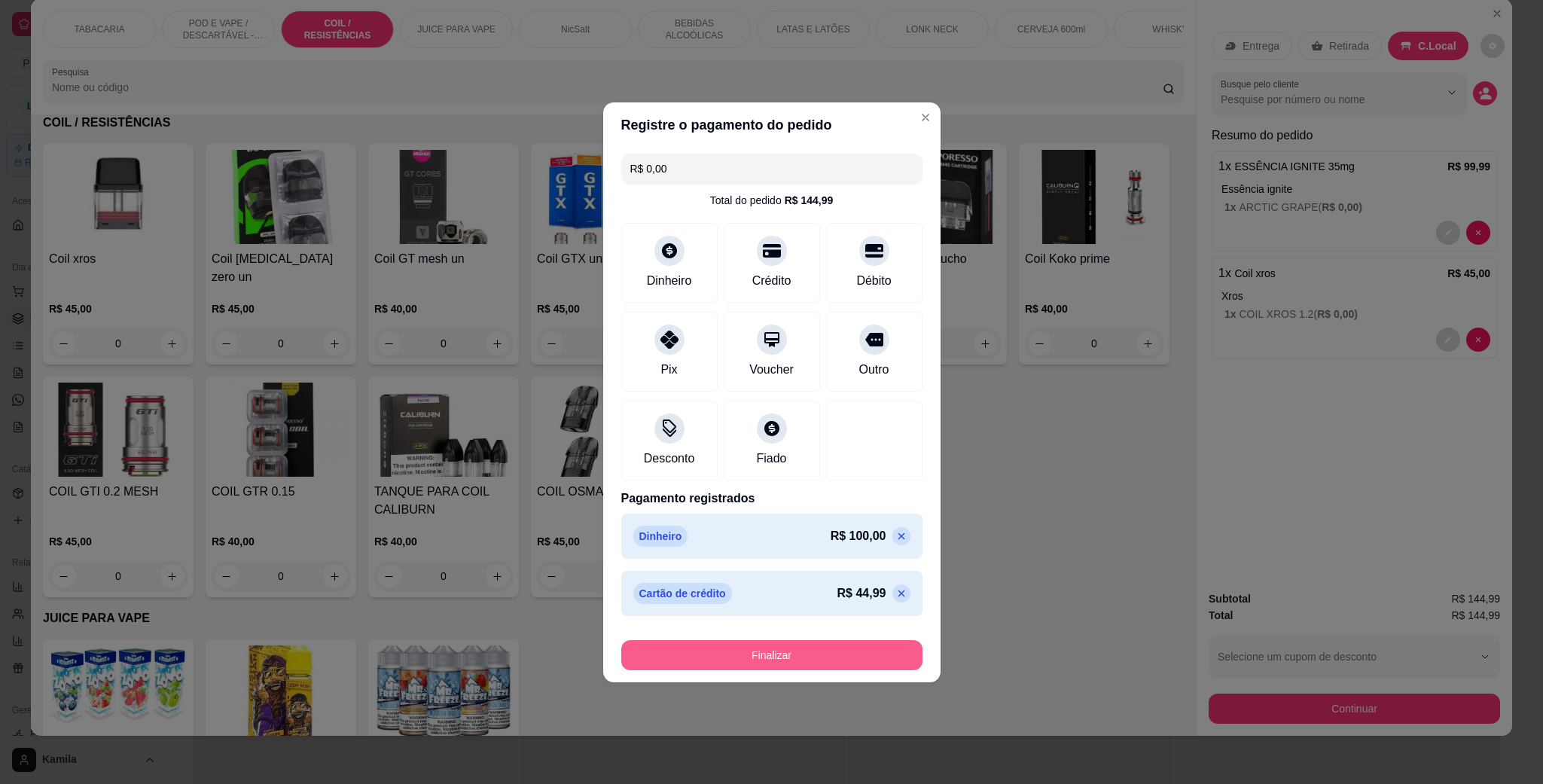
click at [857, 656] on button "Finalizar" at bounding box center [772, 654] width 301 height 30
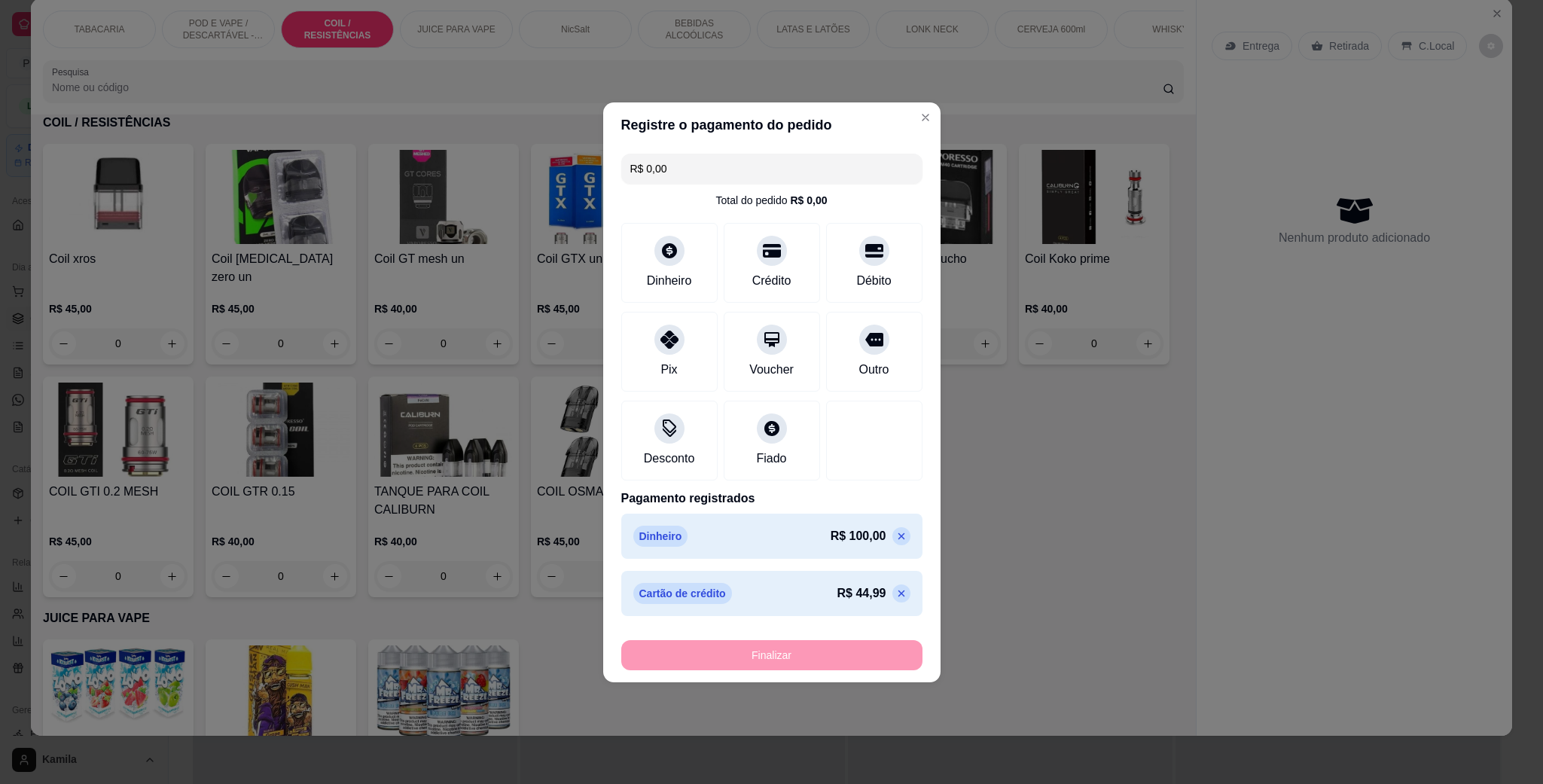
type input "-R$ 144,99"
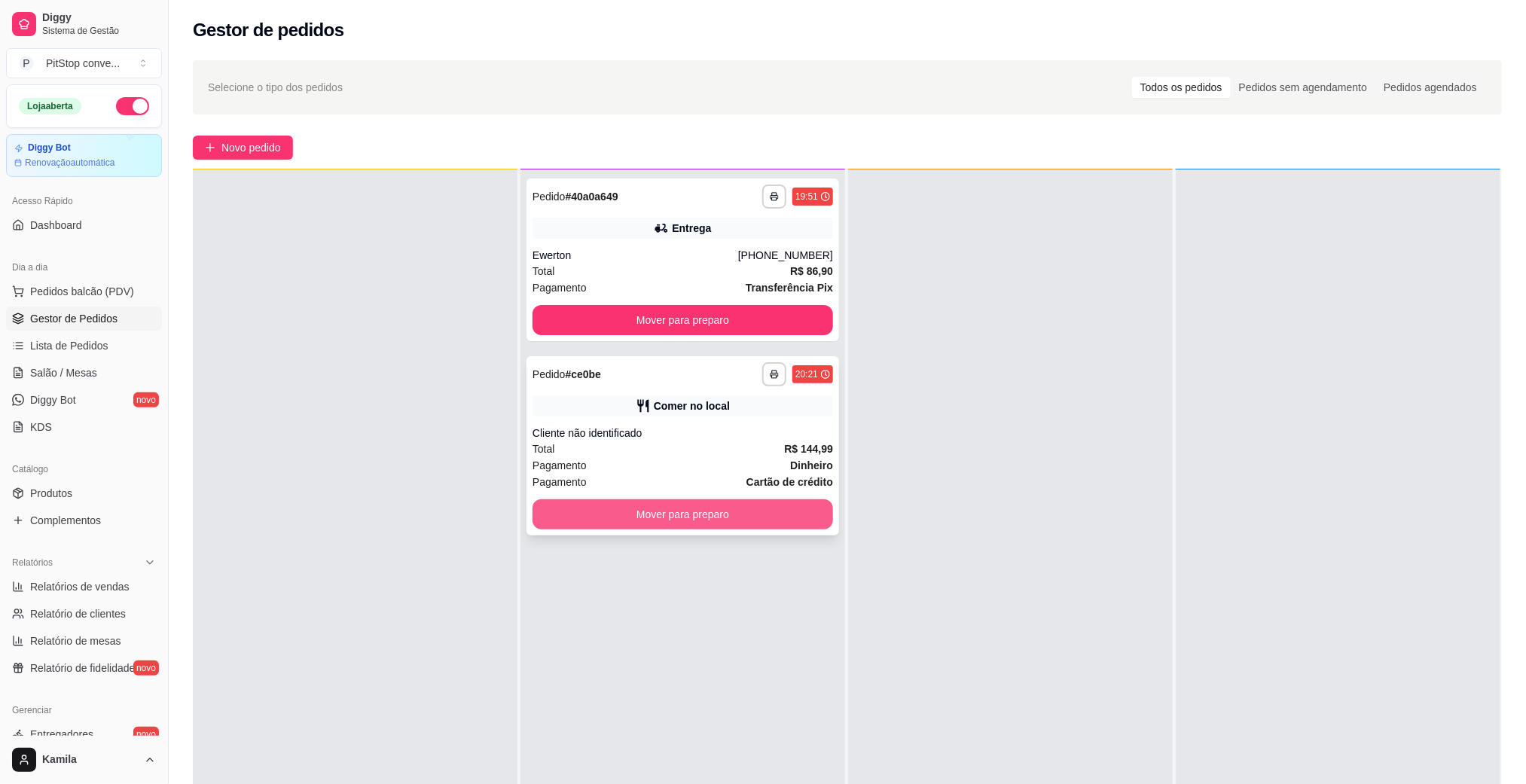
click at [690, 512] on button "Mover para preparo" at bounding box center [682, 514] width 300 height 30
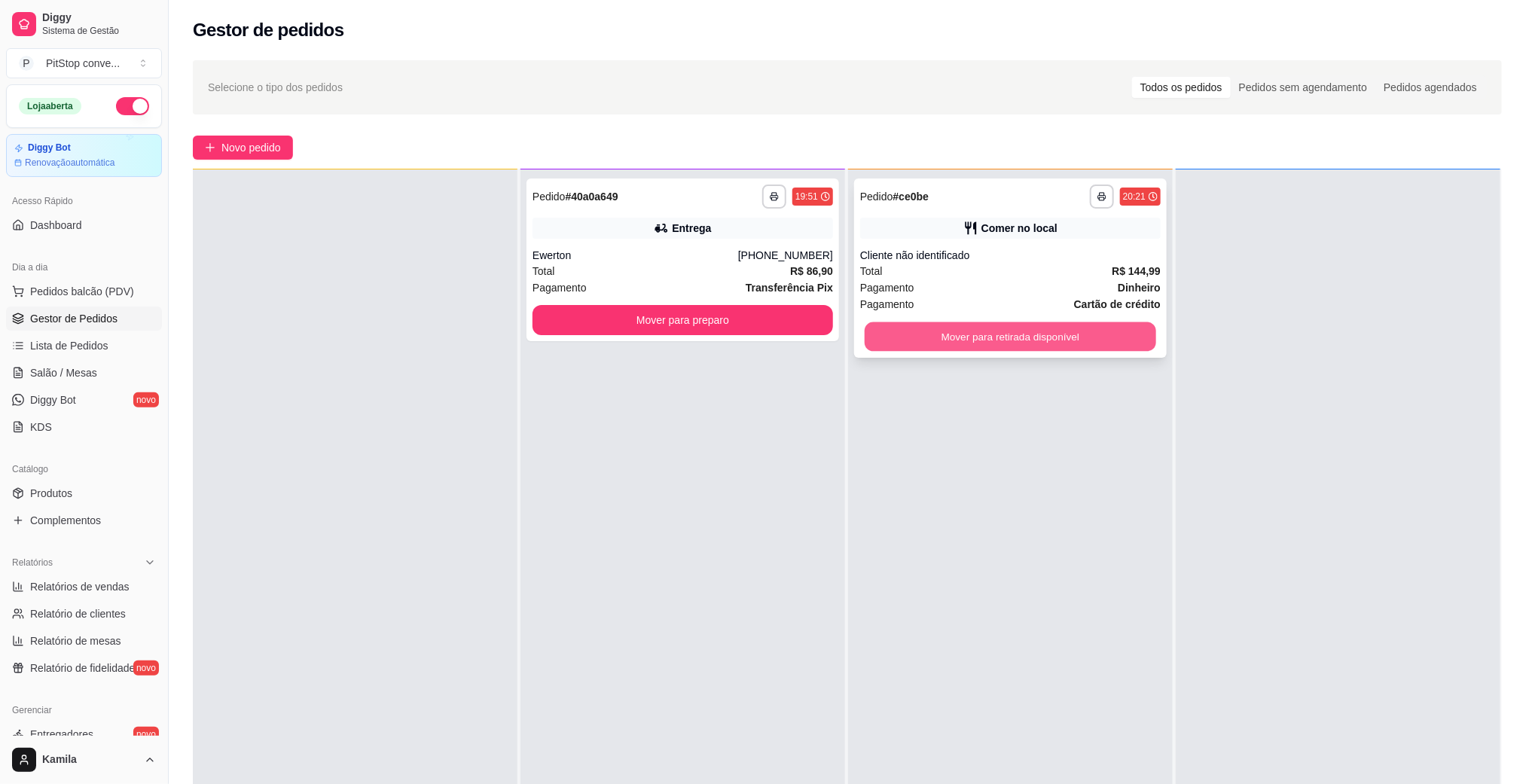
click at [983, 347] on button "Mover para retirada disponível" at bounding box center [1011, 337] width 291 height 30
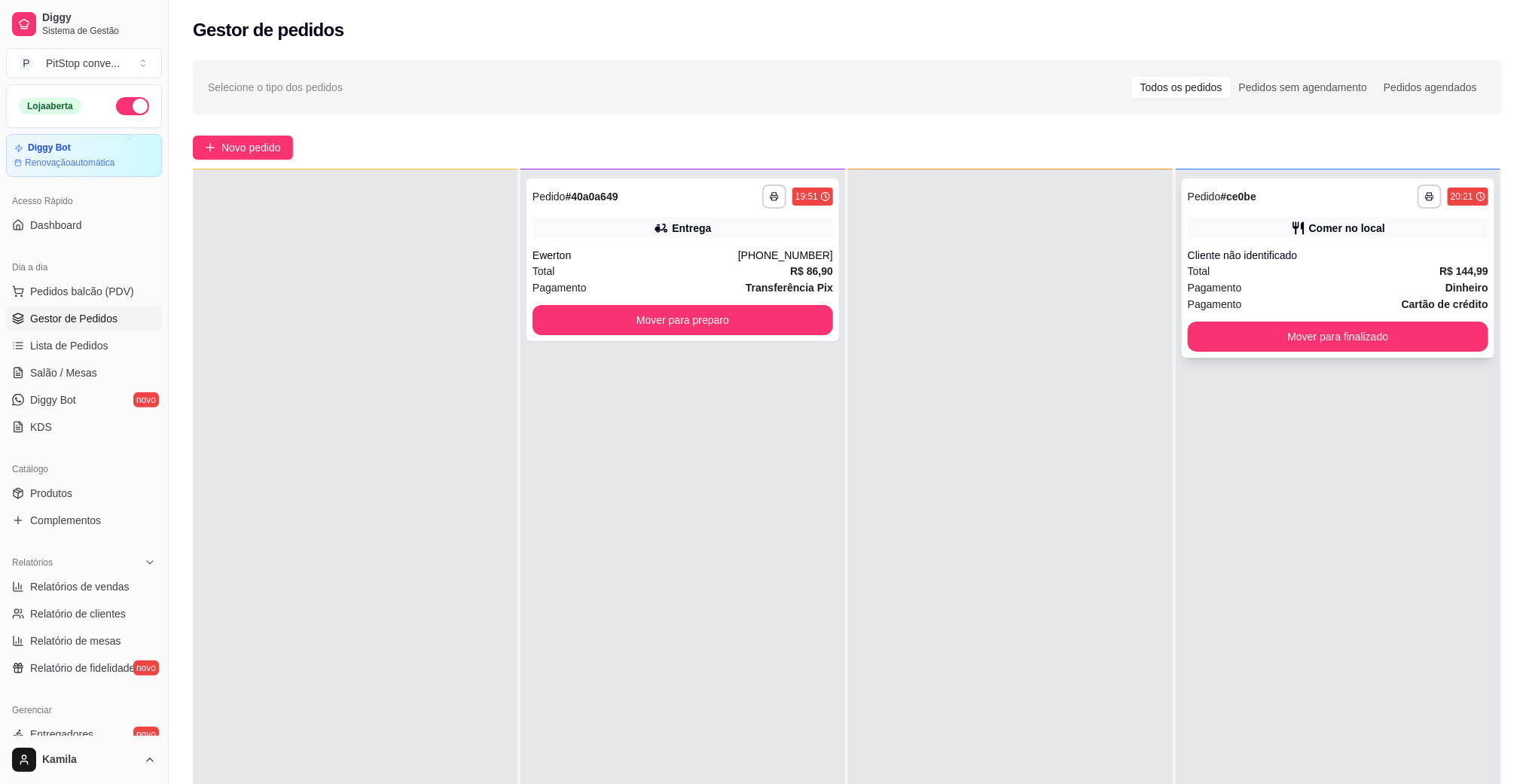
click at [1427, 322] on button "Mover para finalizado" at bounding box center [1338, 336] width 300 height 30
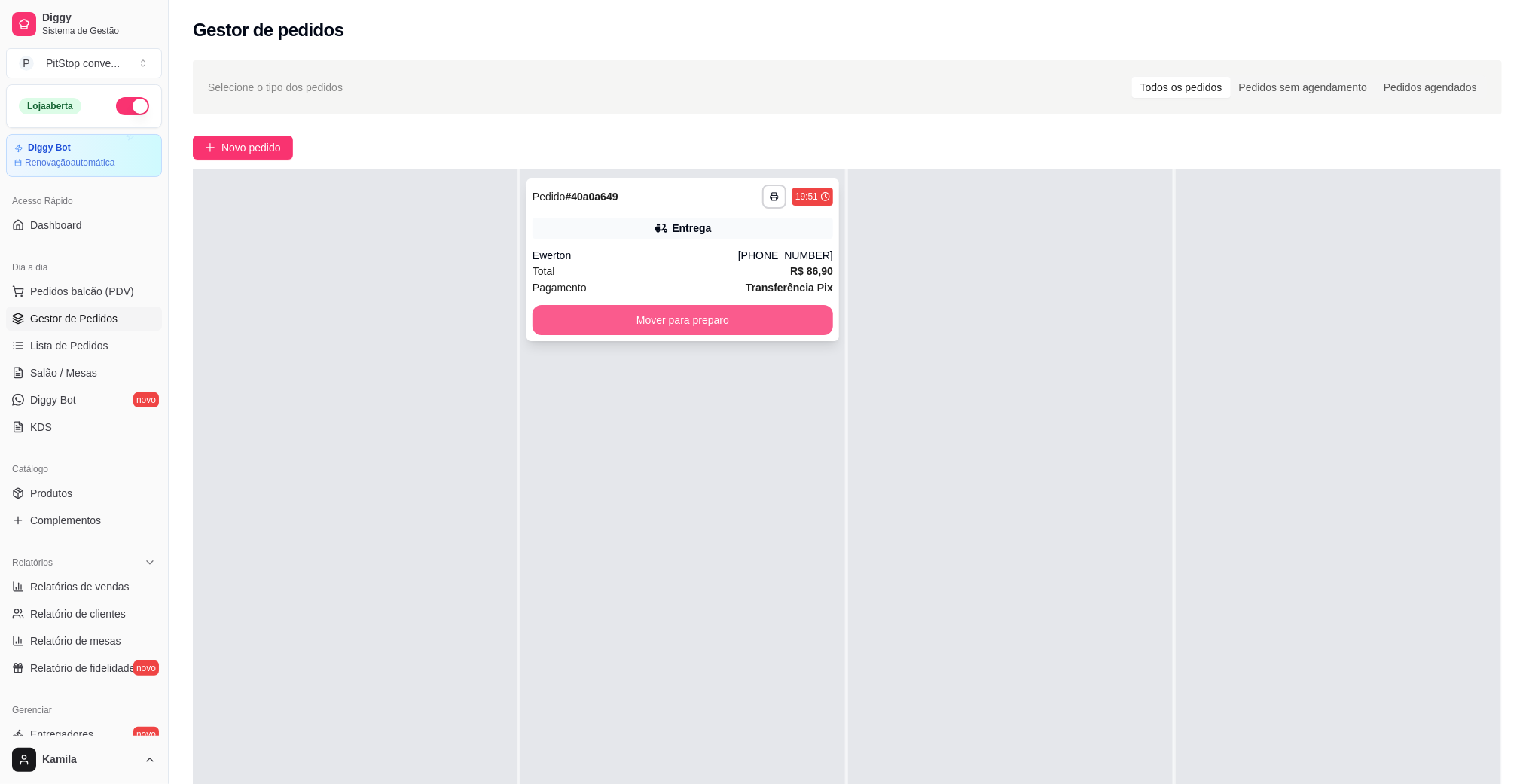
click at [760, 326] on button "Mover para preparo" at bounding box center [682, 320] width 300 height 30
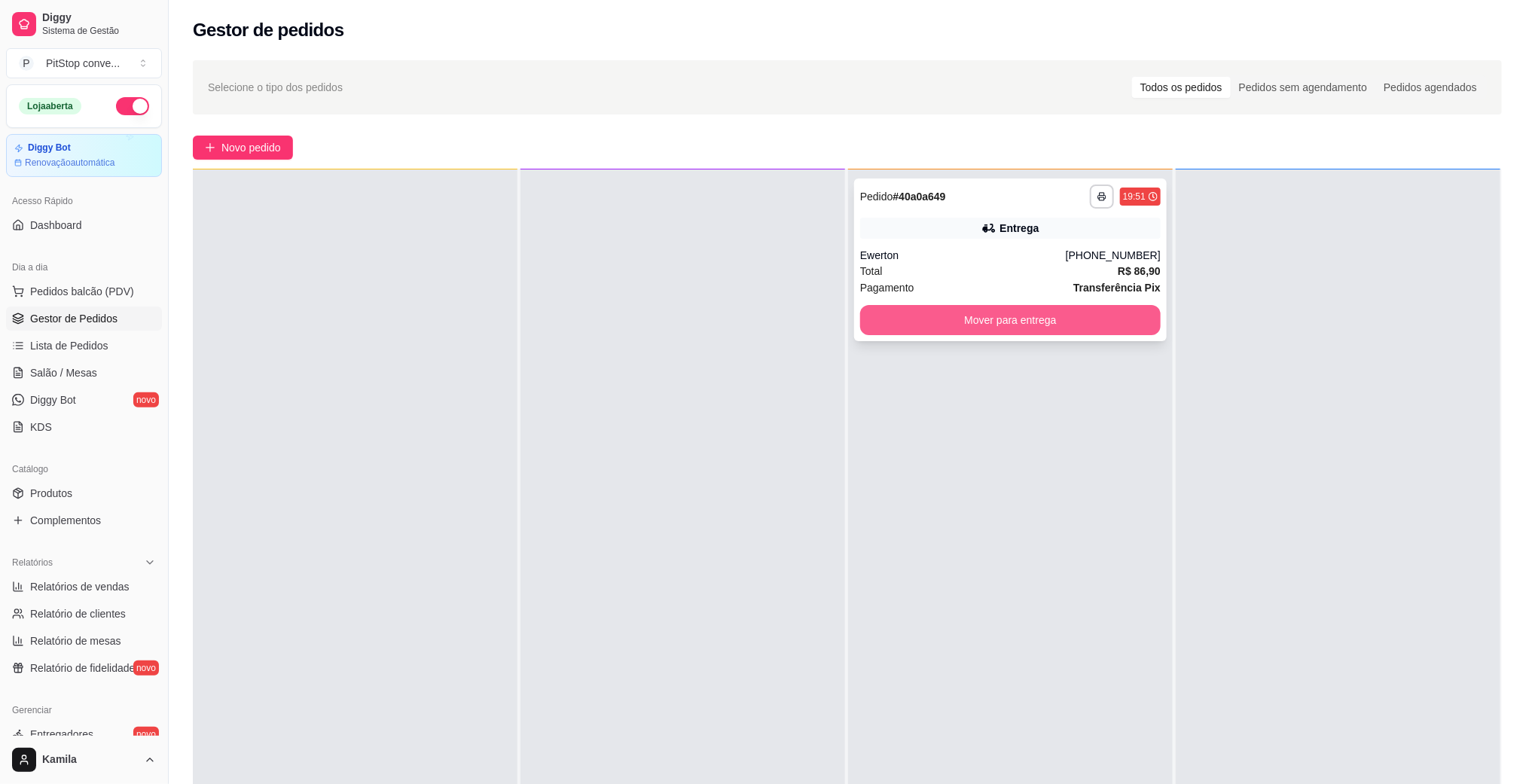
click at [1039, 319] on button "Mover para entrega" at bounding box center [1011, 320] width 300 height 30
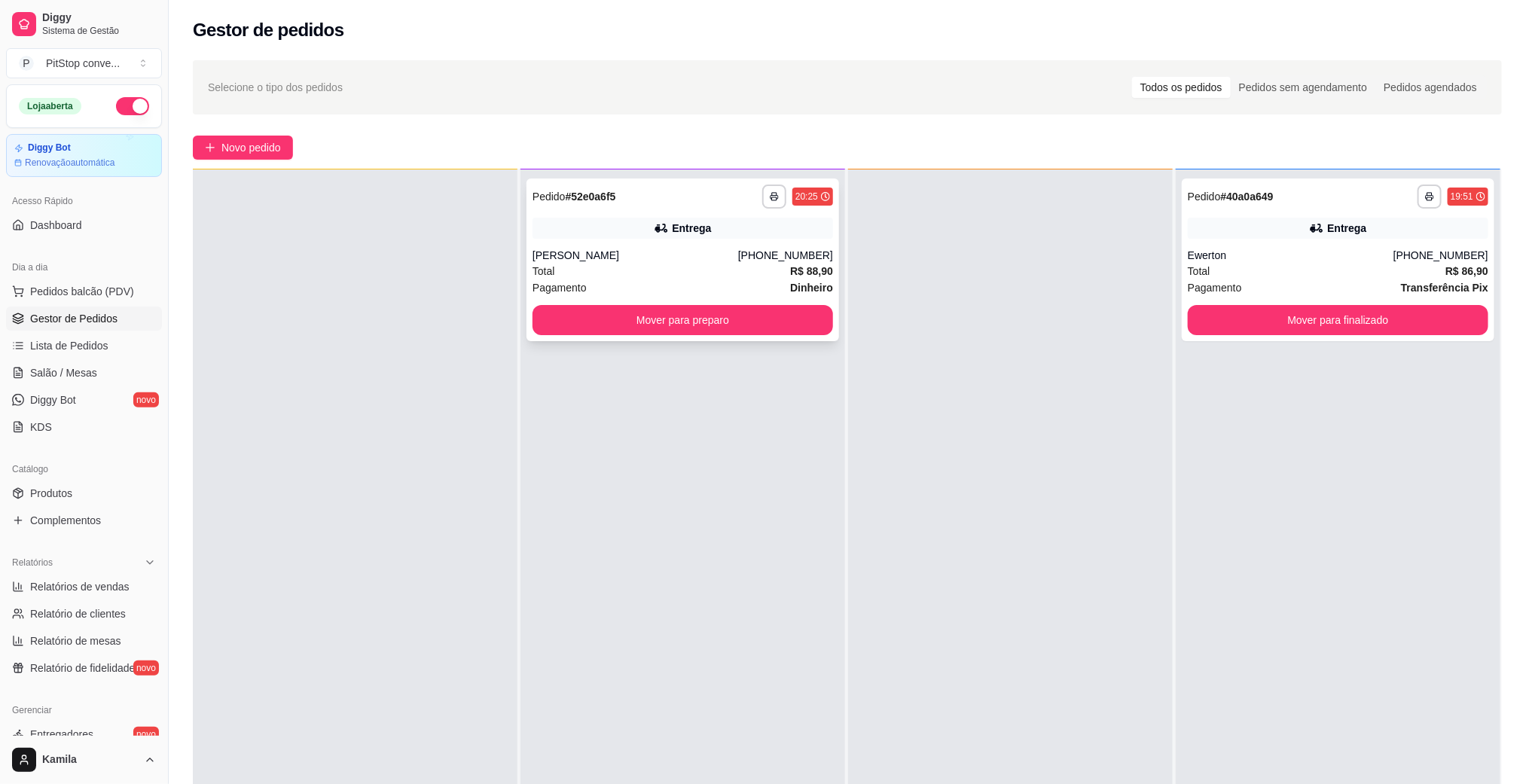
click at [701, 240] on div "**********" at bounding box center [682, 259] width 312 height 162
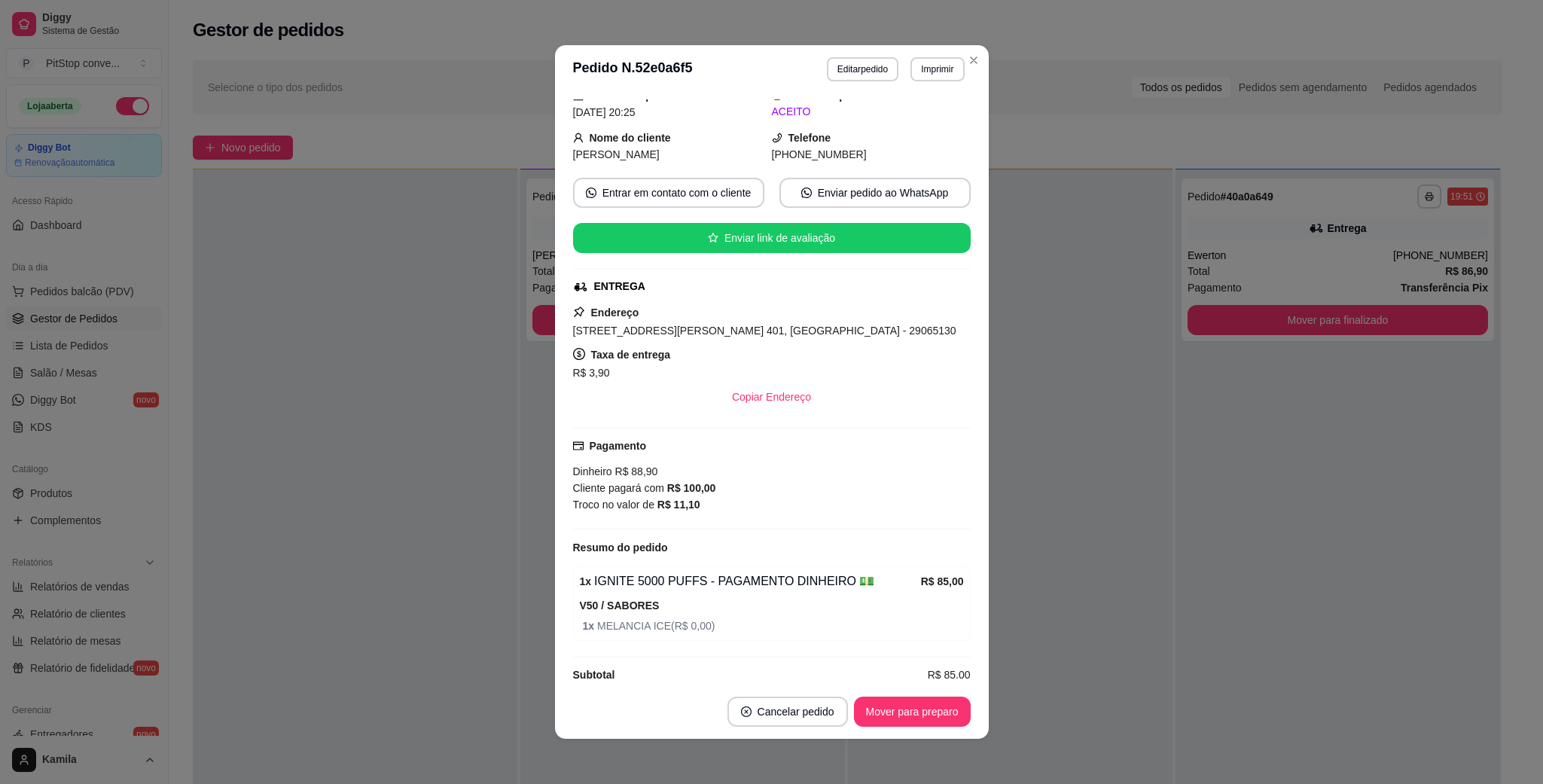
scroll to position [90, 0]
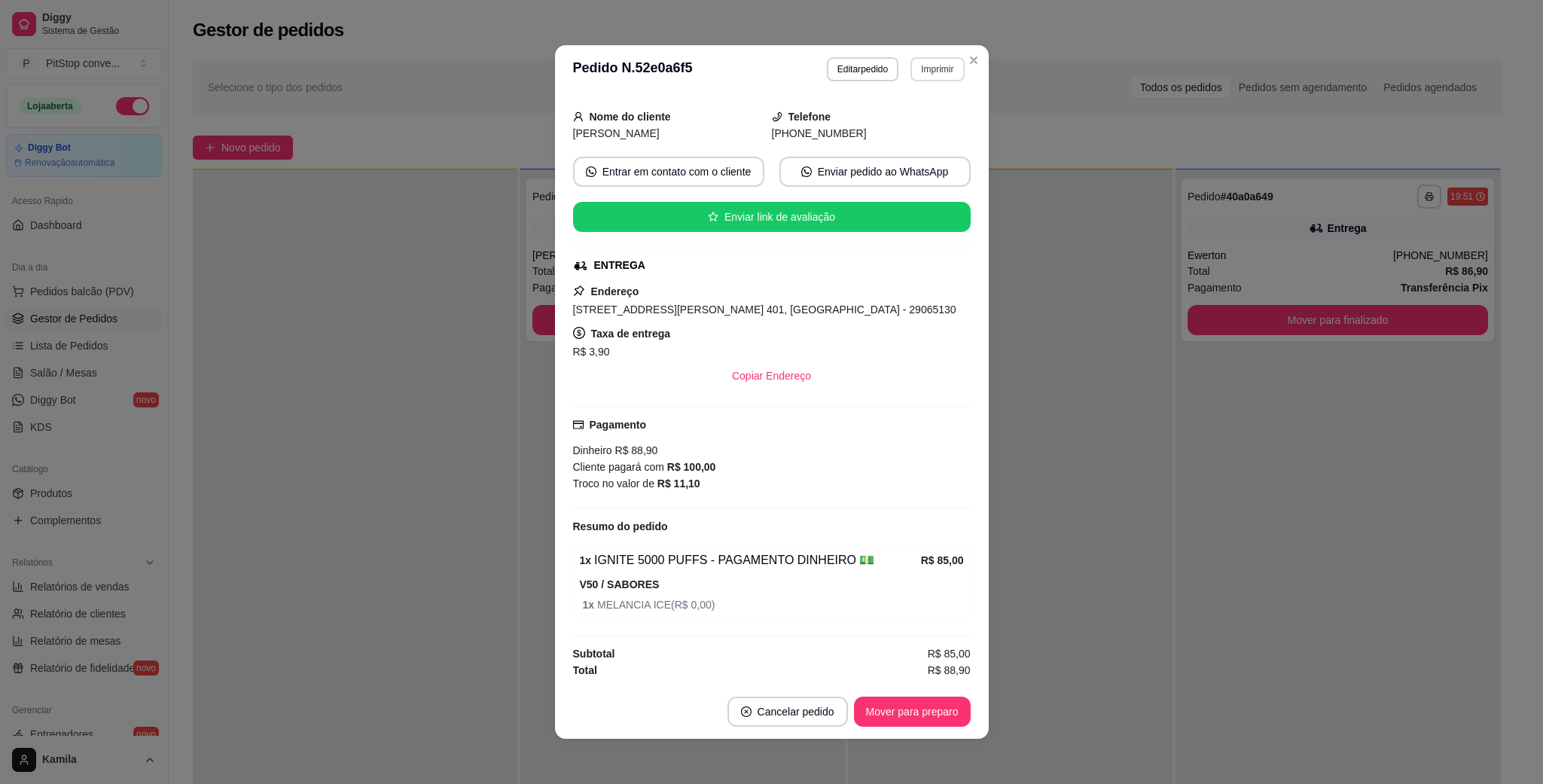
click at [917, 74] on button "Imprimir" at bounding box center [937, 70] width 54 height 24
click at [880, 120] on button "IMPRESSORA" at bounding box center [904, 122] width 109 height 24
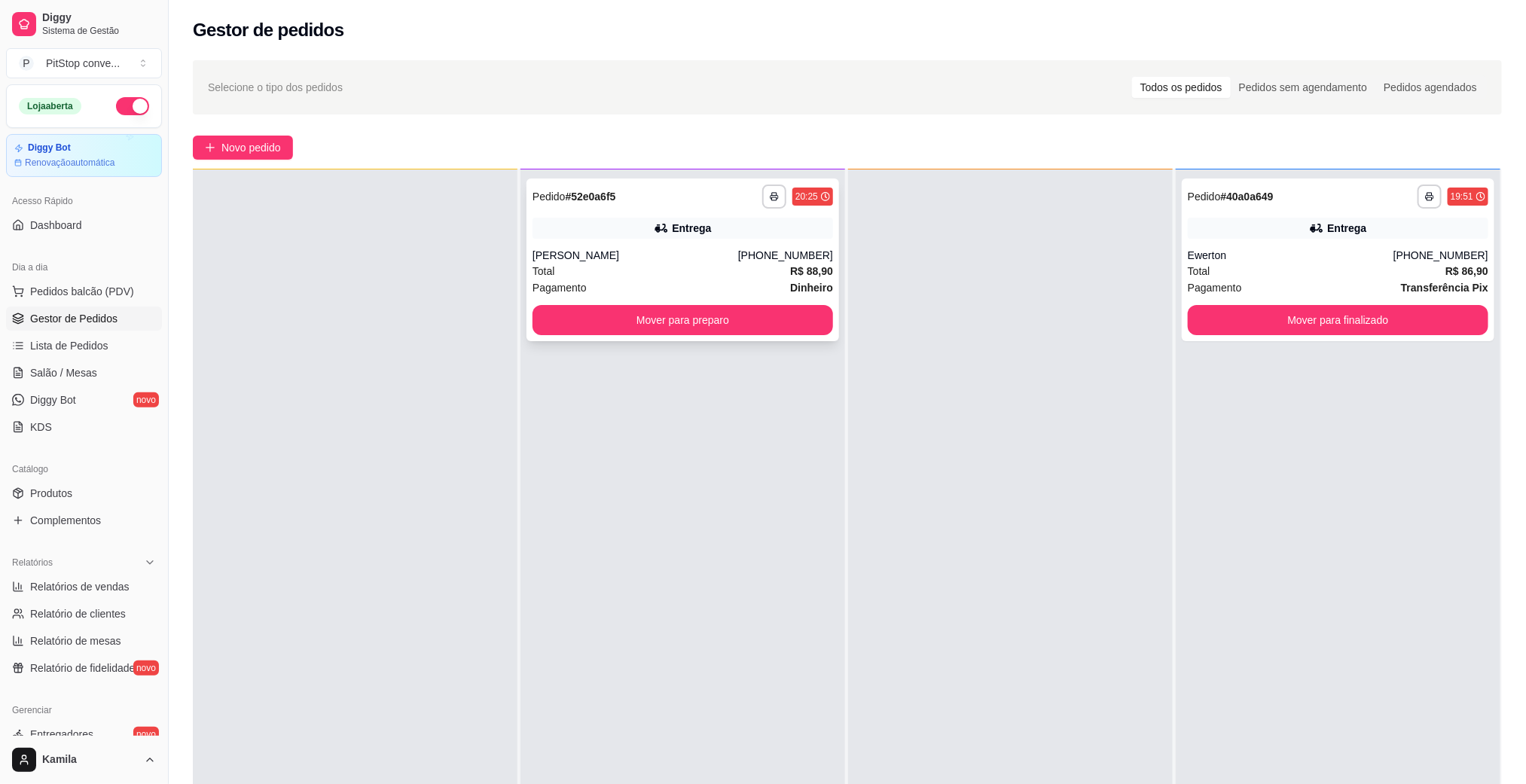
click at [773, 259] on div "[PHONE_NUMBER]" at bounding box center [785, 255] width 95 height 15
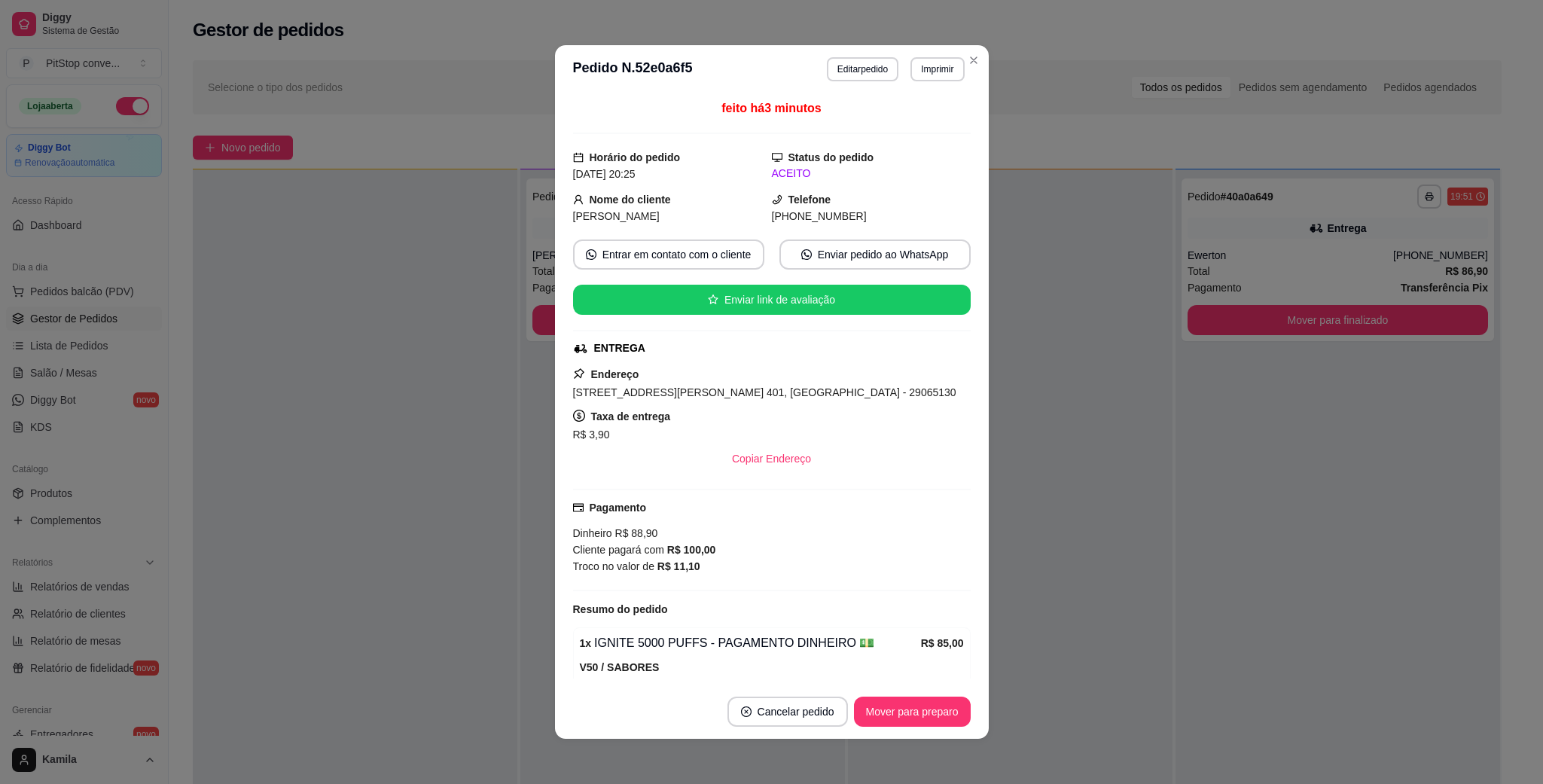
click at [767, 398] on span "[STREET_ADDRESS][PERSON_NAME] 401, [GEOGRAPHIC_DATA] - 29065130" at bounding box center [764, 392] width 383 height 12
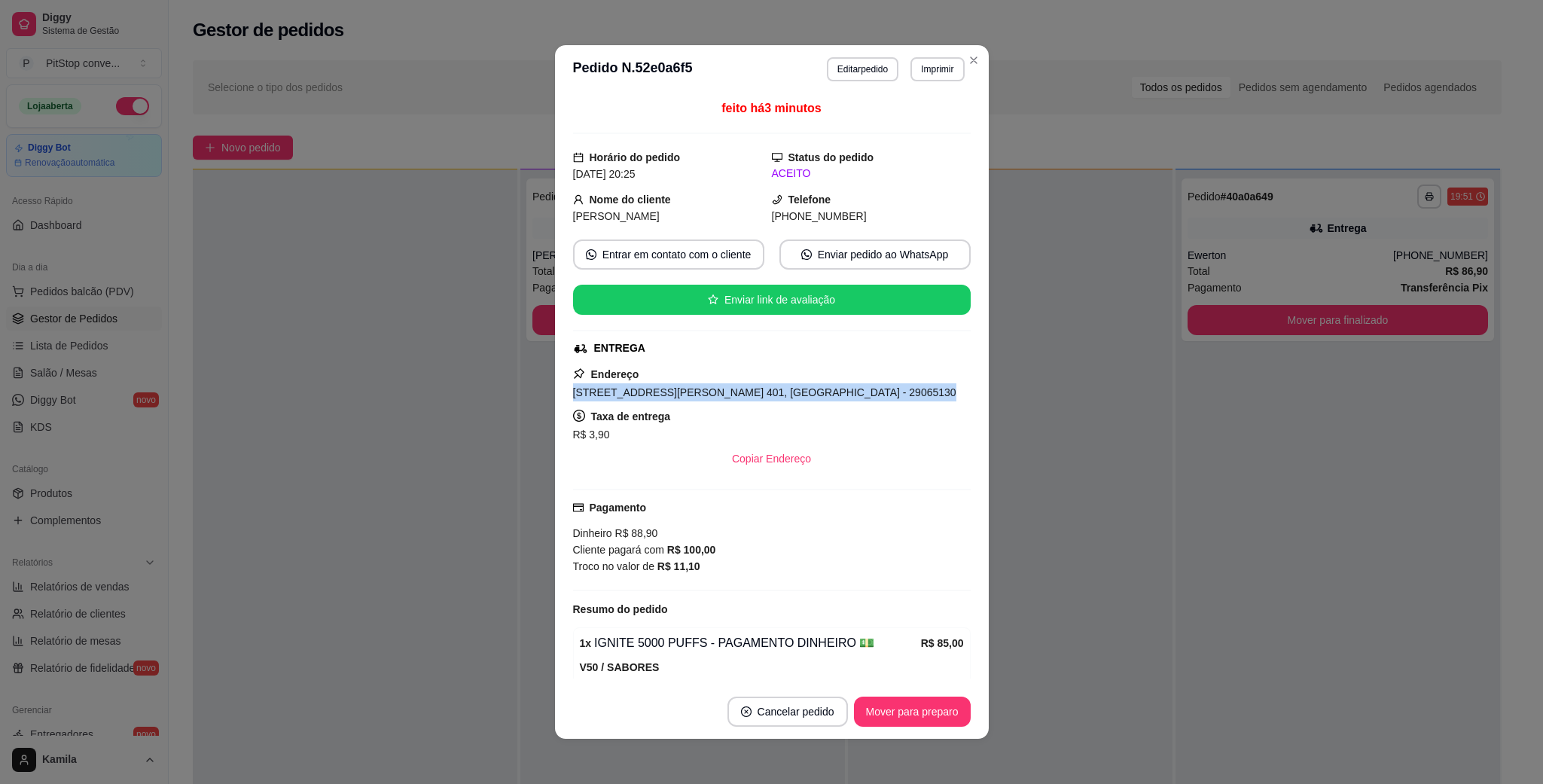
click at [767, 398] on span "[STREET_ADDRESS][PERSON_NAME] 401, [GEOGRAPHIC_DATA] - 29065130" at bounding box center [764, 392] width 383 height 12
copy span "[STREET_ADDRESS][PERSON_NAME] 401, [GEOGRAPHIC_DATA] - 29065130"
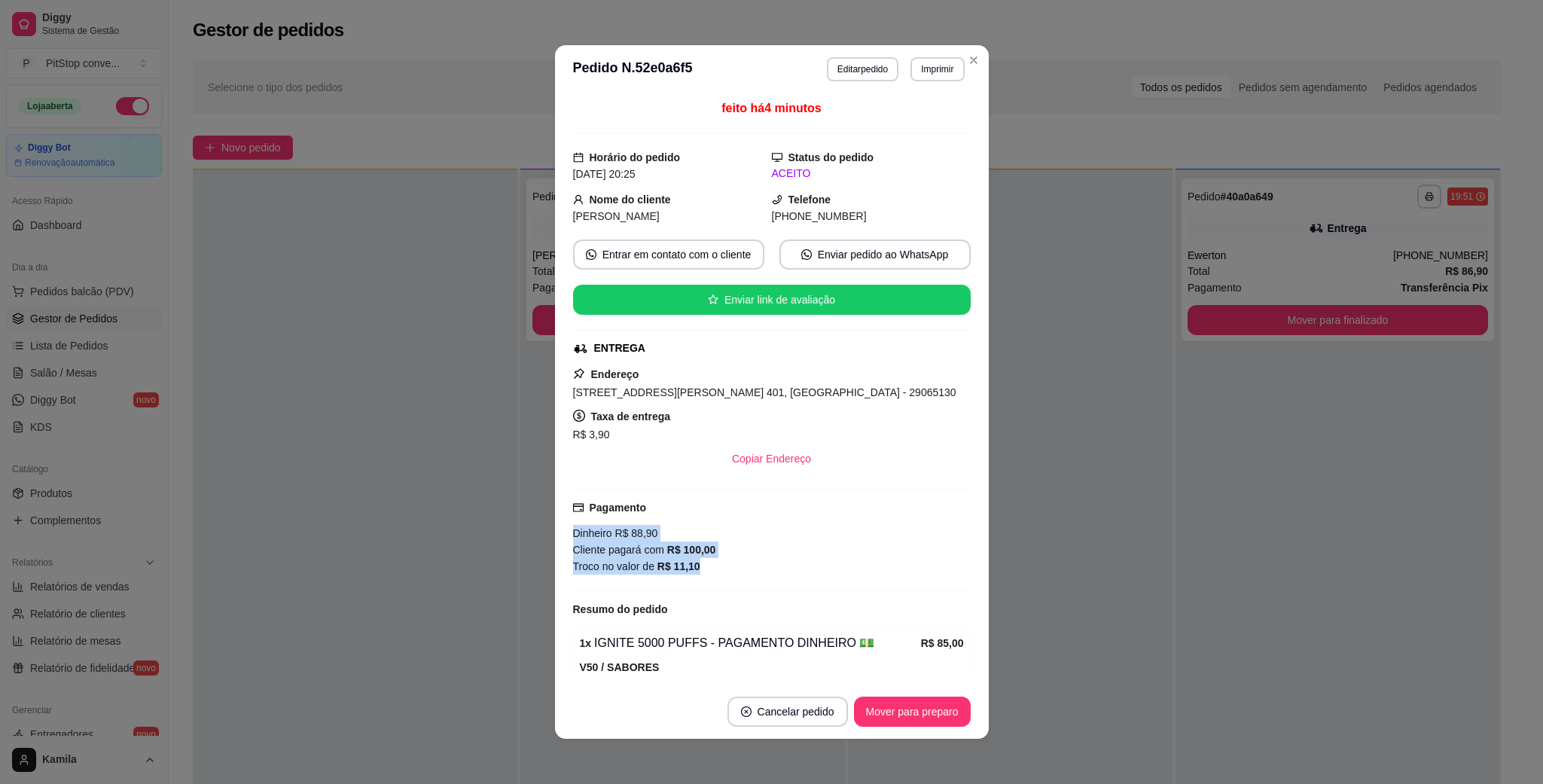
drag, startPoint x: 695, startPoint y: 576, endPoint x: 549, endPoint y: 538, distance: 150.9
click at [555, 538] on div "feito há 4 minutos Horário do pedido [DATE] 20:25 Status do pedido ACEITO Nome …" at bounding box center [772, 389] width 434 height 591
copy div "Dinheiro R$ 88,90 Cliente pagará com R$ 100,00 Troco no valor de R$ 11,10"
